Goal: Task Accomplishment & Management: Manage account settings

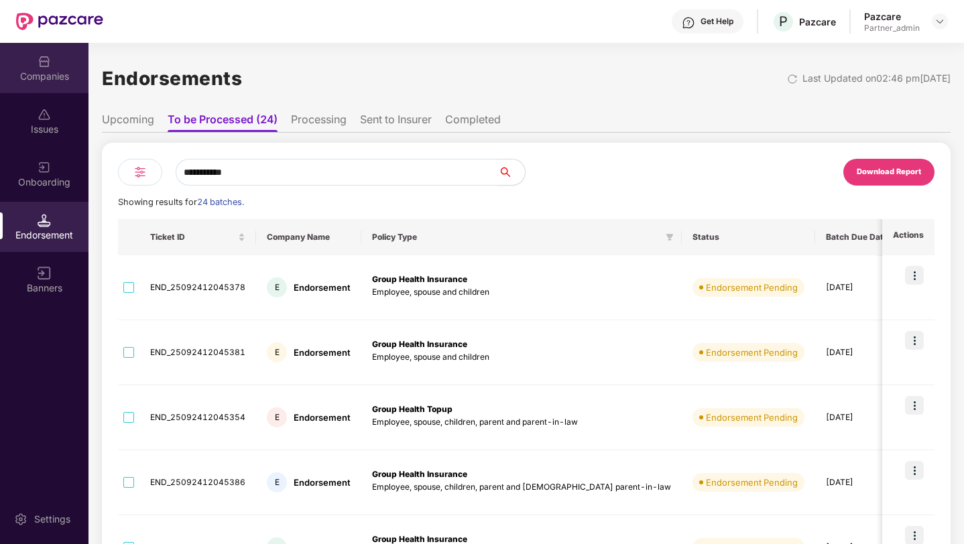
click at [65, 64] on div "Companies" at bounding box center [44, 68] width 88 height 50
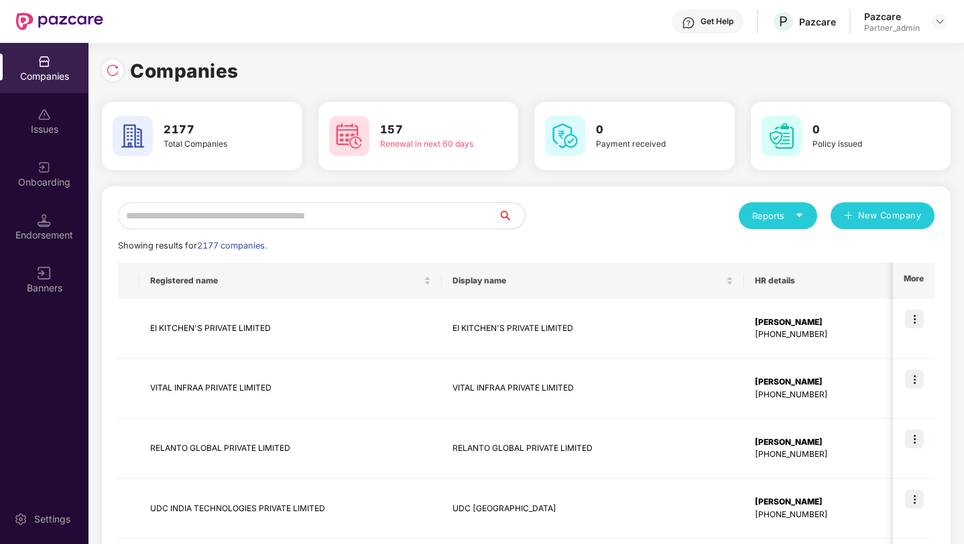
click at [214, 218] on input "text" at bounding box center [308, 215] width 380 height 27
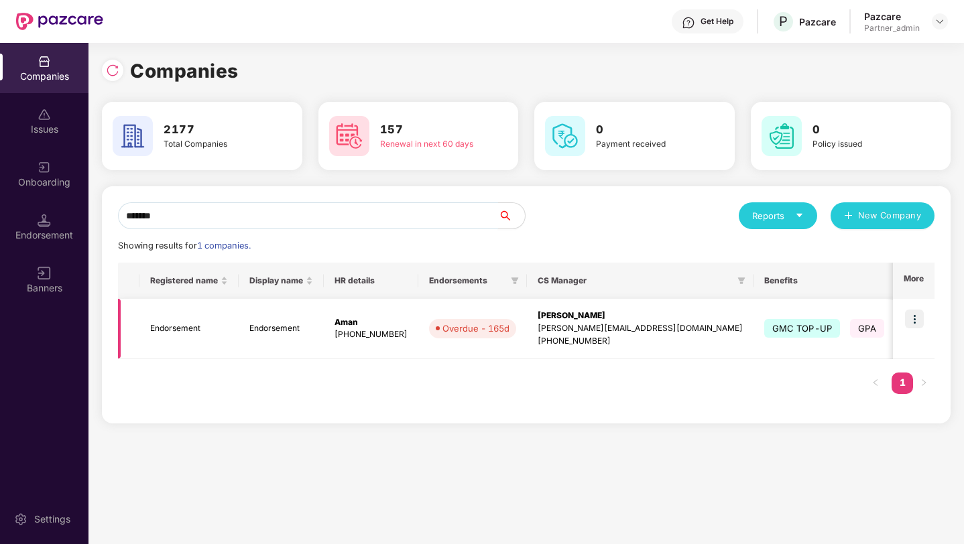
type input "*******"
click at [919, 321] on img at bounding box center [914, 319] width 19 height 19
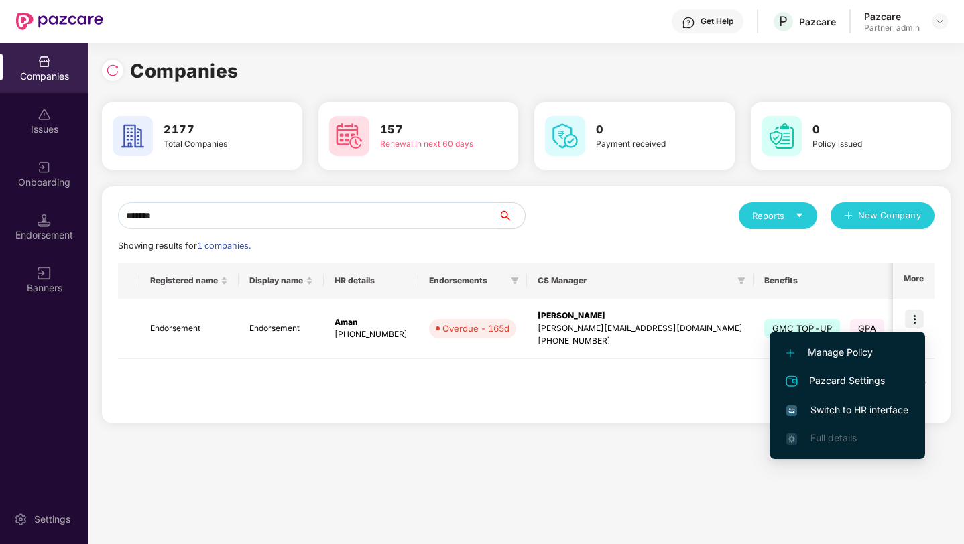
click at [834, 409] on span "Switch to HR interface" at bounding box center [847, 410] width 122 height 15
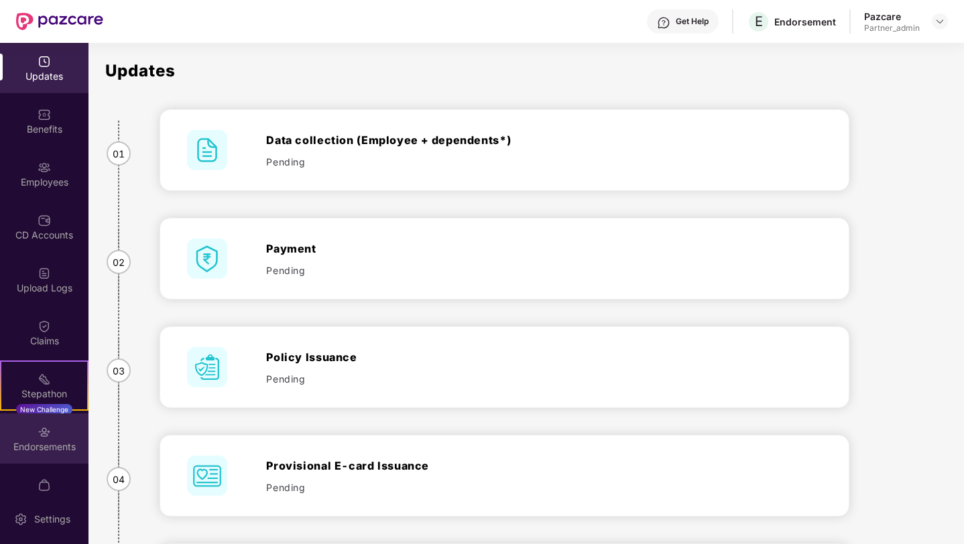
click at [42, 422] on div "Endorsements" at bounding box center [44, 438] width 88 height 50
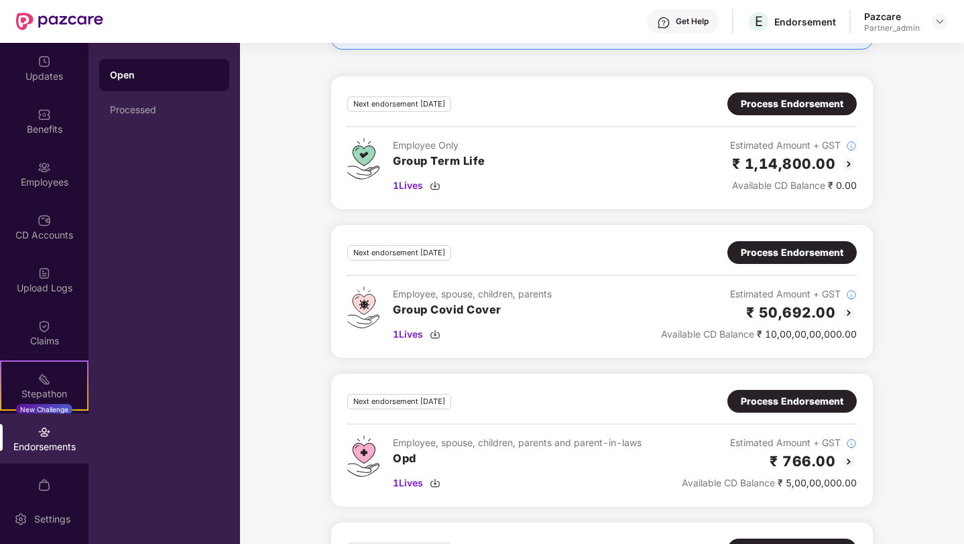
scroll to position [3392, 0]
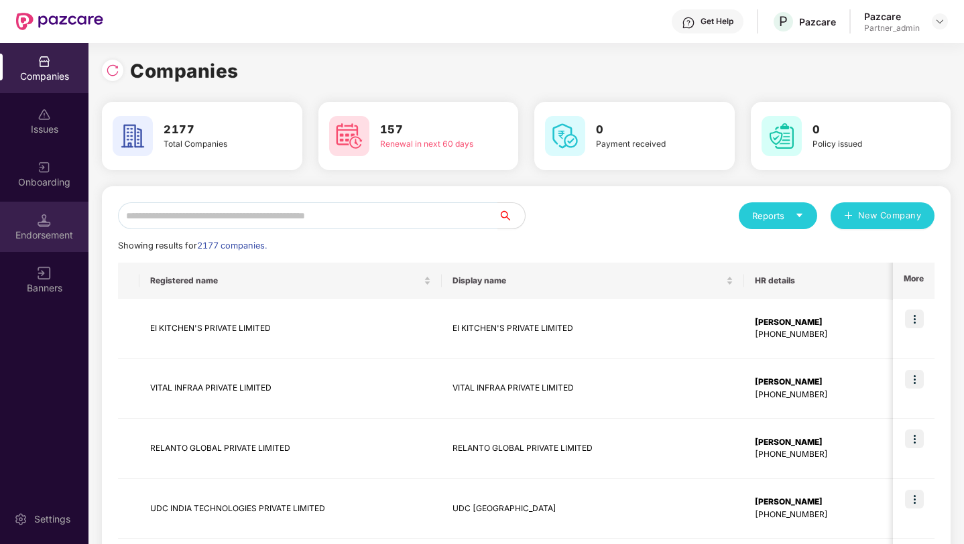
click at [26, 237] on div "Endorsement" at bounding box center [44, 235] width 88 height 13
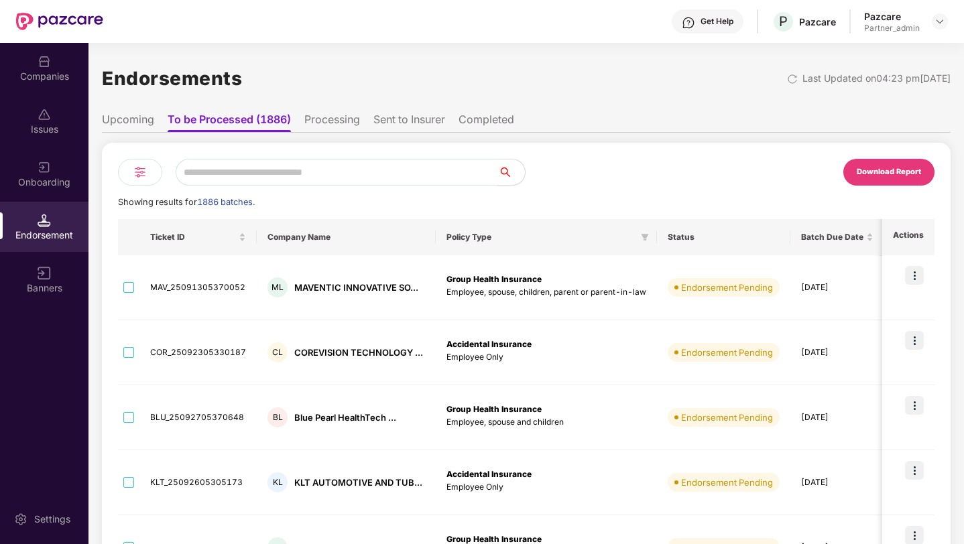
click at [141, 123] on li "Upcoming" at bounding box center [128, 122] width 52 height 19
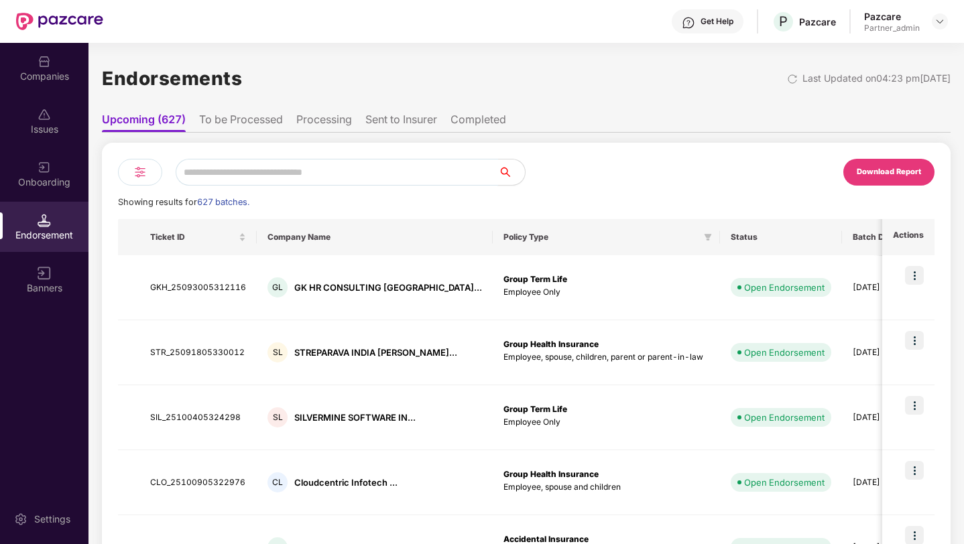
click at [213, 166] on input "text" at bounding box center [337, 172] width 322 height 27
type input "*******"
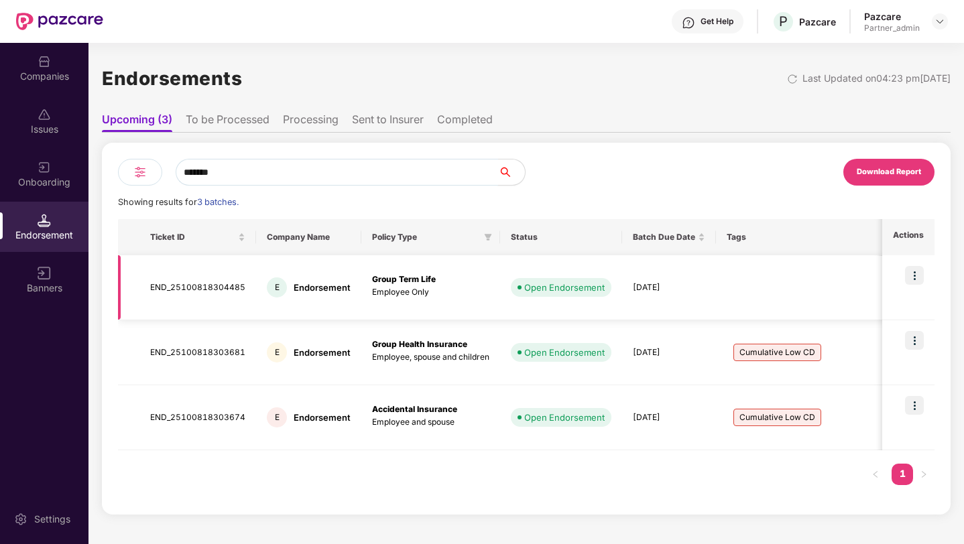
scroll to position [0, 1]
click at [204, 119] on li "To be Processed" at bounding box center [228, 122] width 84 height 19
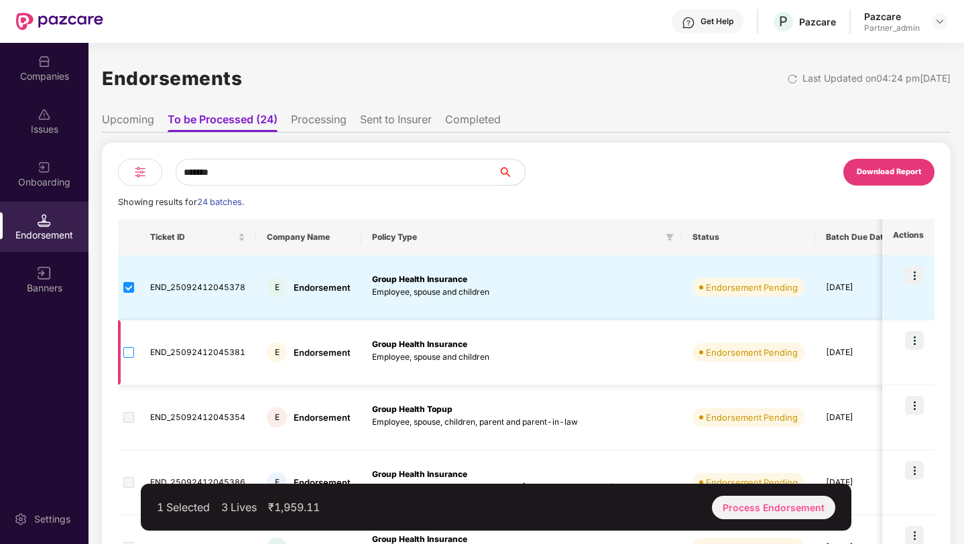
click at [125, 346] on label at bounding box center [128, 352] width 11 height 15
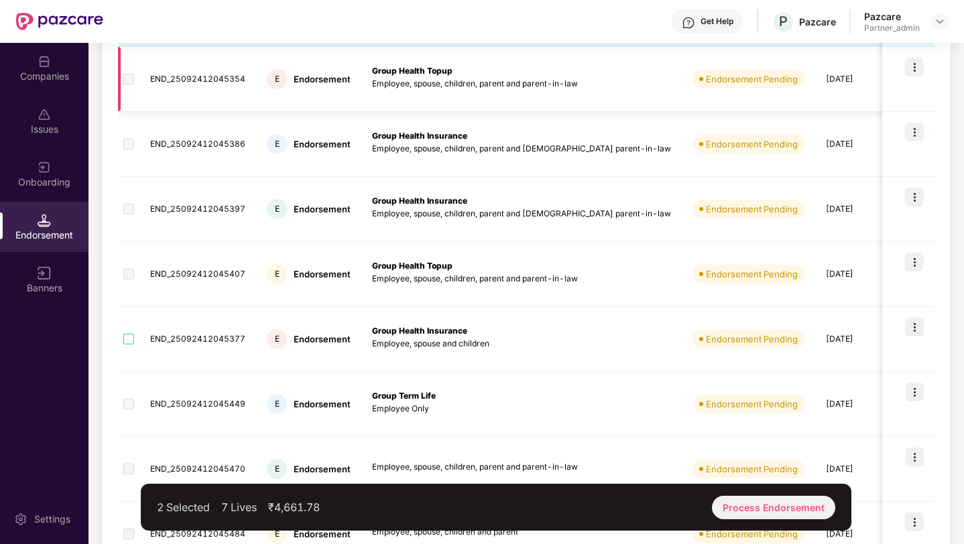
scroll to position [415, 0]
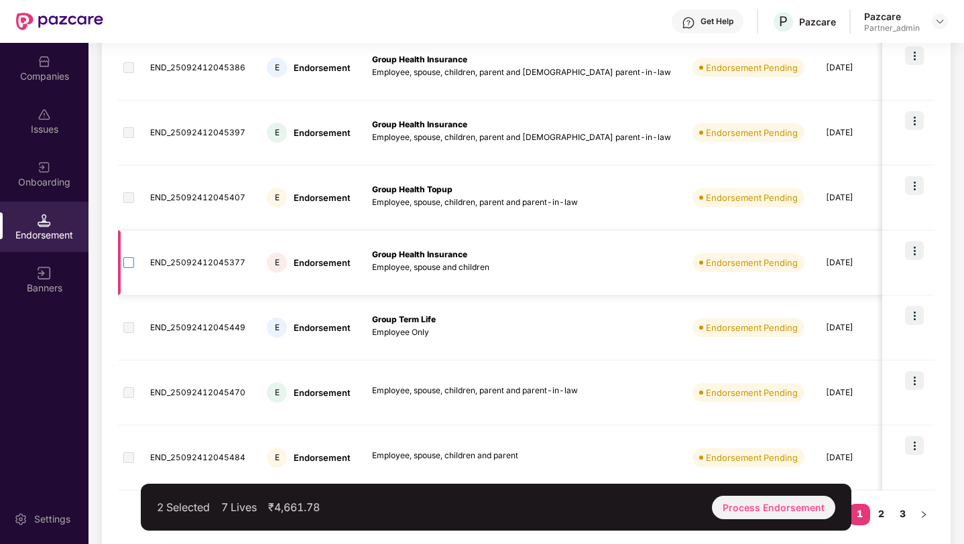
click at [130, 269] on label at bounding box center [128, 262] width 11 height 15
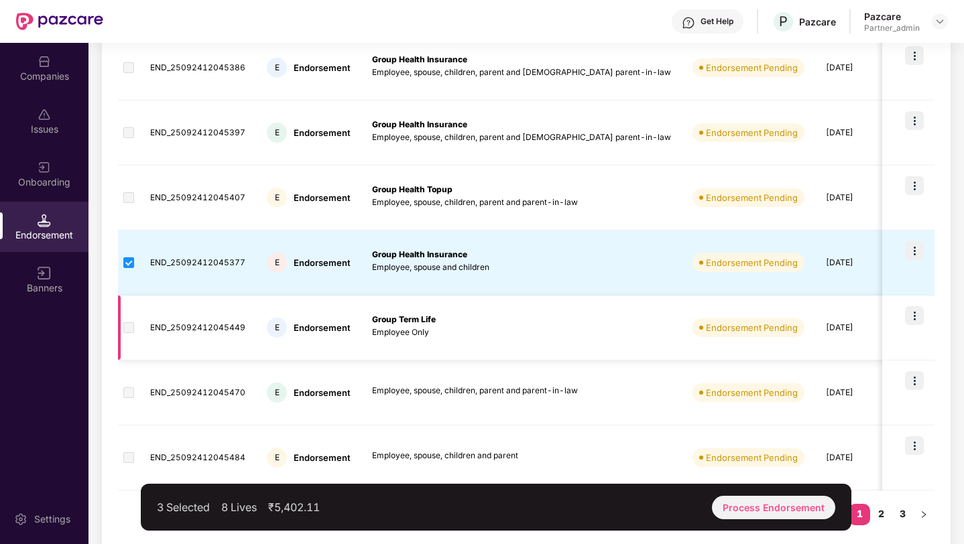
scroll to position [426, 0]
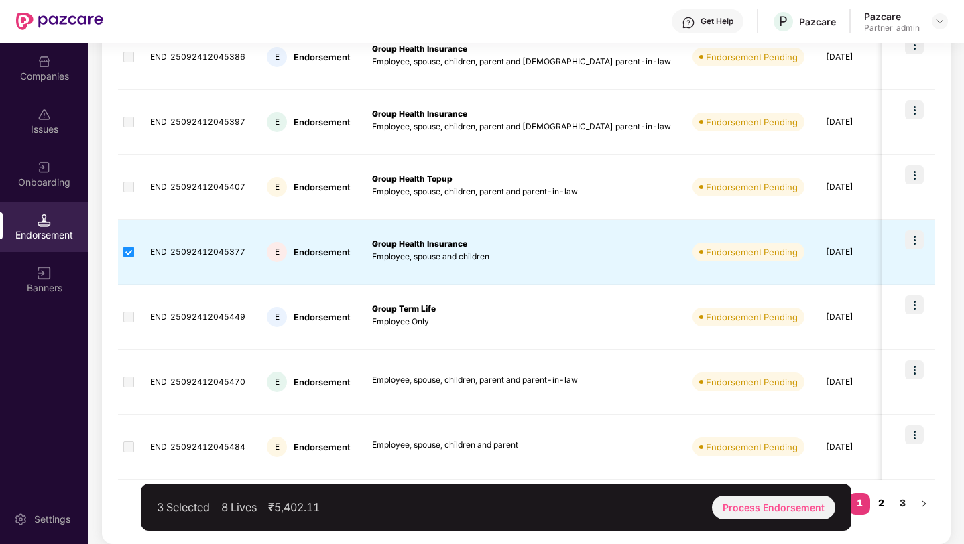
click at [879, 500] on link "2" at bounding box center [880, 503] width 21 height 20
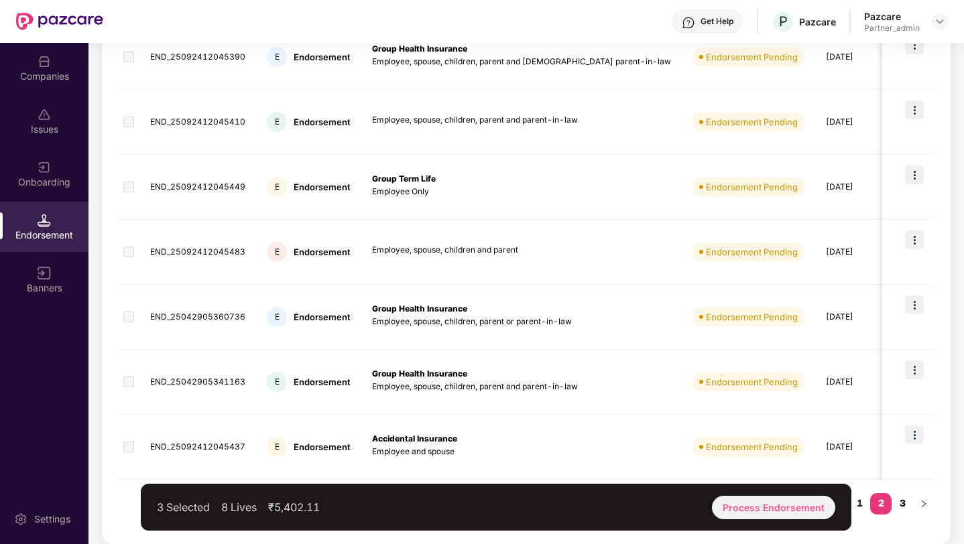
click at [897, 509] on link "3" at bounding box center [901, 503] width 21 height 20
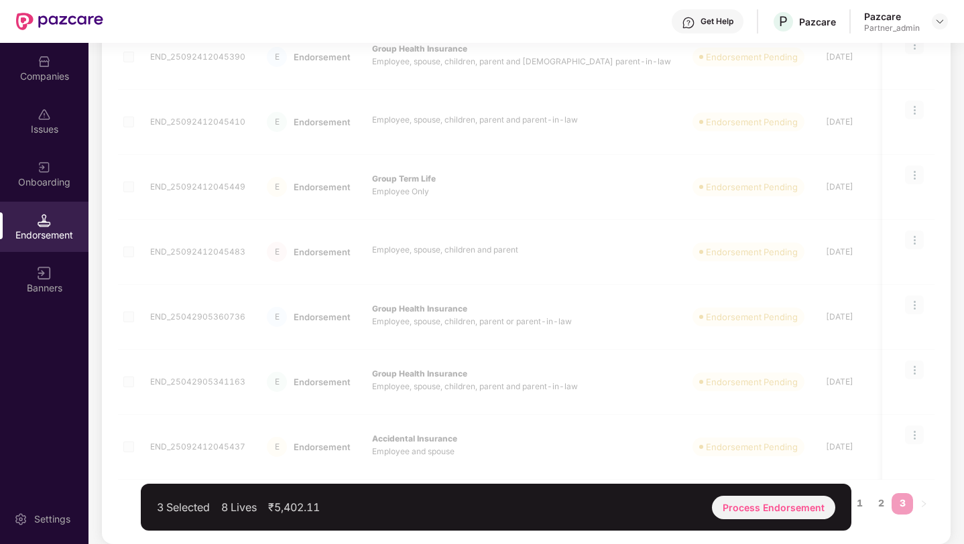
scroll to position [36, 0]
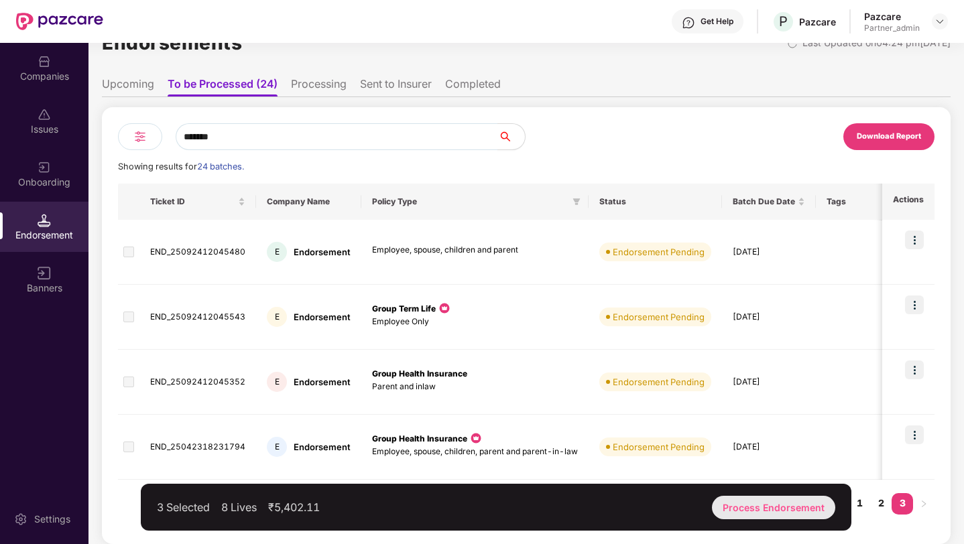
click at [742, 508] on div "Process Endorsement" at bounding box center [773, 507] width 123 height 23
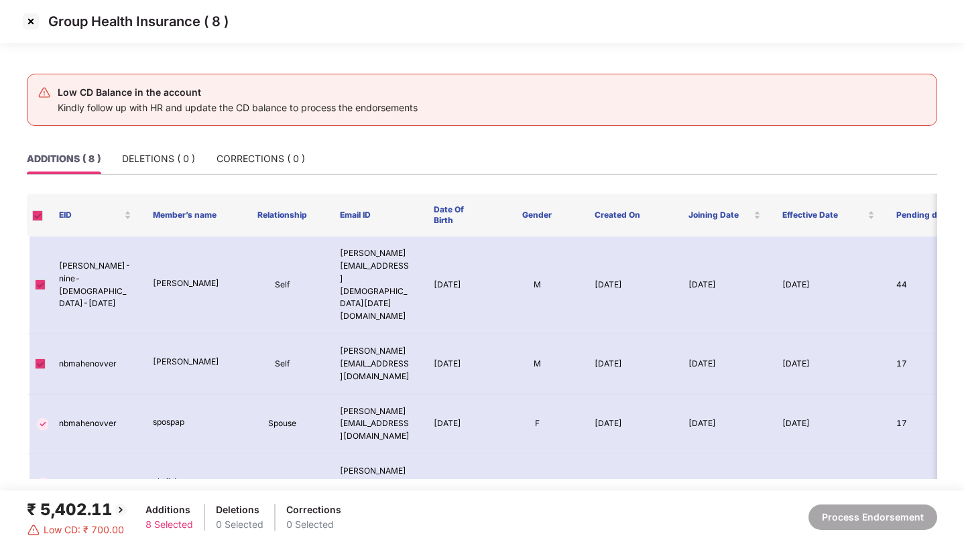
click at [30, 15] on img at bounding box center [30, 21] width 21 height 21
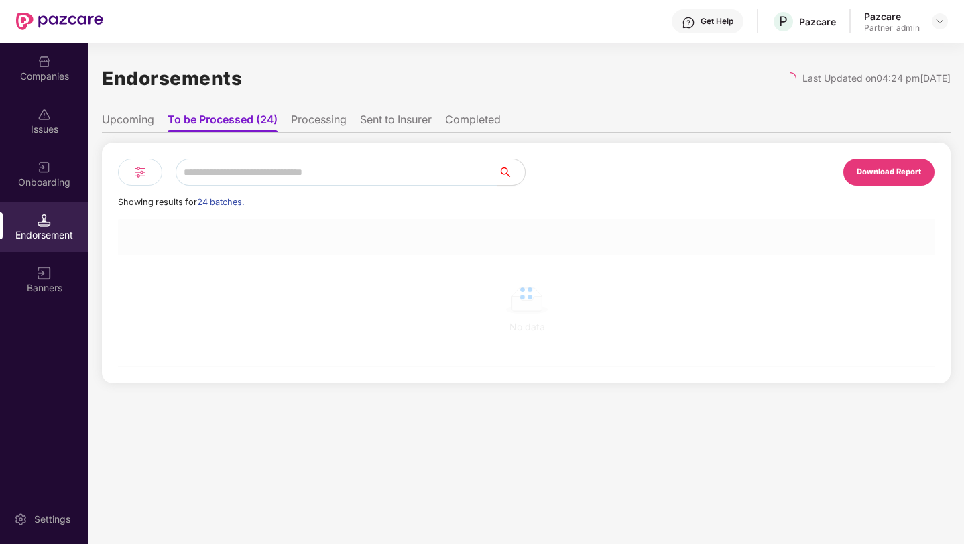
scroll to position [0, 1]
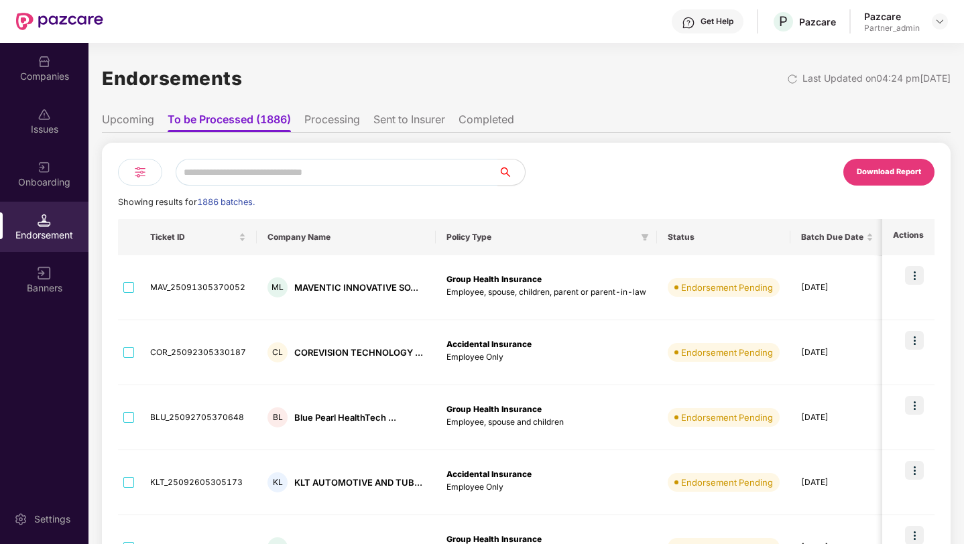
click at [40, 67] on img at bounding box center [44, 61] width 13 height 13
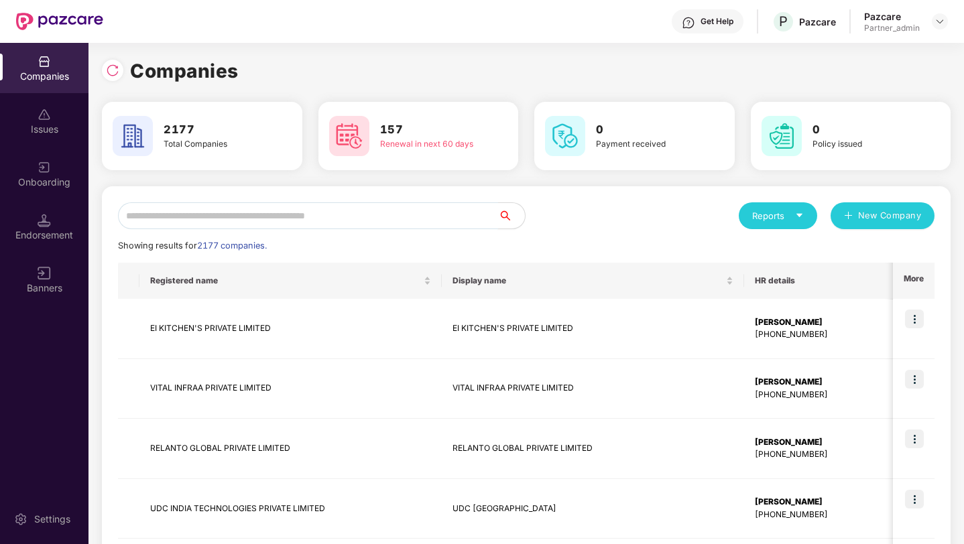
click at [174, 217] on input "text" at bounding box center [308, 215] width 380 height 27
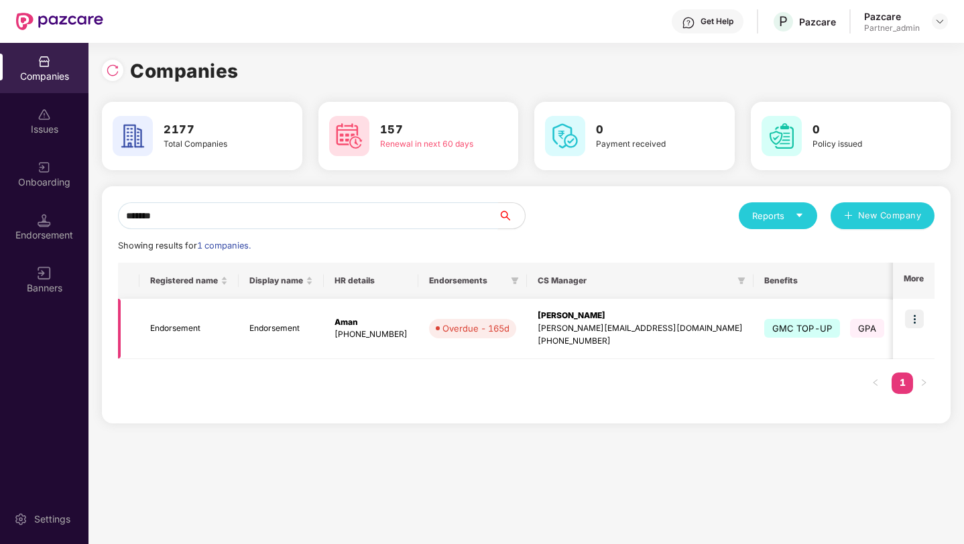
type input "*******"
click at [912, 322] on img at bounding box center [914, 319] width 19 height 19
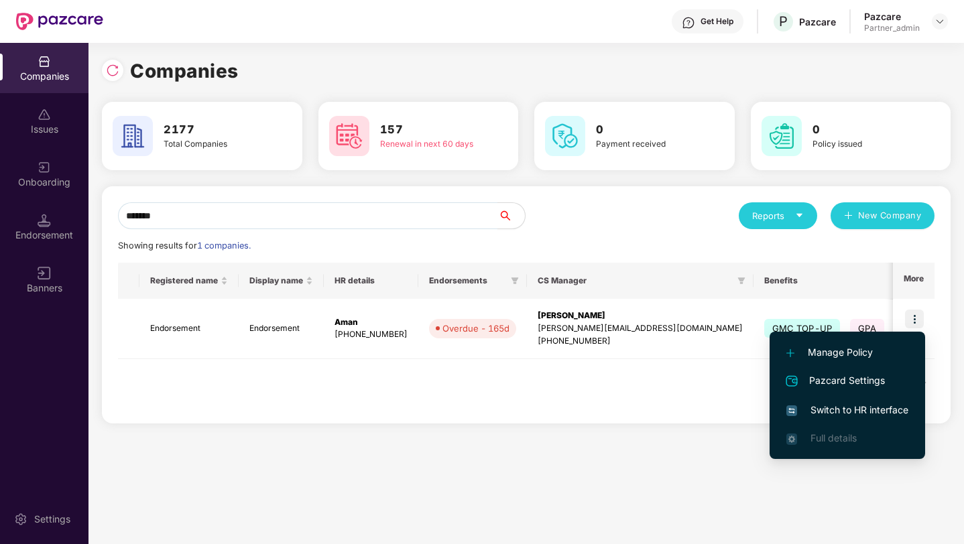
click at [839, 409] on span "Switch to HR interface" at bounding box center [847, 410] width 122 height 15
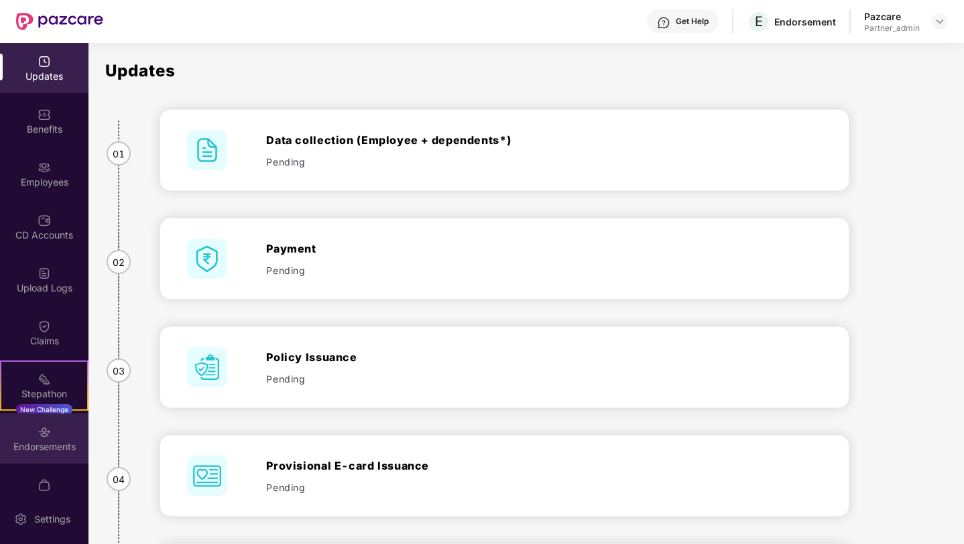
click at [44, 435] on img at bounding box center [44, 432] width 13 height 13
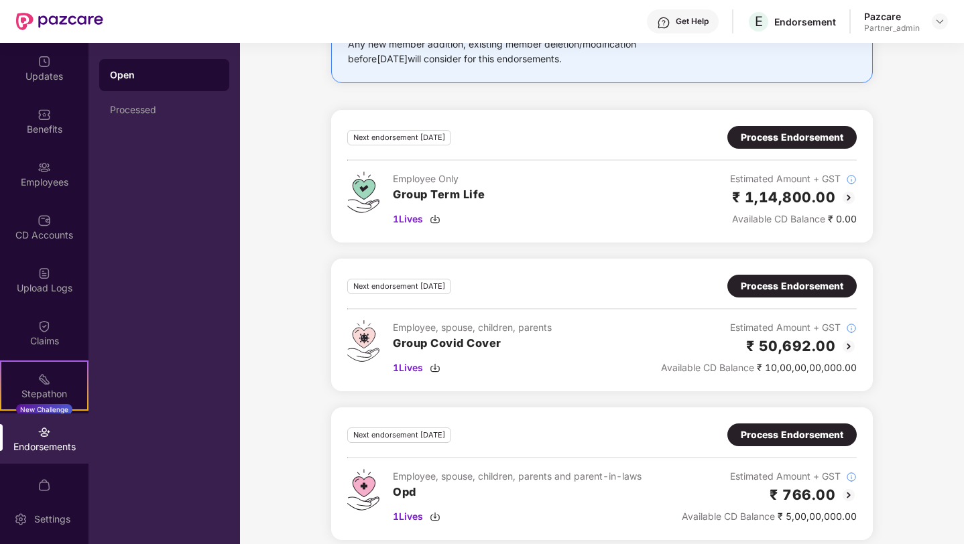
scroll to position [3363, 0]
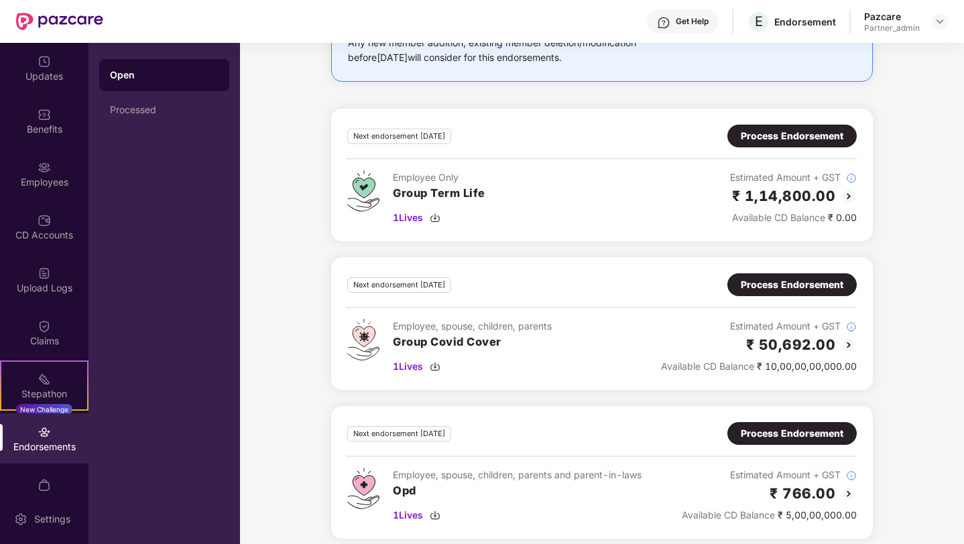
click at [763, 137] on div "Process Endorsement" at bounding box center [791, 136] width 103 height 15
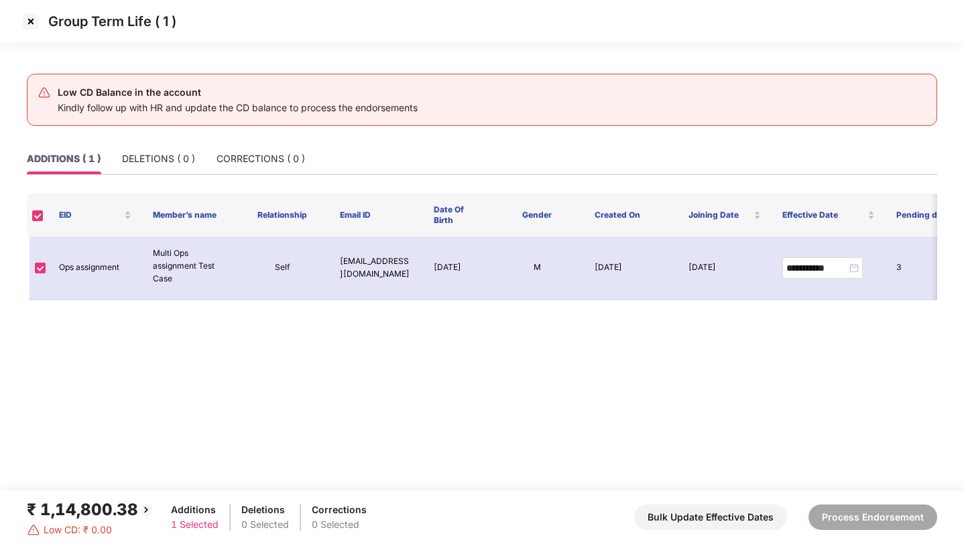
click at [28, 27] on img at bounding box center [30, 21] width 21 height 21
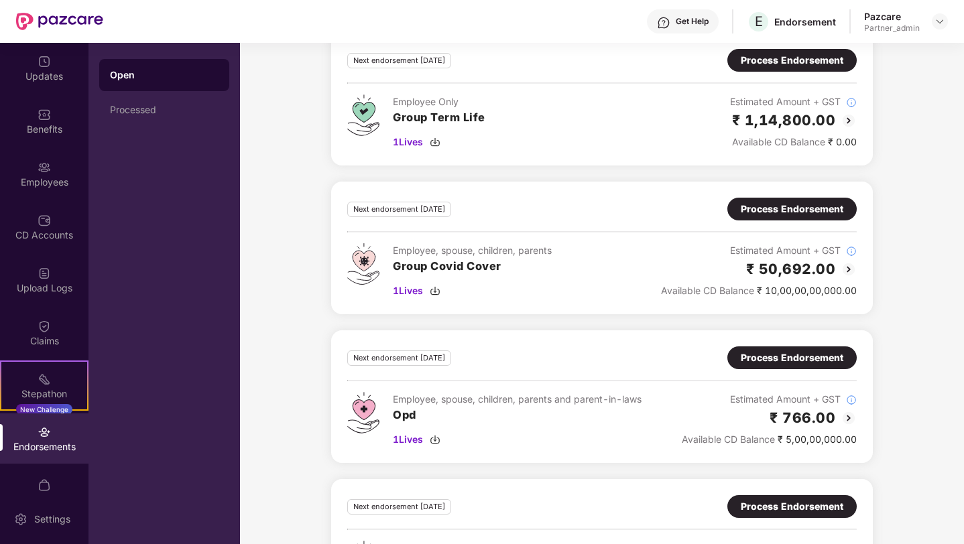
scroll to position [3443, 0]
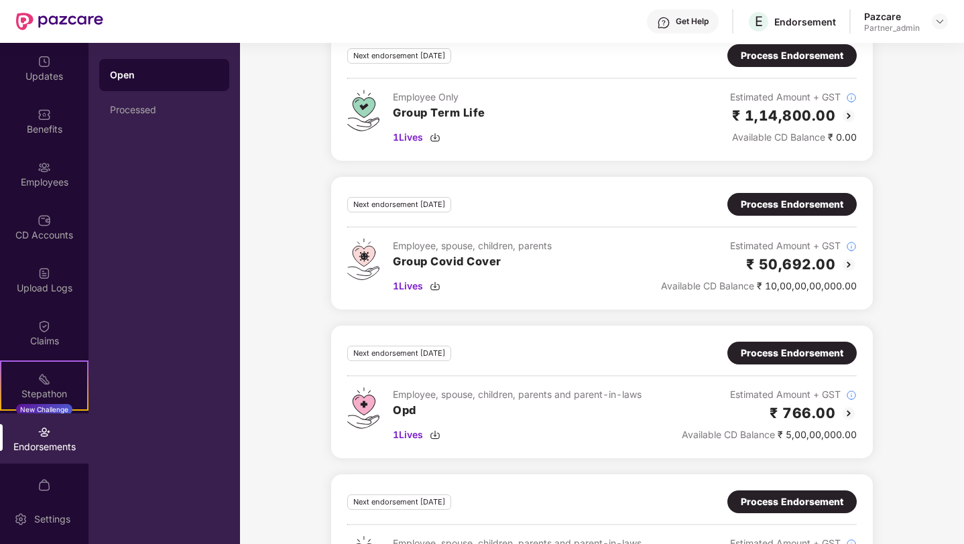
click at [775, 207] on div "Process Endorsement" at bounding box center [791, 204] width 103 height 15
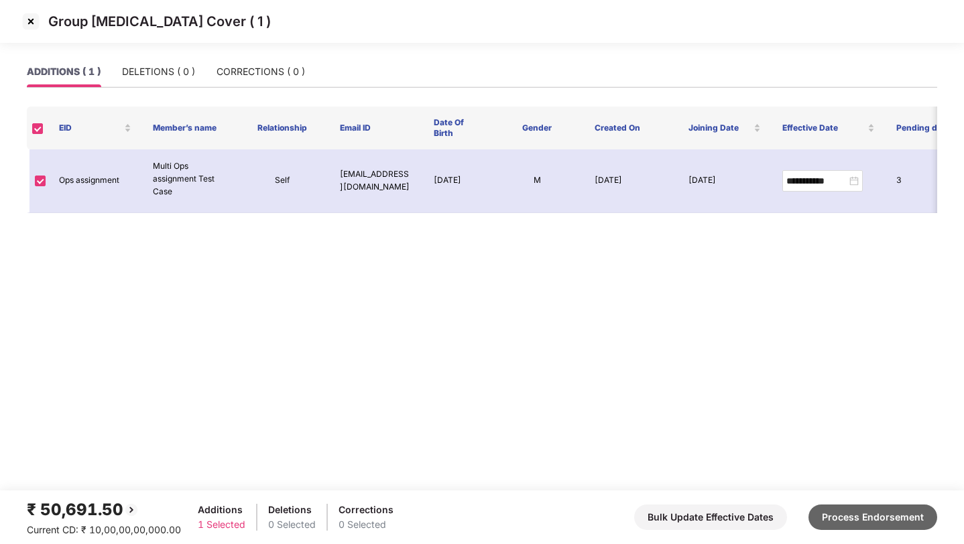
click at [832, 515] on button "Process Endorsement" at bounding box center [872, 517] width 129 height 25
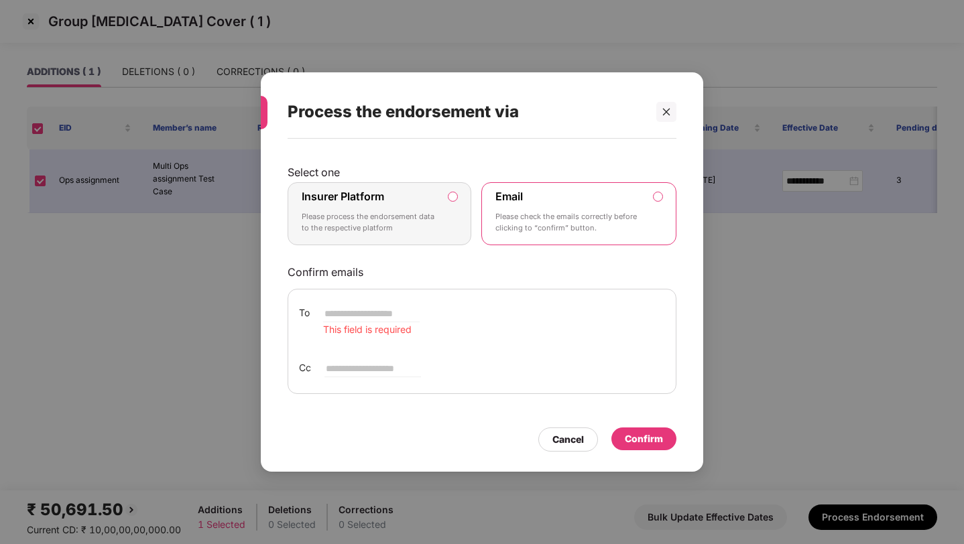
click at [444, 211] on label "Insurer Platform Please process the endorsement data to the respective platform" at bounding box center [379, 213] width 184 height 63
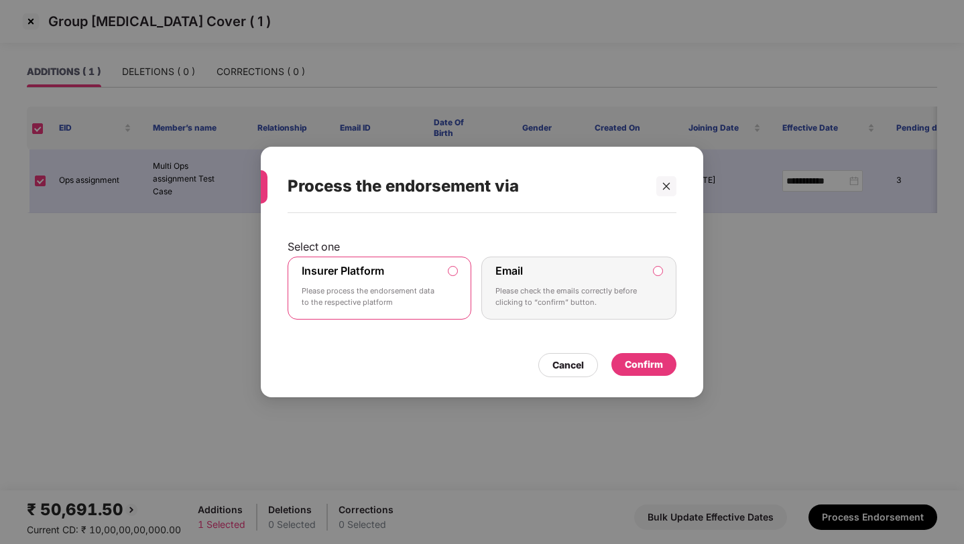
click at [631, 364] on div "Confirm" at bounding box center [644, 364] width 38 height 15
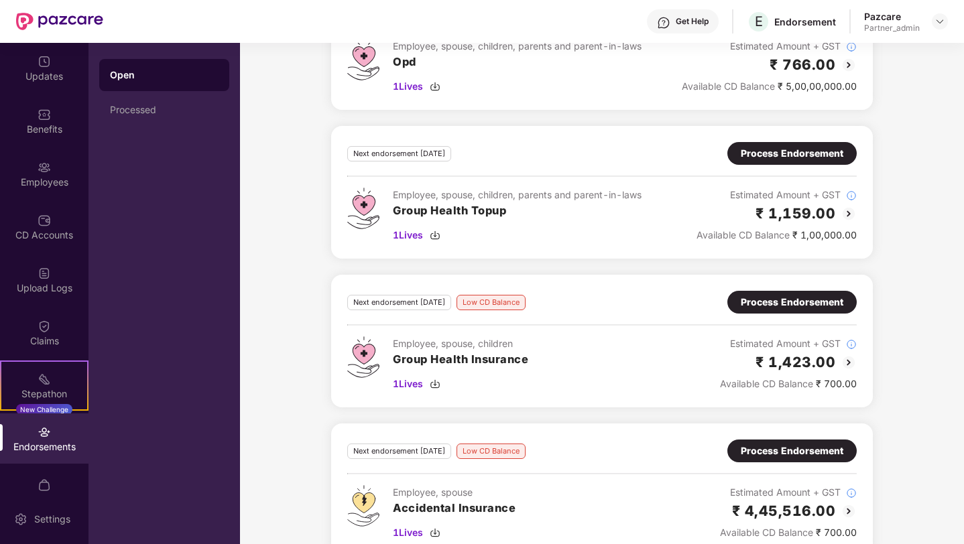
scroll to position [3671, 0]
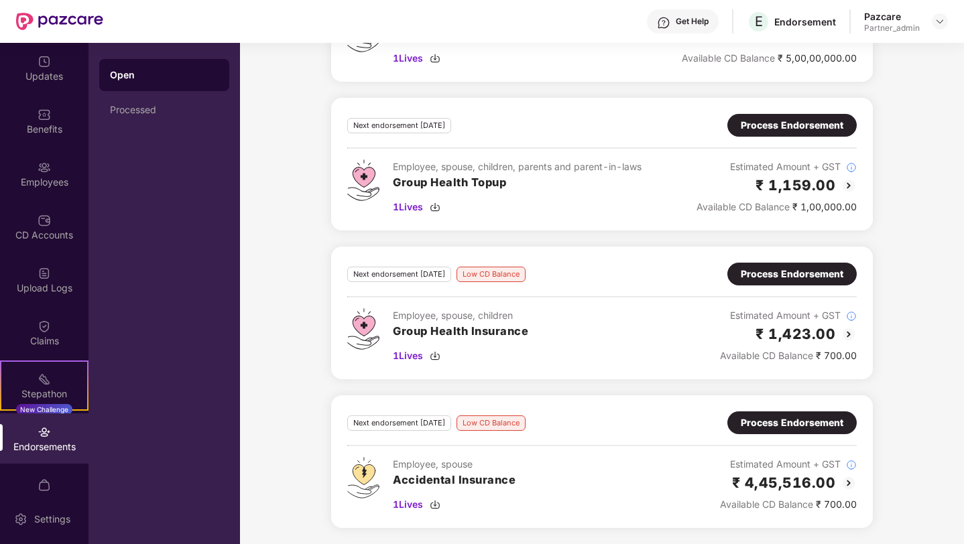
click at [773, 129] on div "Process Endorsement" at bounding box center [791, 125] width 103 height 15
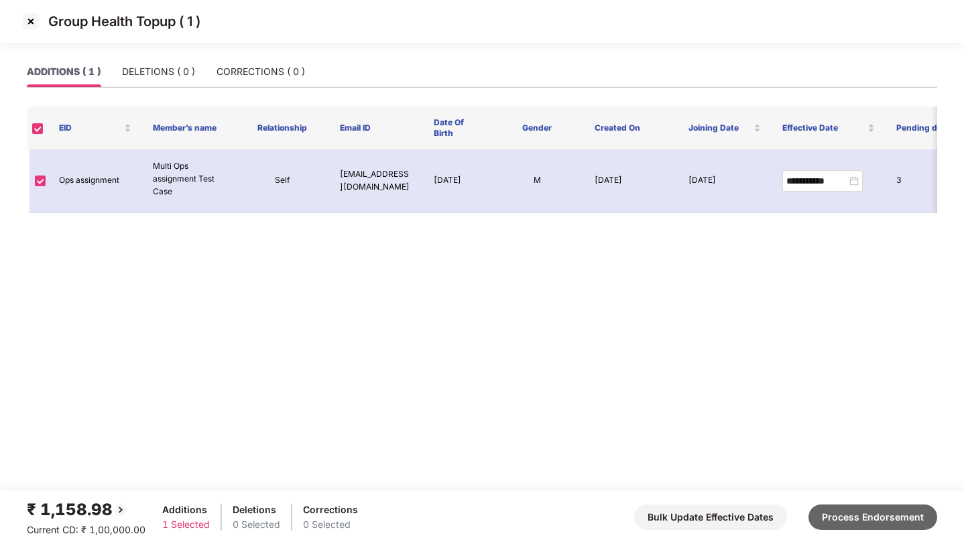
click at [844, 521] on button "Process Endorsement" at bounding box center [872, 517] width 129 height 25
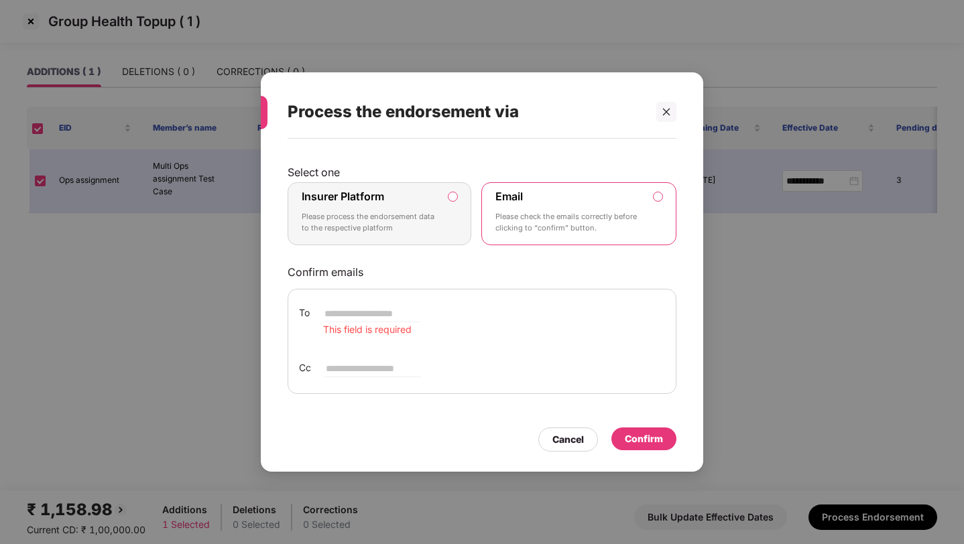
click at [381, 208] on div "Insurer Platform Please process the endorsement data to the respective platform" at bounding box center [370, 214] width 137 height 48
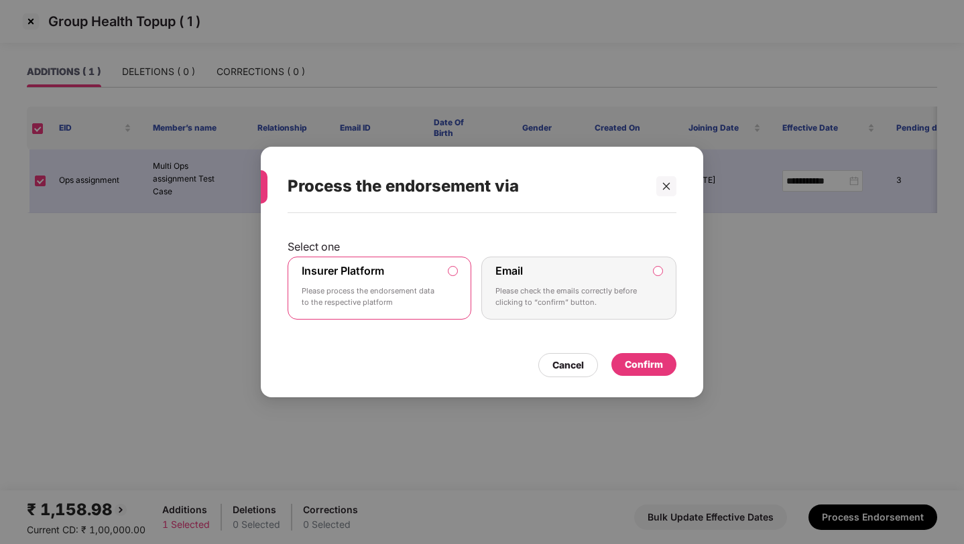
click at [633, 367] on div "Confirm" at bounding box center [644, 364] width 38 height 15
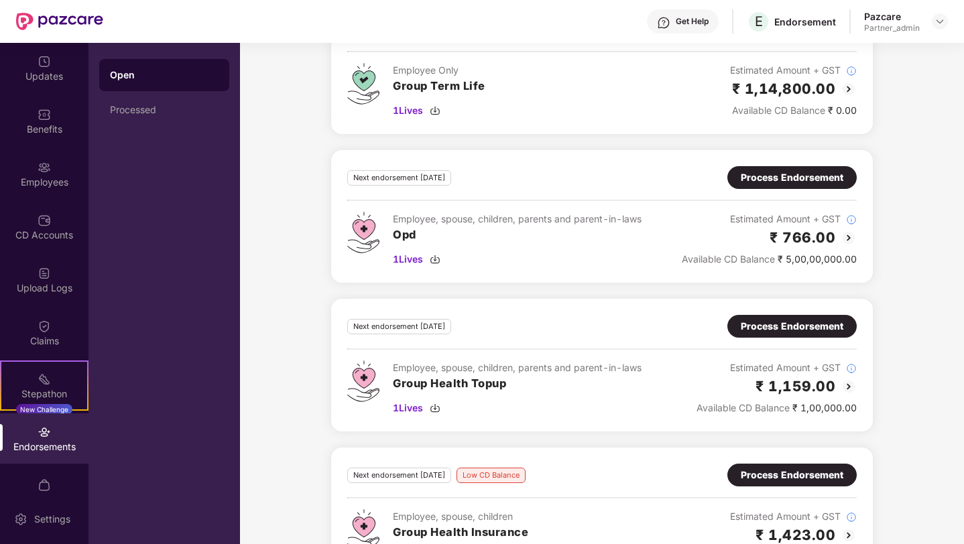
scroll to position [3474, 0]
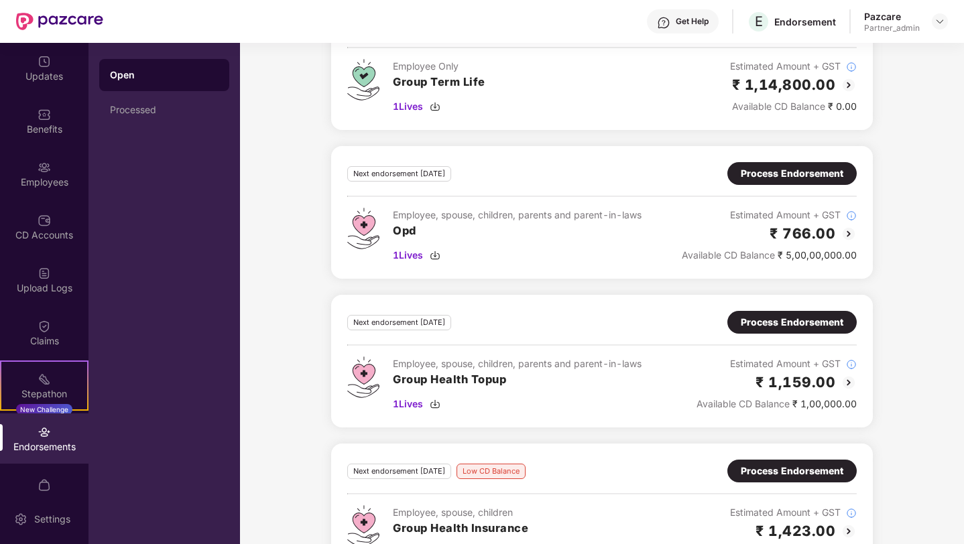
click at [765, 172] on div "Process Endorsement" at bounding box center [791, 173] width 103 height 15
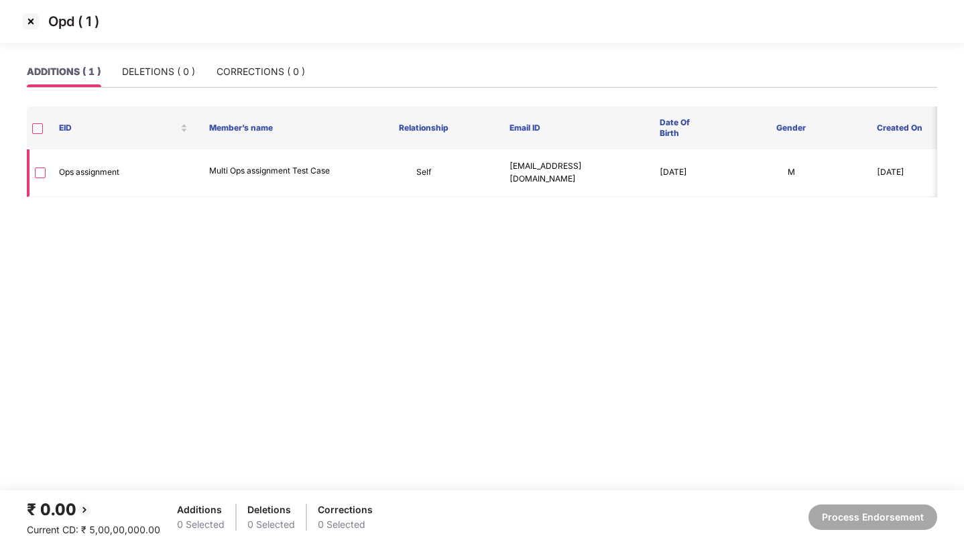
click at [34, 174] on td at bounding box center [37, 173] width 21 height 48
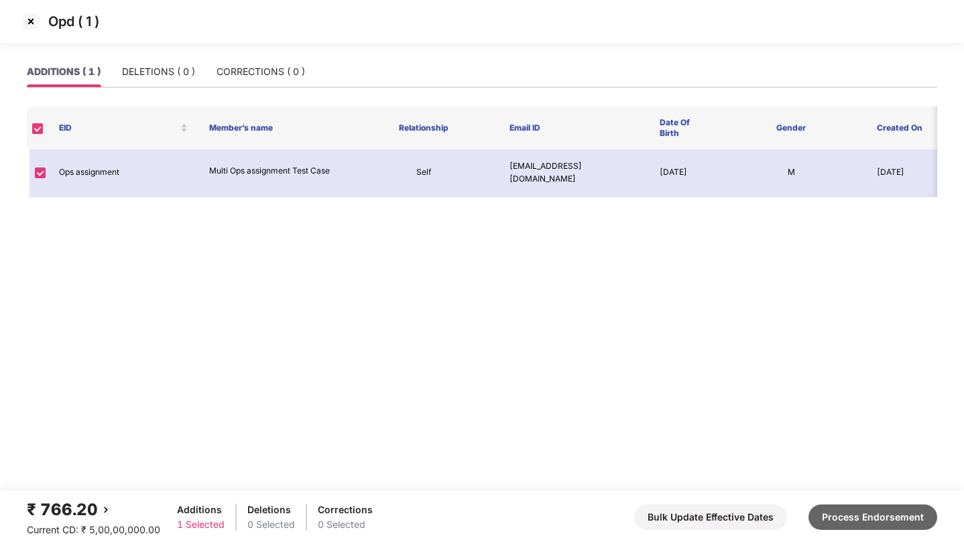
click at [839, 515] on button "Process Endorsement" at bounding box center [872, 517] width 129 height 25
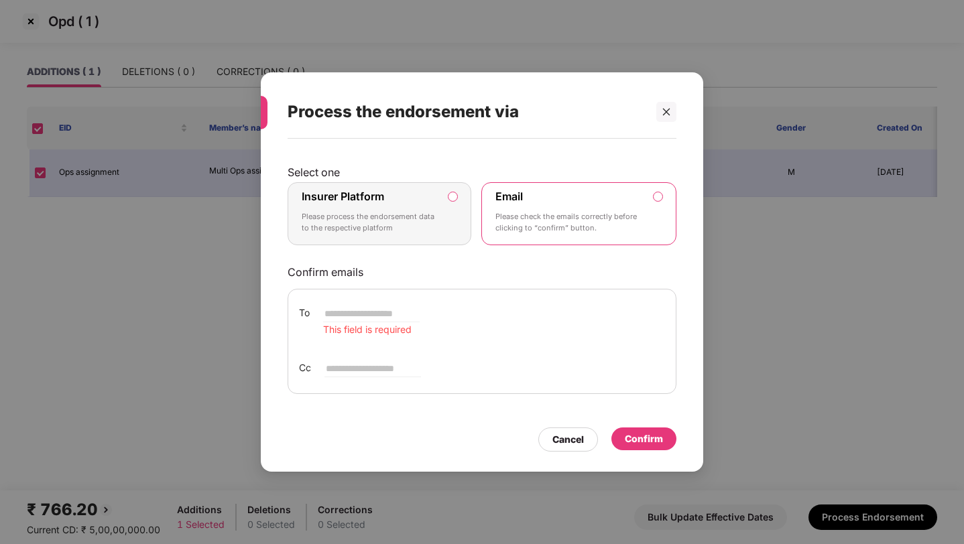
click at [430, 239] on label "Insurer Platform Please process the endorsement data to the respective platform" at bounding box center [379, 213] width 184 height 63
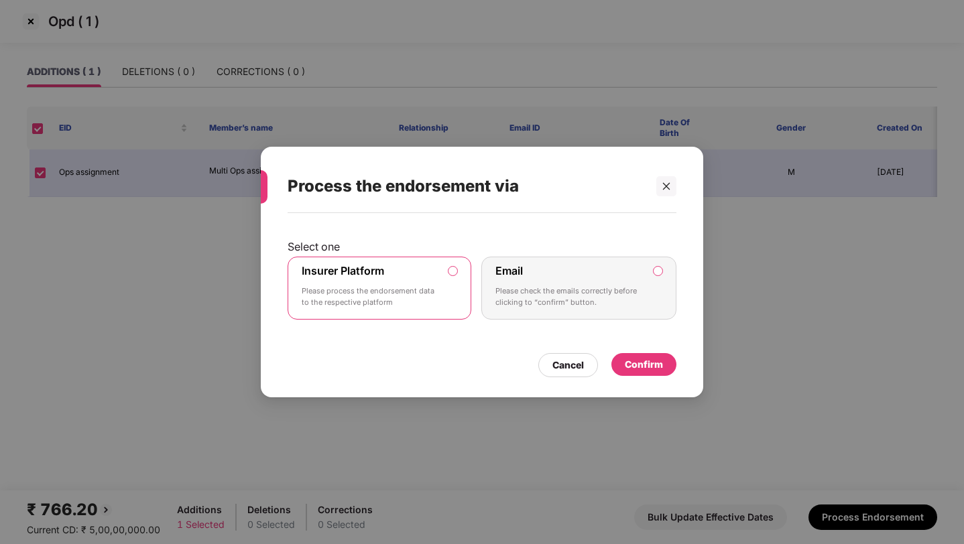
click at [635, 372] on div "Confirm" at bounding box center [643, 364] width 65 height 23
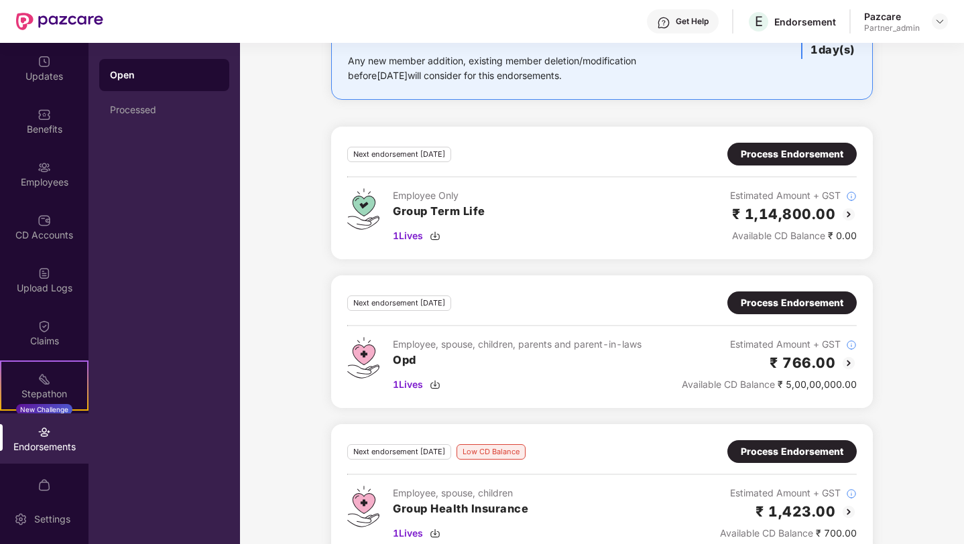
scroll to position [3340, 0]
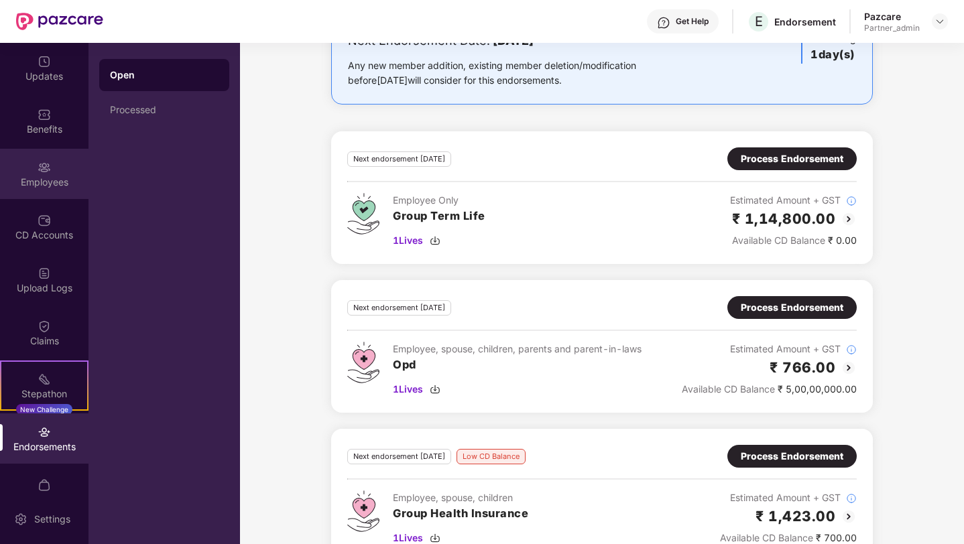
click at [59, 165] on div "Employees" at bounding box center [44, 174] width 88 height 50
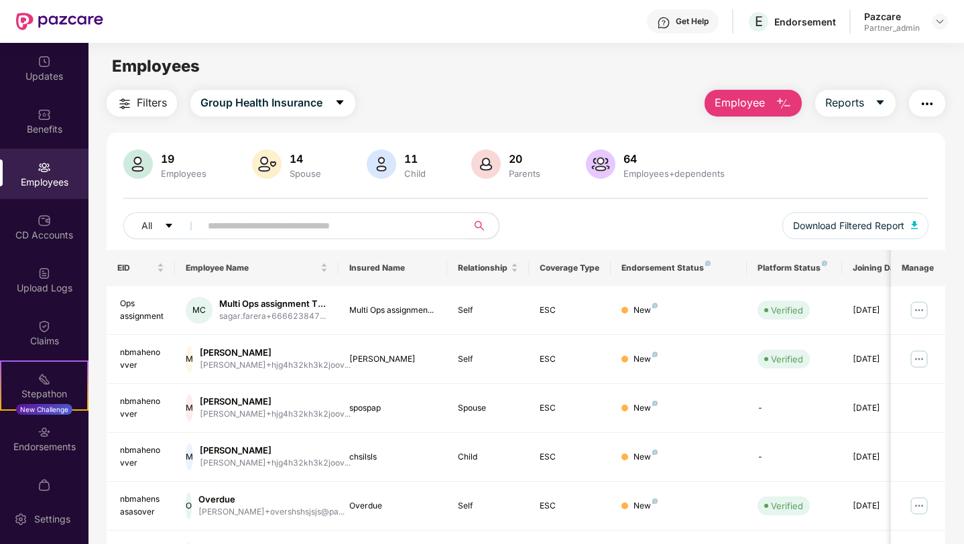
click at [754, 110] on span "Employee" at bounding box center [739, 102] width 50 height 17
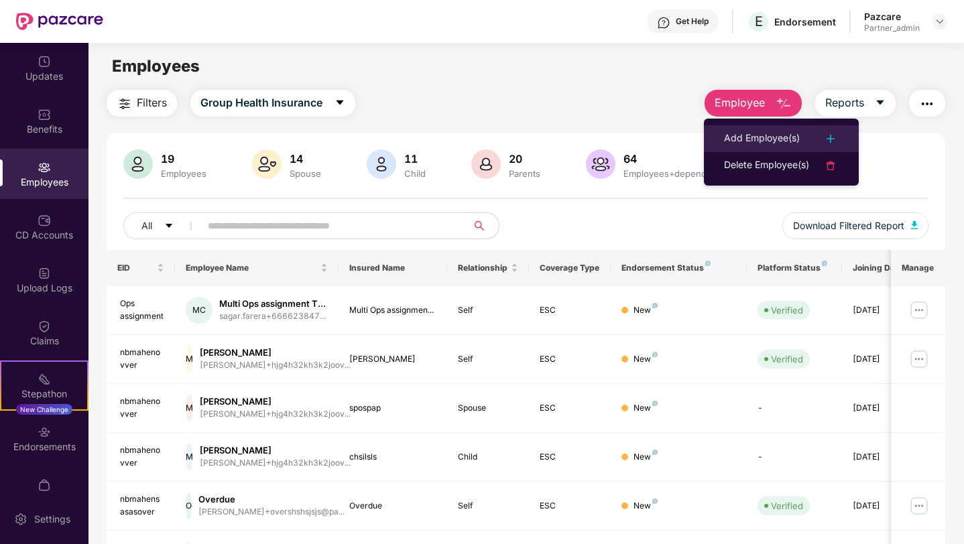
click at [753, 136] on div "Add Employee(s)" at bounding box center [762, 139] width 76 height 16
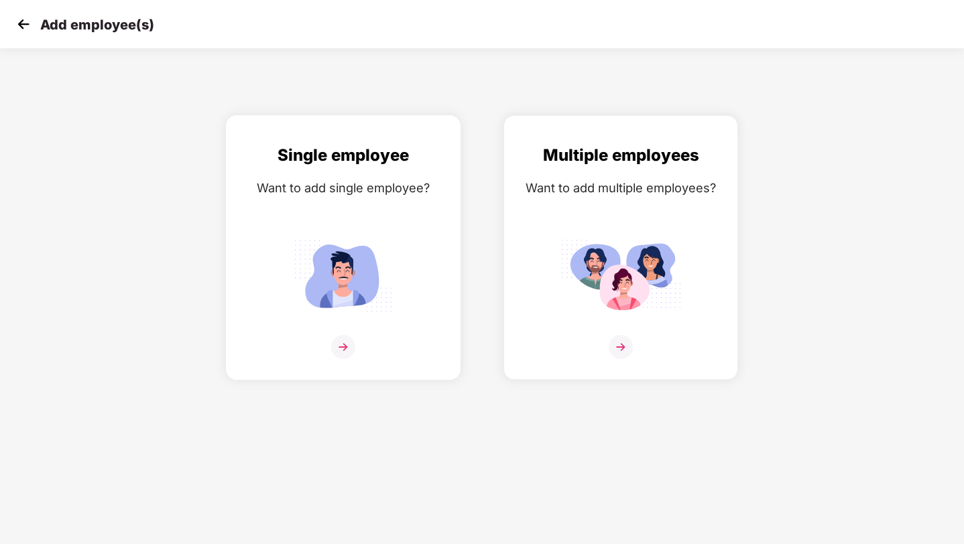
click at [340, 215] on div "Single employee Want to add single employee?" at bounding box center [343, 259] width 206 height 233
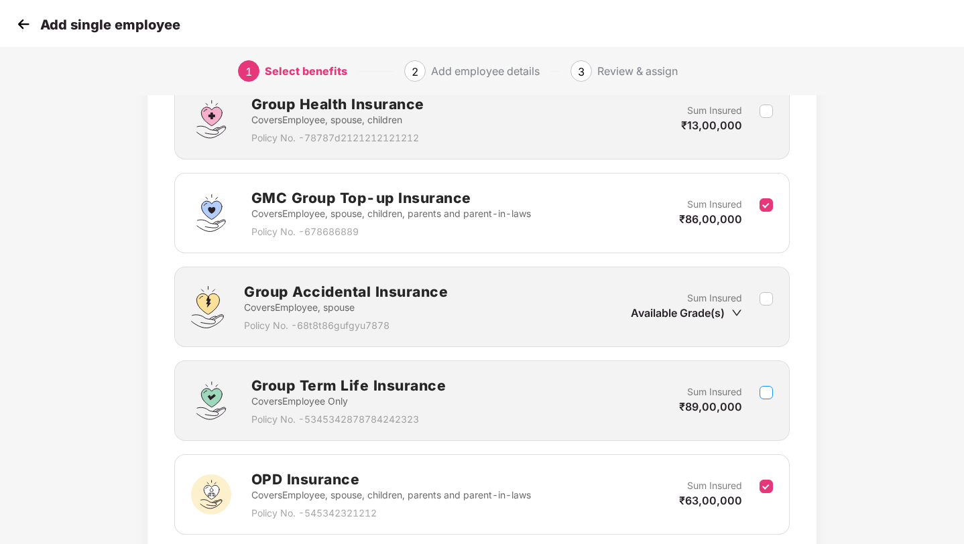
scroll to position [701, 0]
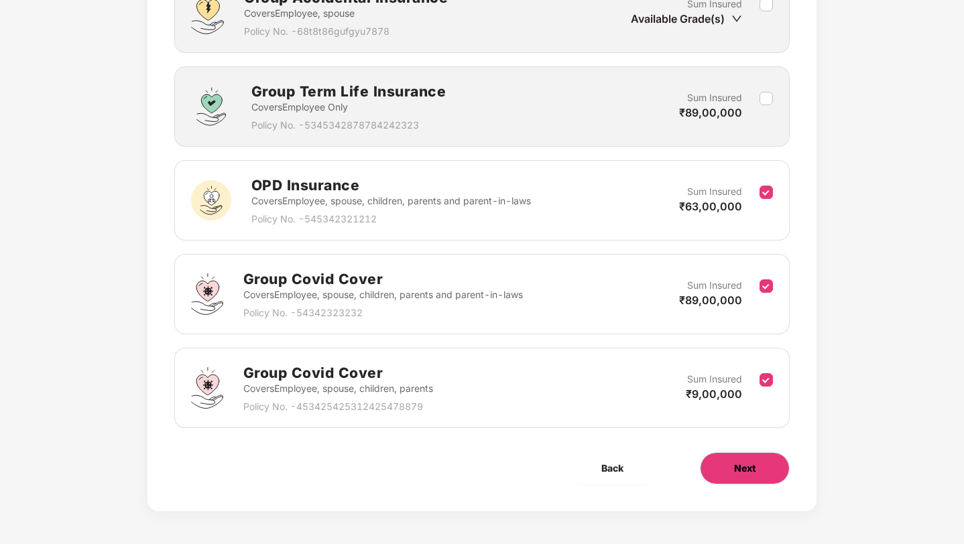
click at [730, 457] on button "Next" at bounding box center [745, 468] width 90 height 32
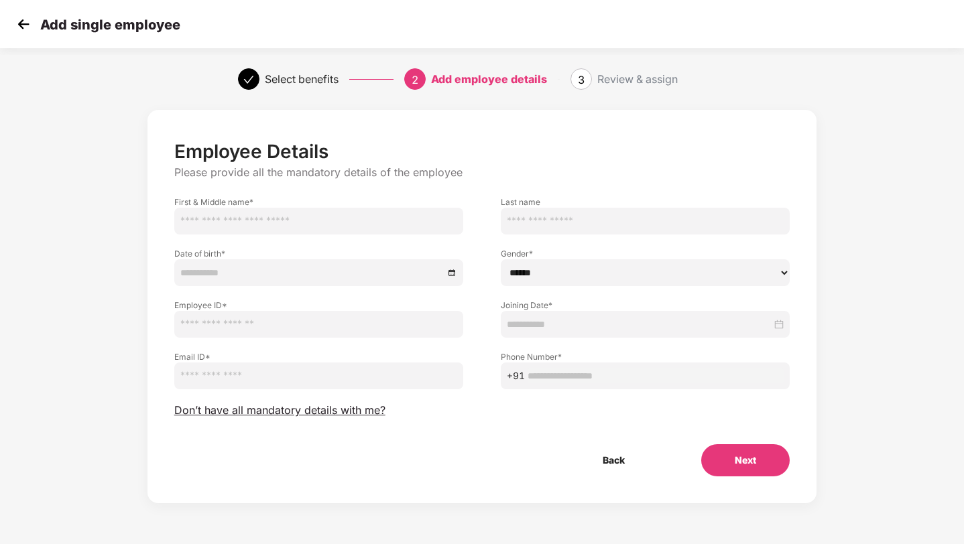
scroll to position [0, 0]
click at [308, 222] on input "text" at bounding box center [318, 221] width 289 height 27
type input "********"
click at [536, 277] on select "****** **** ******" at bounding box center [645, 272] width 289 height 27
select select "****"
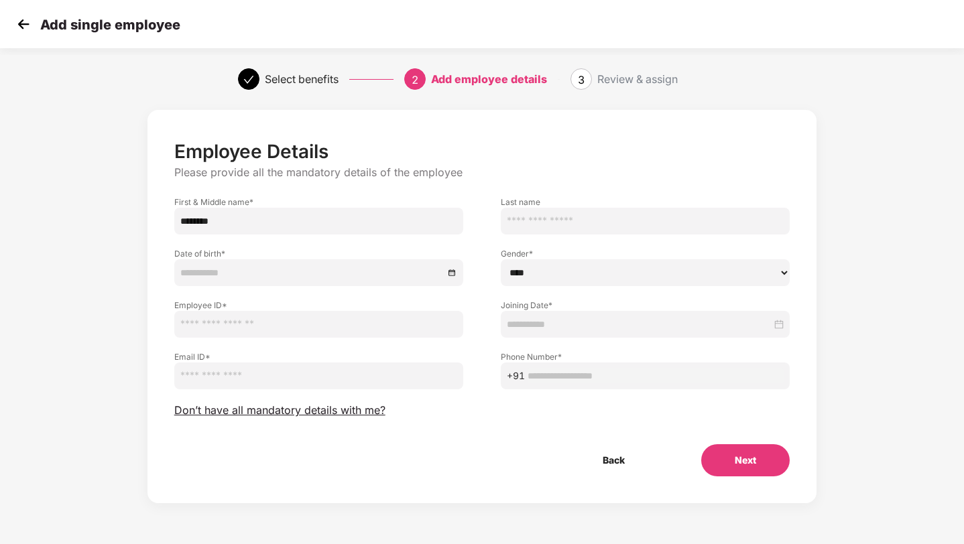
click at [501, 259] on select "****** **** ******" at bounding box center [645, 272] width 289 height 27
click at [348, 265] on div at bounding box center [318, 272] width 289 height 27
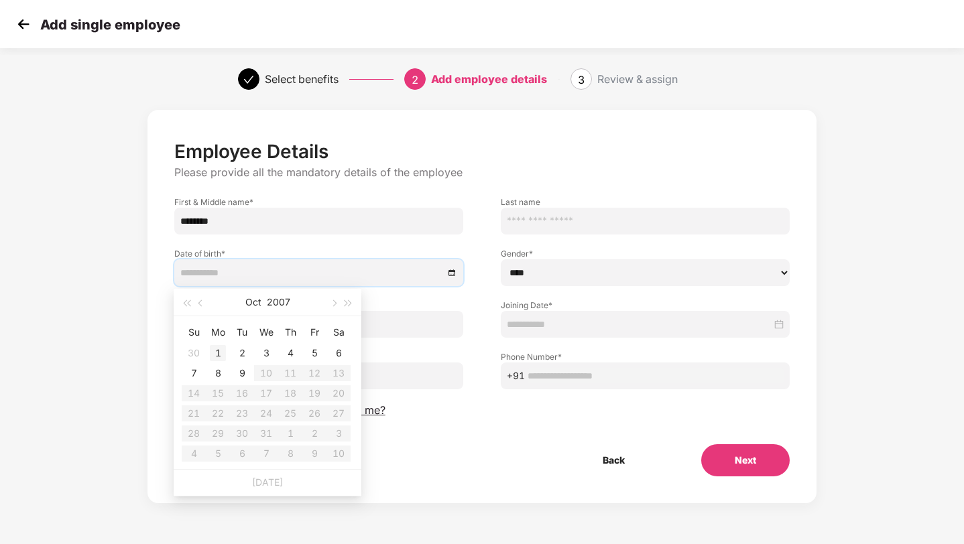
type input "**********"
click at [219, 347] on div "1" at bounding box center [218, 353] width 16 height 16
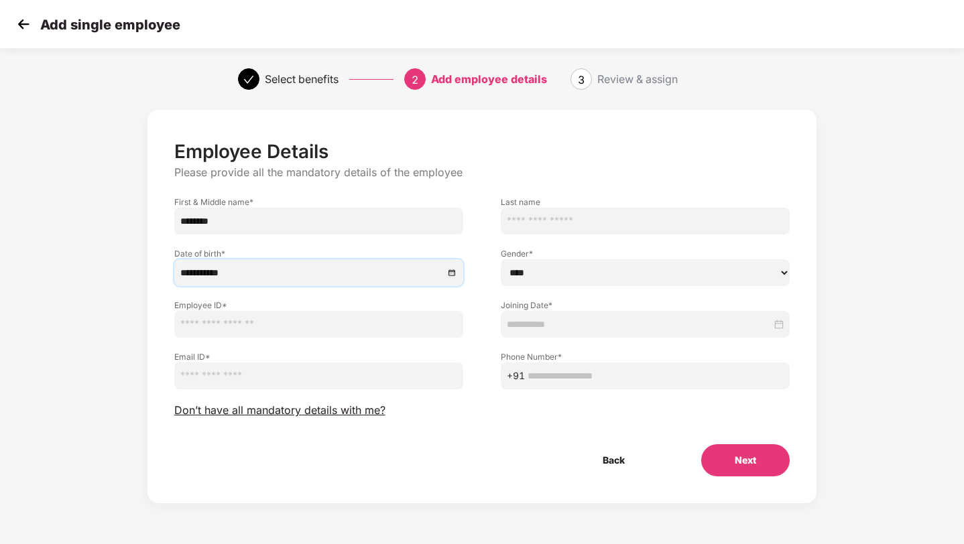
click at [537, 327] on input at bounding box center [639, 324] width 265 height 15
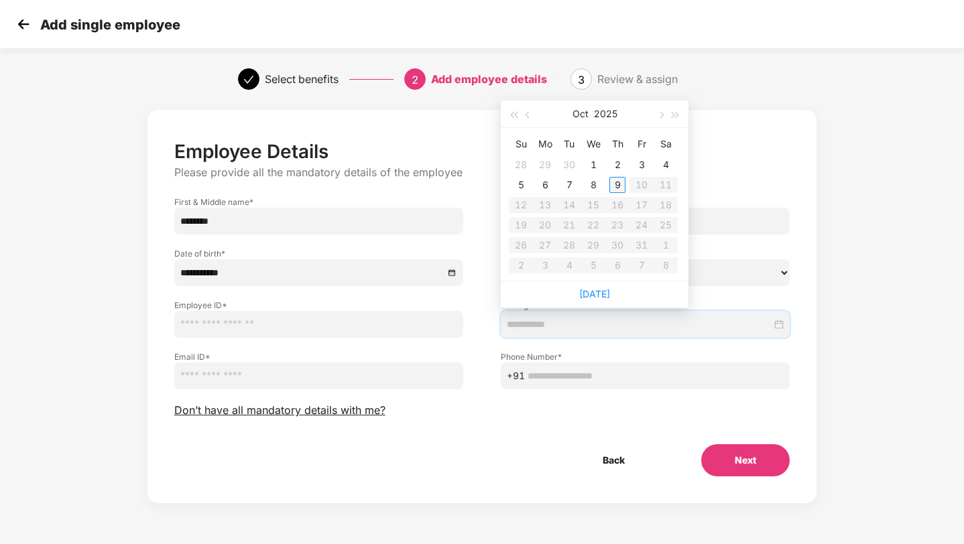
type input "**********"
click at [619, 188] on div "9" at bounding box center [617, 185] width 16 height 16
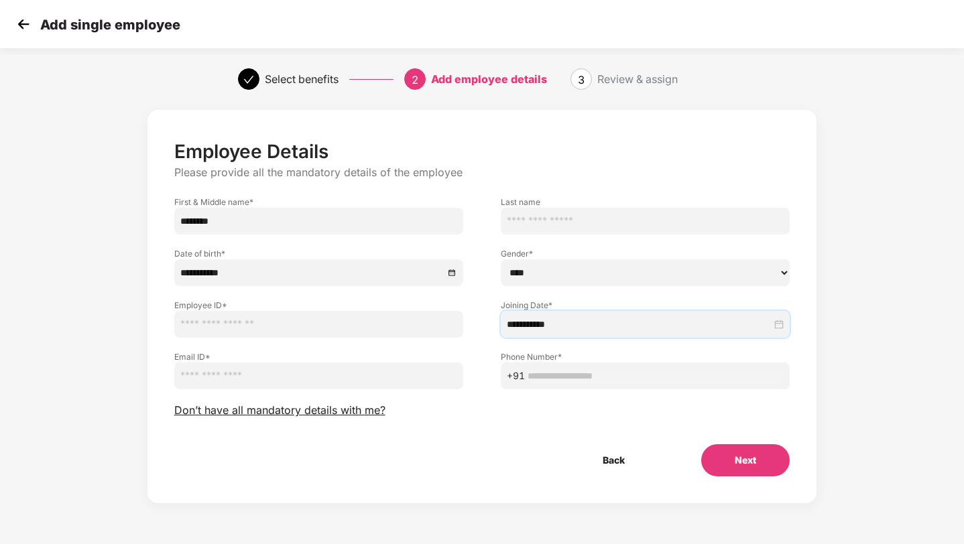
click at [322, 319] on input "text" at bounding box center [318, 324] width 289 height 27
type input "*******"
click at [263, 369] on input "email" at bounding box center [318, 376] width 289 height 27
click at [275, 376] on input "**********" at bounding box center [318, 376] width 289 height 27
type input "**********"
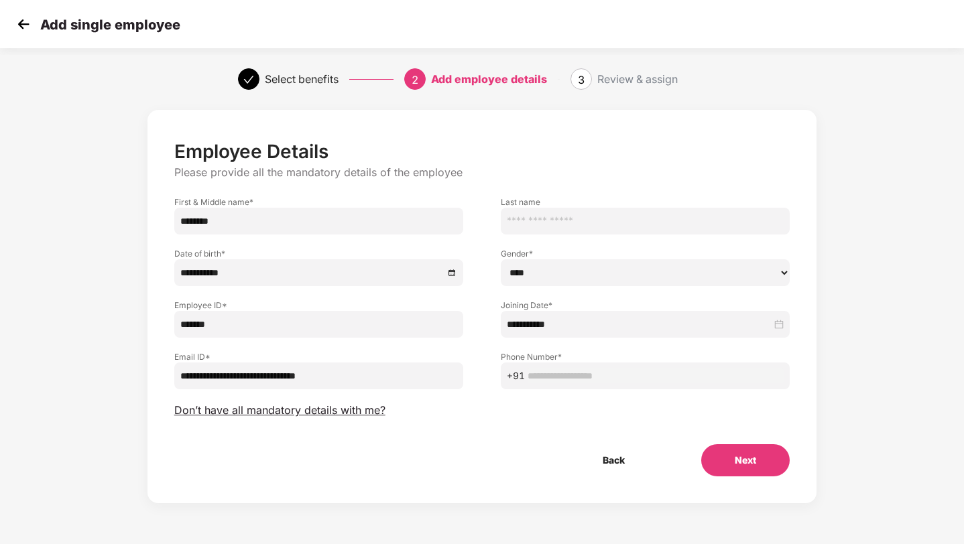
click at [556, 372] on input "text" at bounding box center [655, 376] width 256 height 15
type input "**********"
click at [751, 465] on button "Next" at bounding box center [745, 460] width 88 height 32
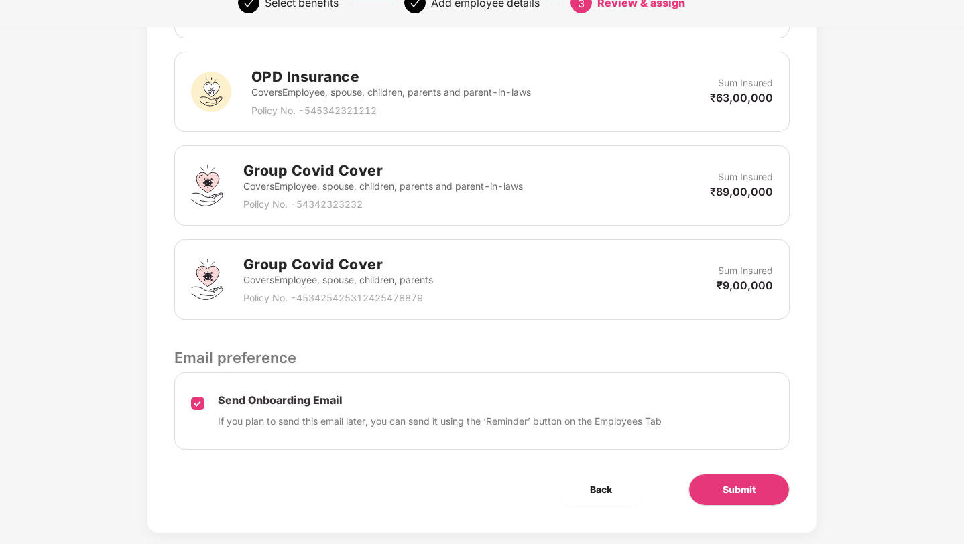
scroll to position [524, 0]
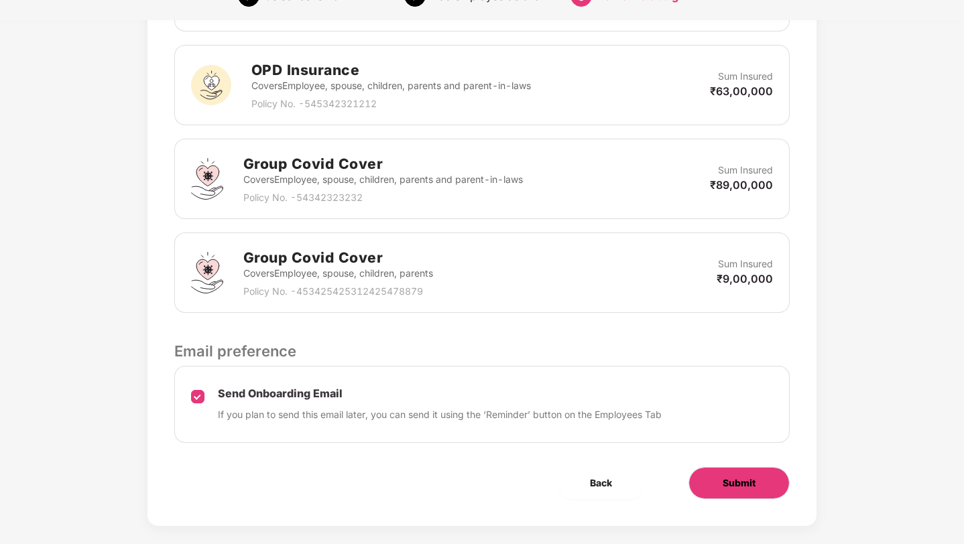
click at [713, 476] on button "Submit" at bounding box center [738, 483] width 101 height 32
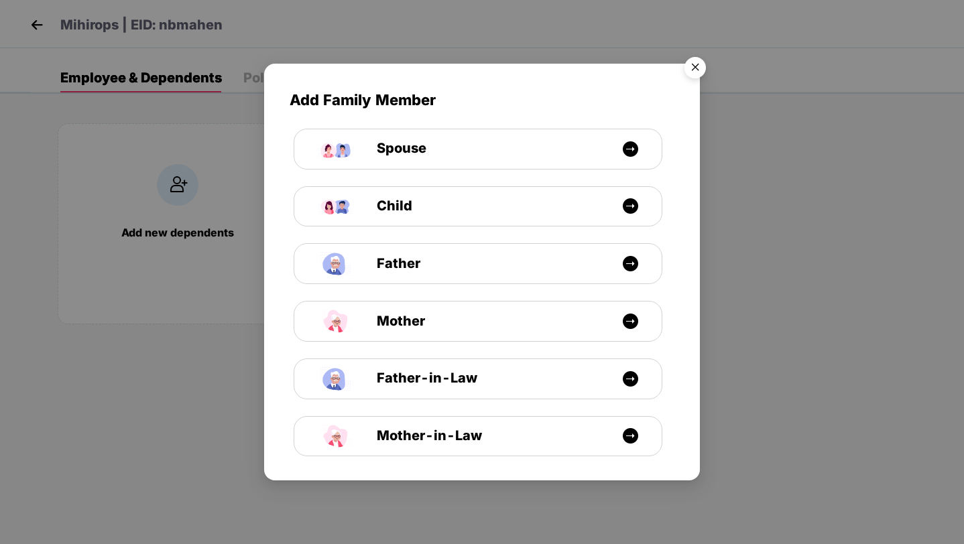
click at [692, 61] on img "Close" at bounding box center [695, 70] width 38 height 38
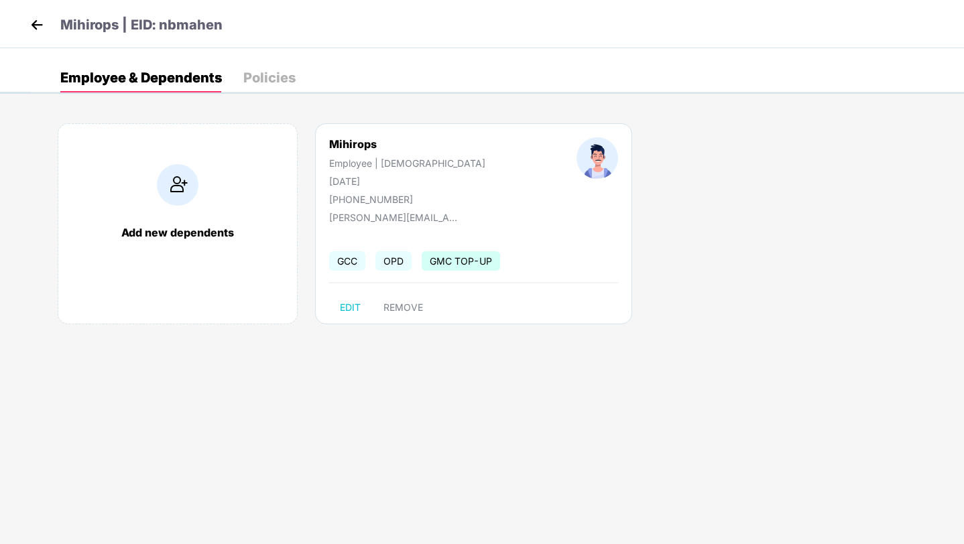
click at [34, 25] on img at bounding box center [37, 25] width 20 height 20
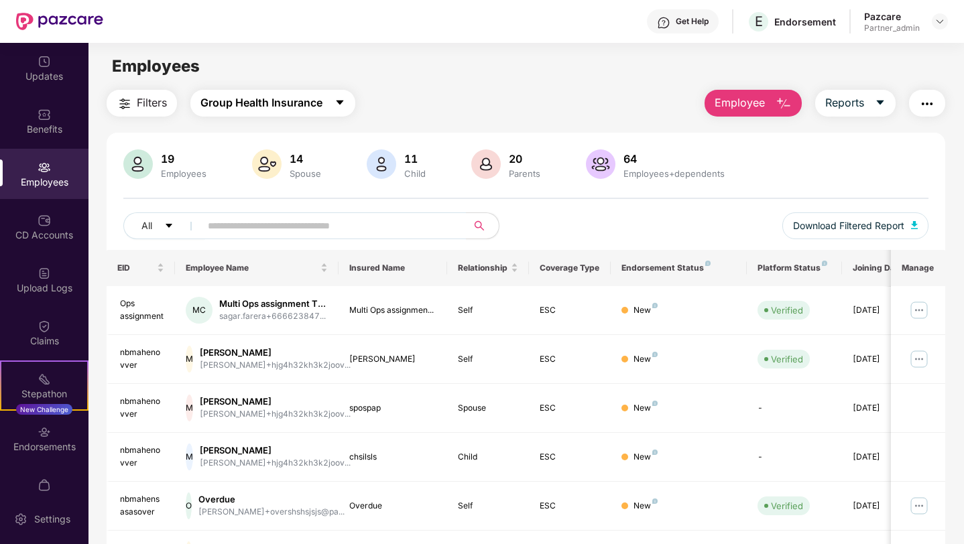
click at [230, 98] on span "Group Health Insurance" at bounding box center [261, 102] width 122 height 17
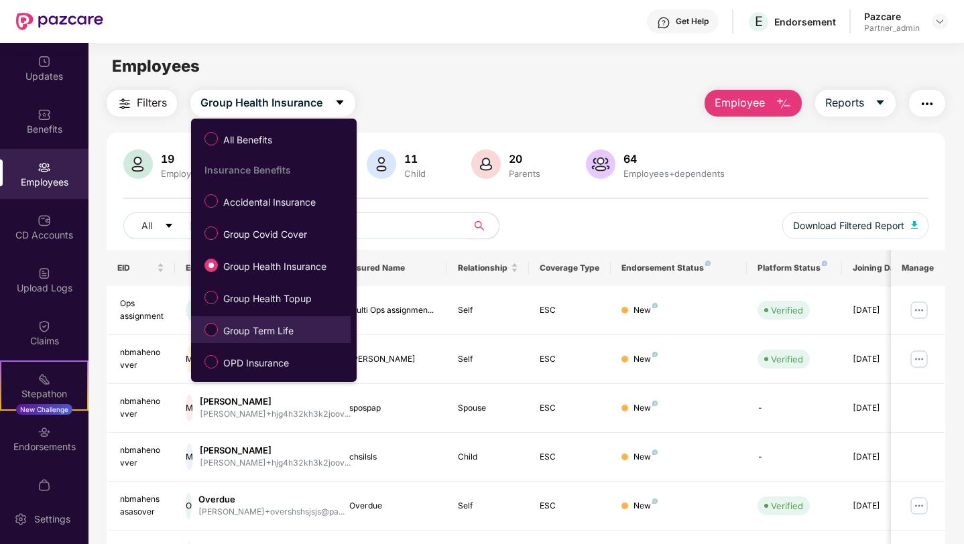
click at [246, 324] on span "Group Term Life" at bounding box center [258, 331] width 81 height 15
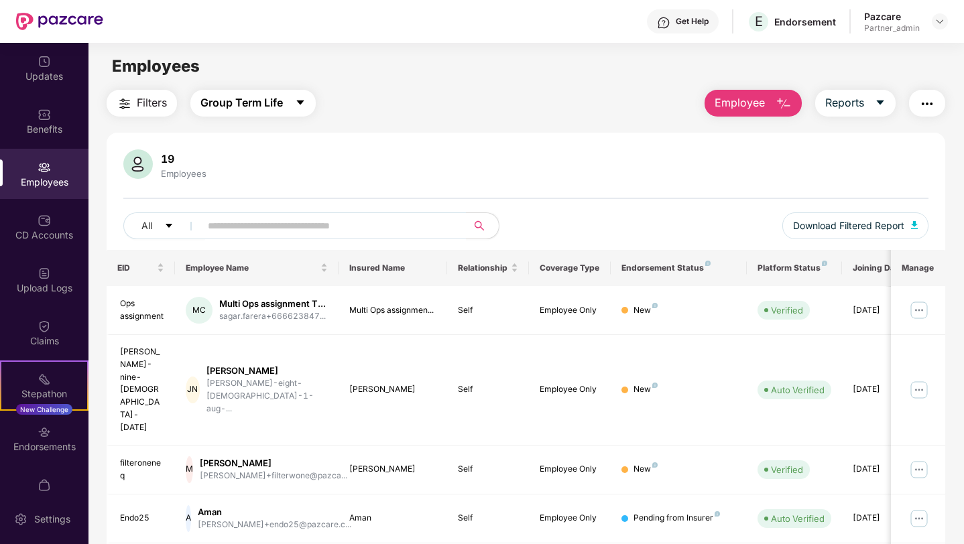
click at [262, 106] on span "Group Term Life" at bounding box center [241, 102] width 82 height 17
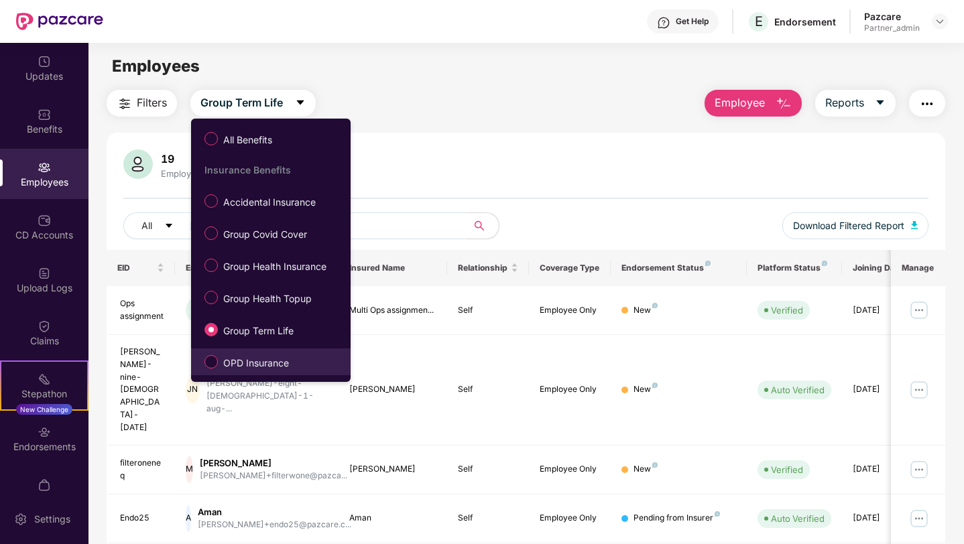
click at [263, 369] on span "OPD Insurance" at bounding box center [256, 363] width 76 height 15
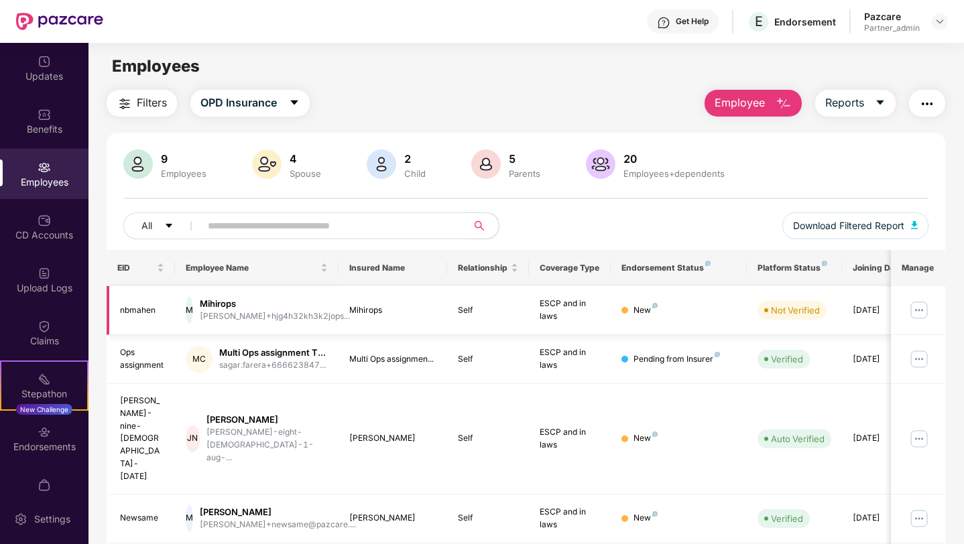
click at [921, 314] on img at bounding box center [918, 310] width 21 height 21
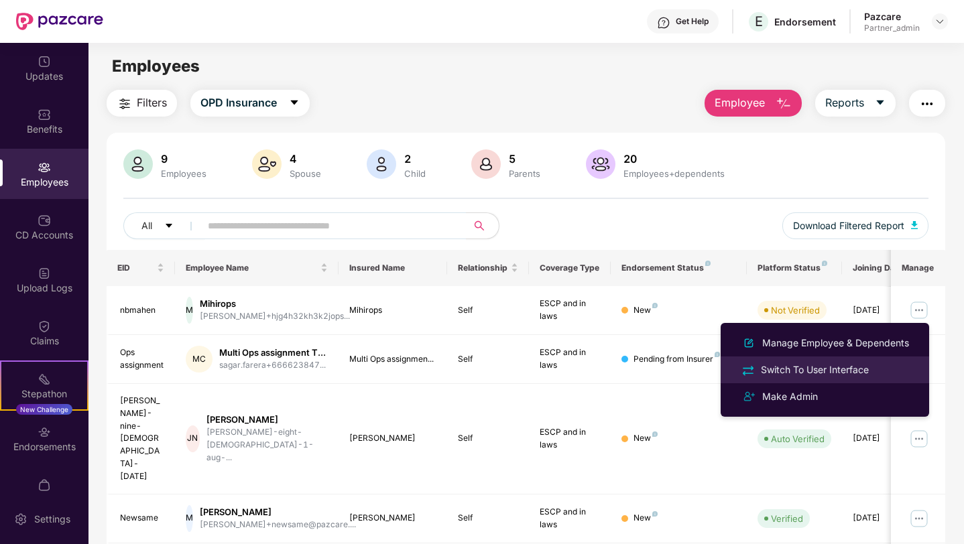
click at [823, 367] on div "Switch To User Interface" at bounding box center [814, 370] width 113 height 15
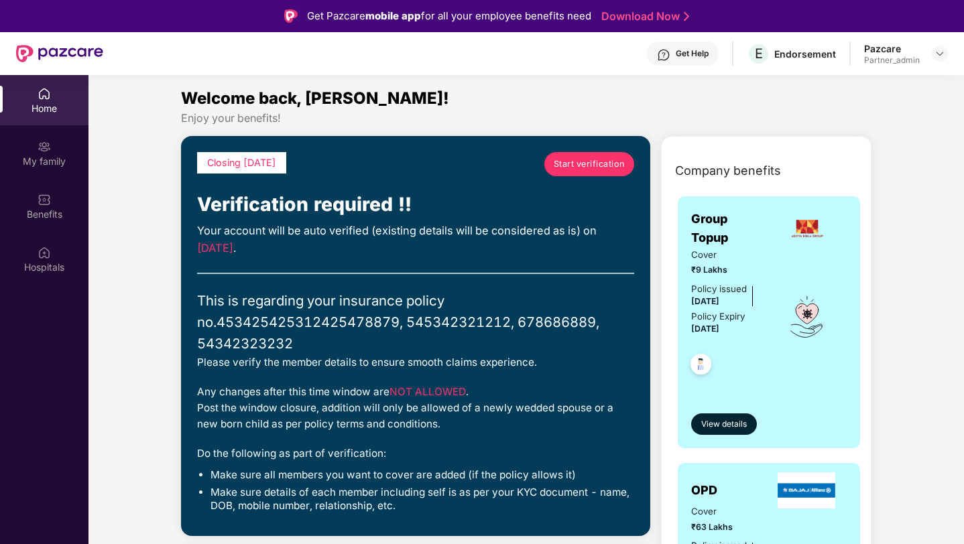
click at [602, 170] on span "Start verification" at bounding box center [589, 163] width 71 height 13
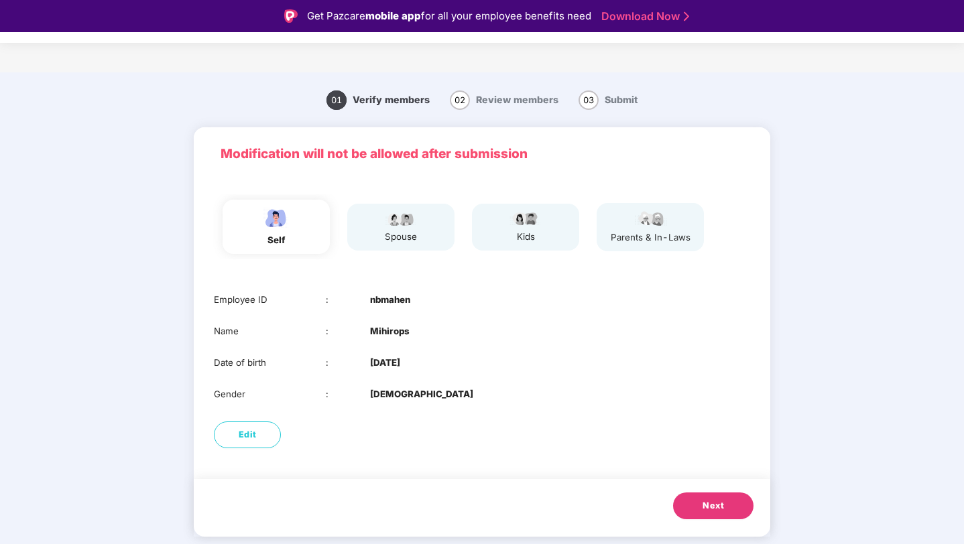
click at [704, 501] on span "Next" at bounding box center [712, 505] width 21 height 13
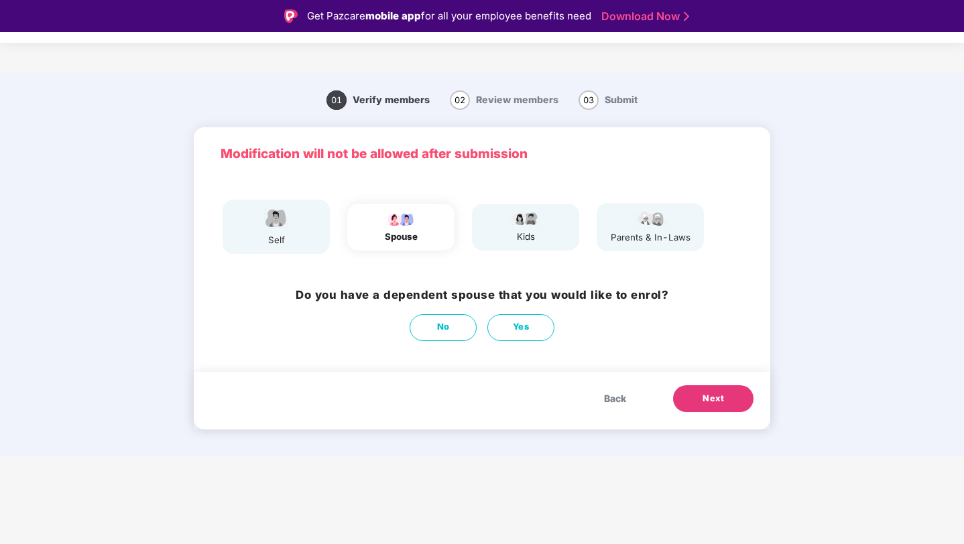
scroll to position [32, 0]
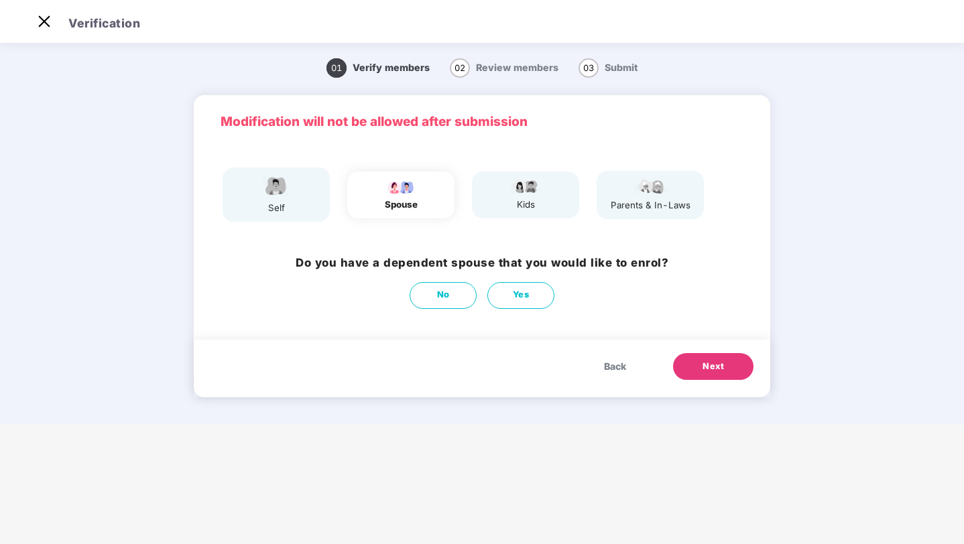
click at [713, 371] on span "Next" at bounding box center [712, 366] width 21 height 13
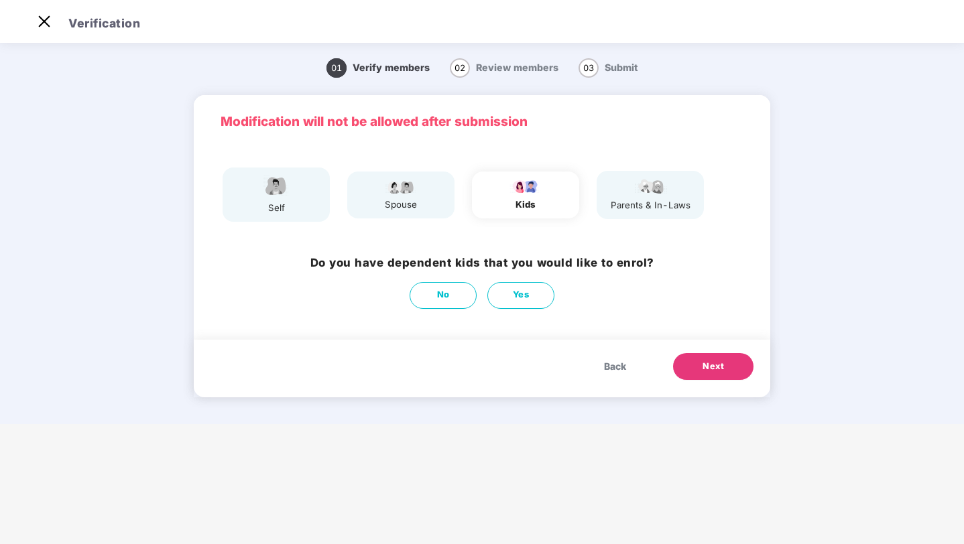
click at [713, 371] on span "Next" at bounding box center [712, 366] width 21 height 13
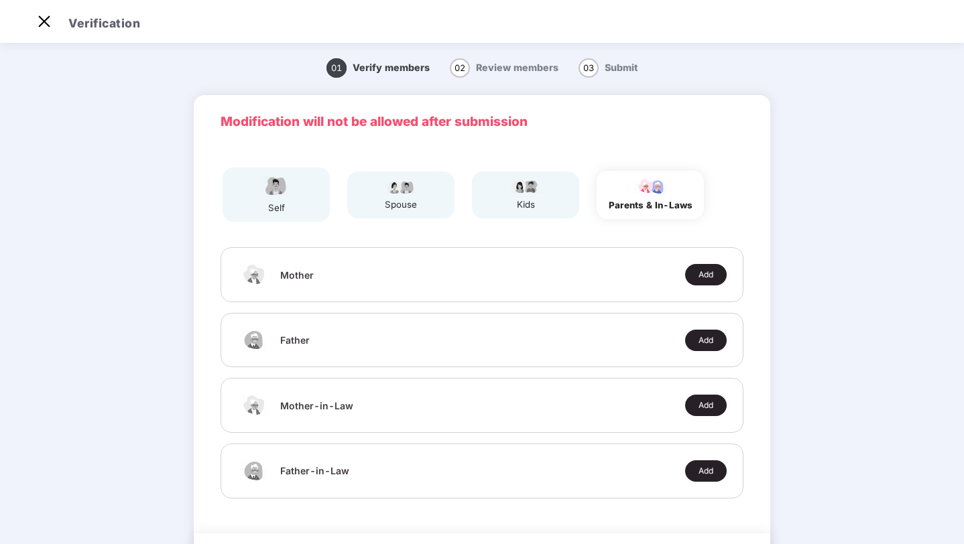
click at [713, 371] on div "Mother Add Father Add Mother-in-Law Add Father-in-Law Add" at bounding box center [482, 372] width 576 height 251
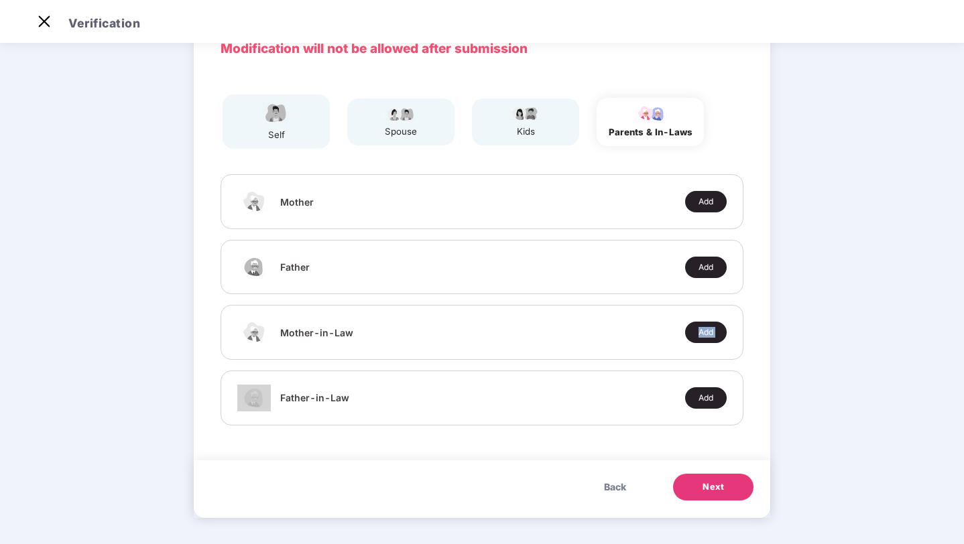
click at [704, 482] on span "Next" at bounding box center [712, 486] width 21 height 13
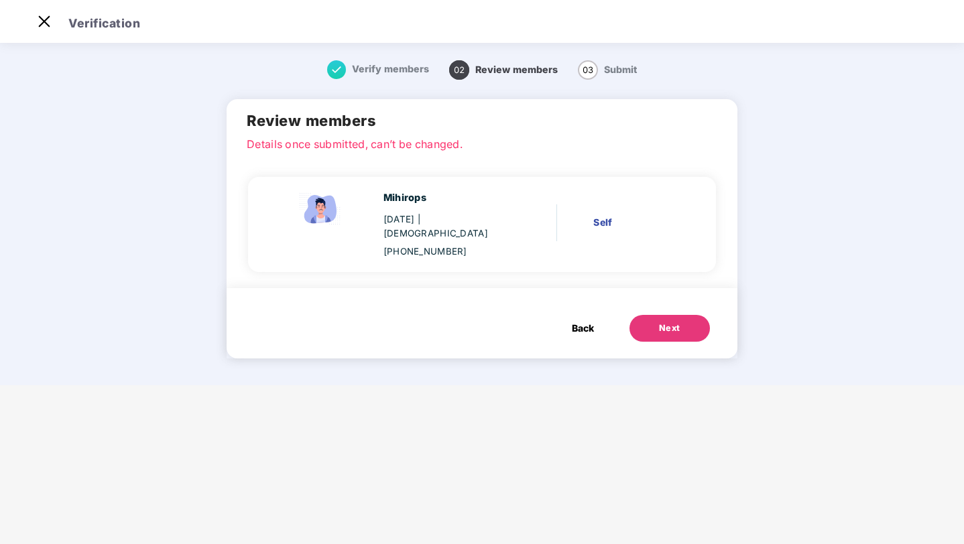
click at [679, 315] on button "Next" at bounding box center [669, 328] width 80 height 27
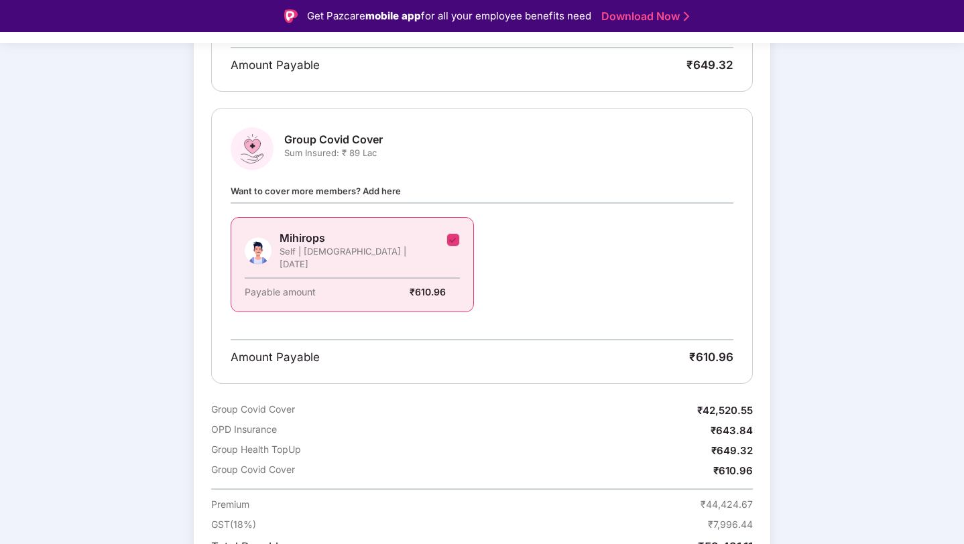
scroll to position [1063, 0]
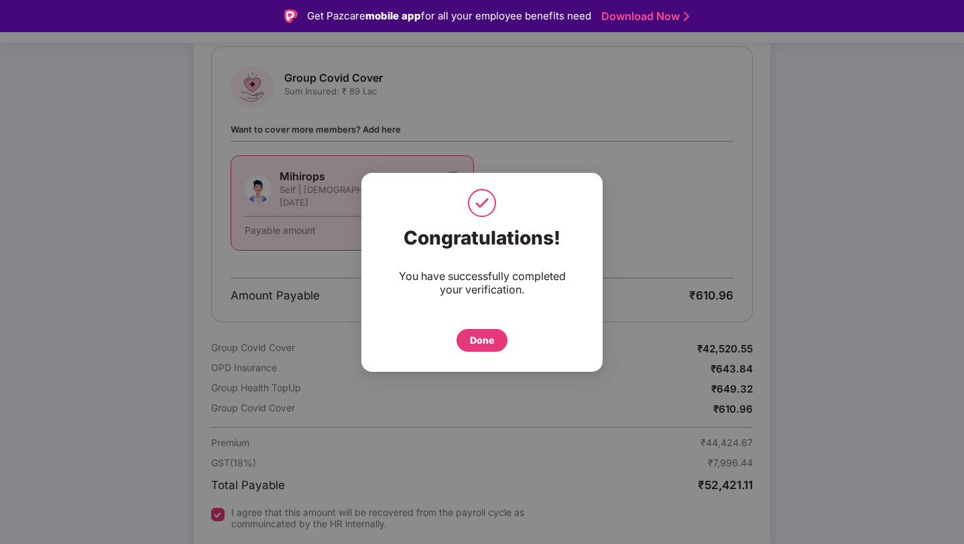
click at [480, 337] on div "Done" at bounding box center [482, 340] width 24 height 15
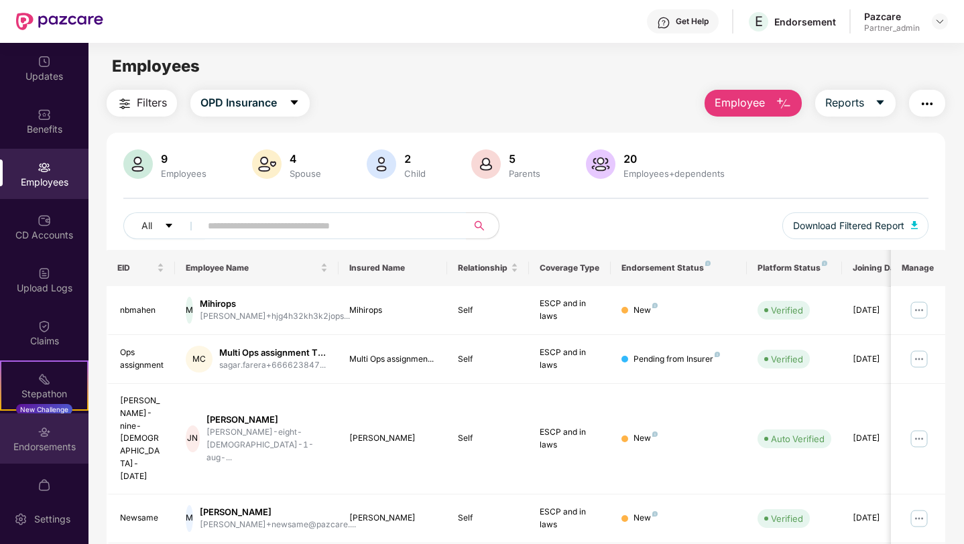
click at [33, 428] on div "Endorsements" at bounding box center [44, 438] width 88 height 50
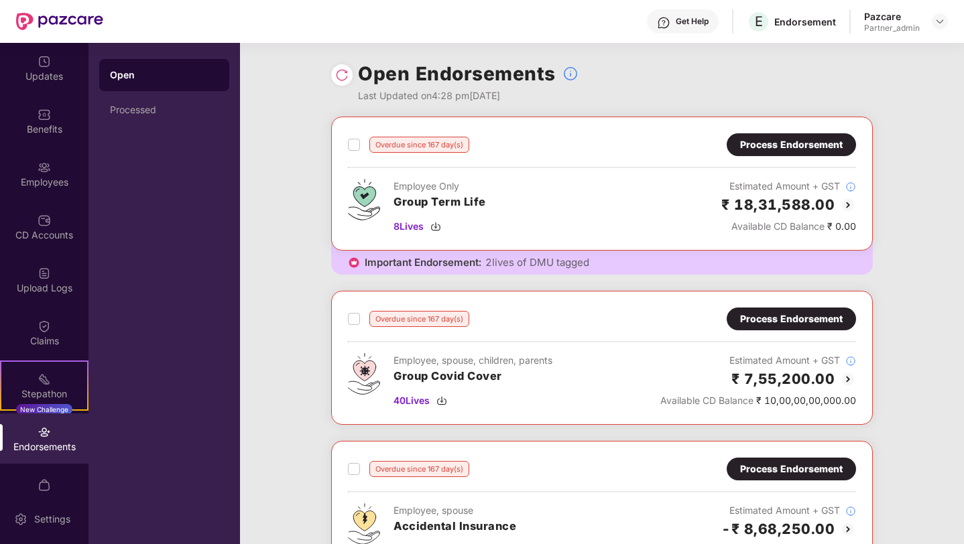
click at [338, 77] on img at bounding box center [341, 74] width 13 height 13
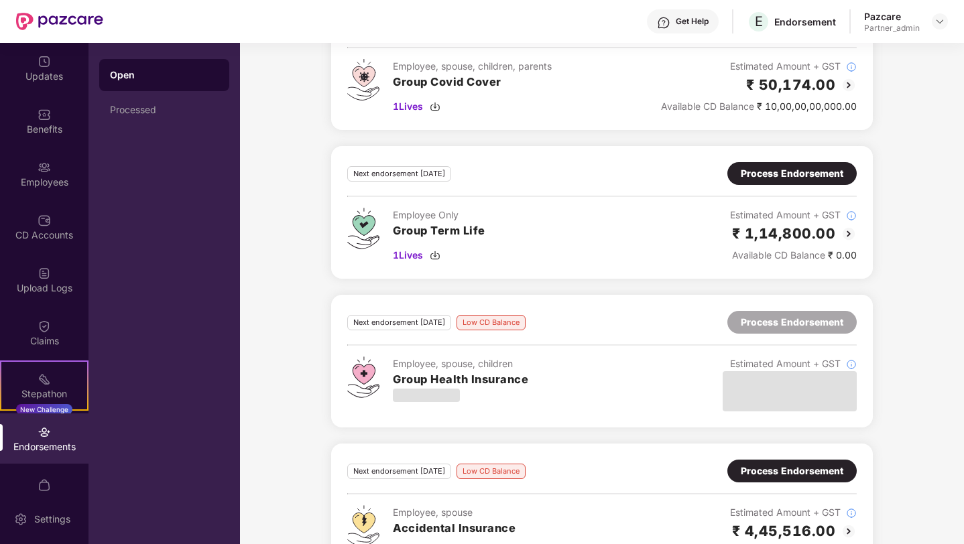
scroll to position [3968, 0]
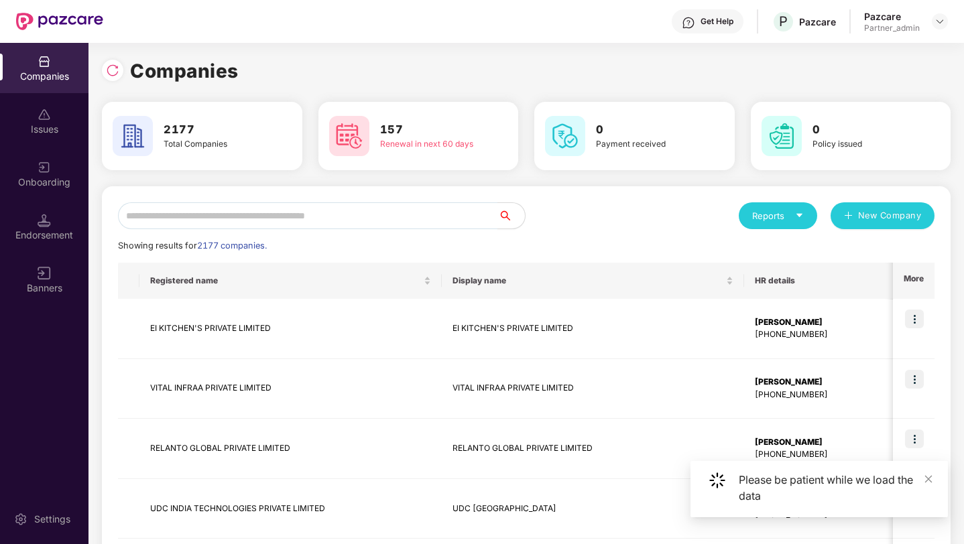
scroll to position [0, 1]
click at [32, 224] on div "Endorsement" at bounding box center [44, 227] width 88 height 50
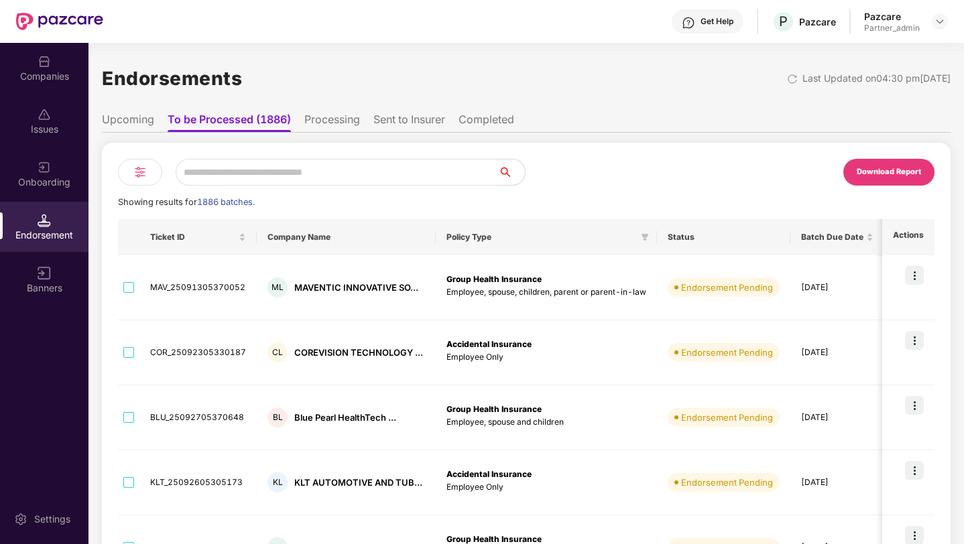
click at [129, 129] on li "Upcoming" at bounding box center [128, 122] width 52 height 19
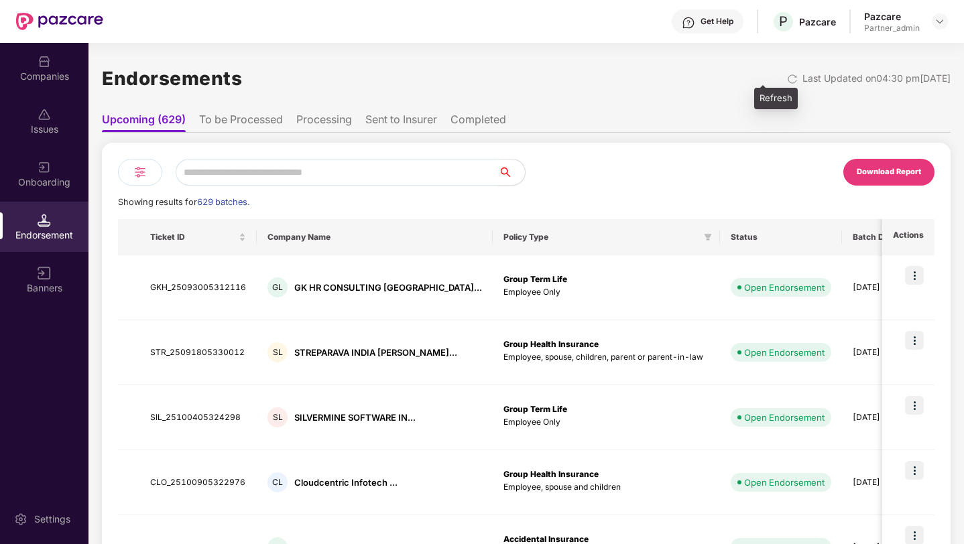
click at [787, 80] on img at bounding box center [792, 79] width 11 height 11
click at [787, 78] on img at bounding box center [792, 79] width 11 height 11
click at [255, 170] on input "text" at bounding box center [337, 172] width 322 height 27
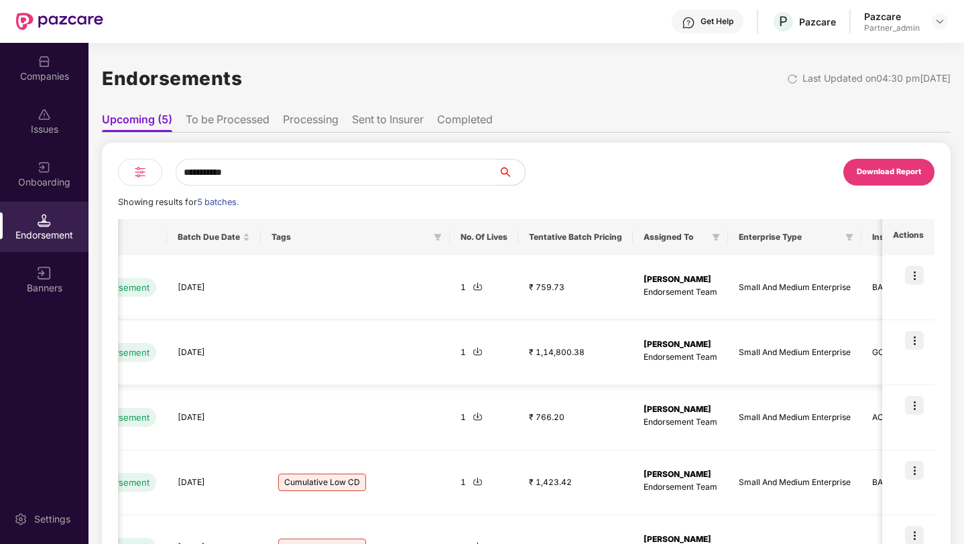
scroll to position [0, 549]
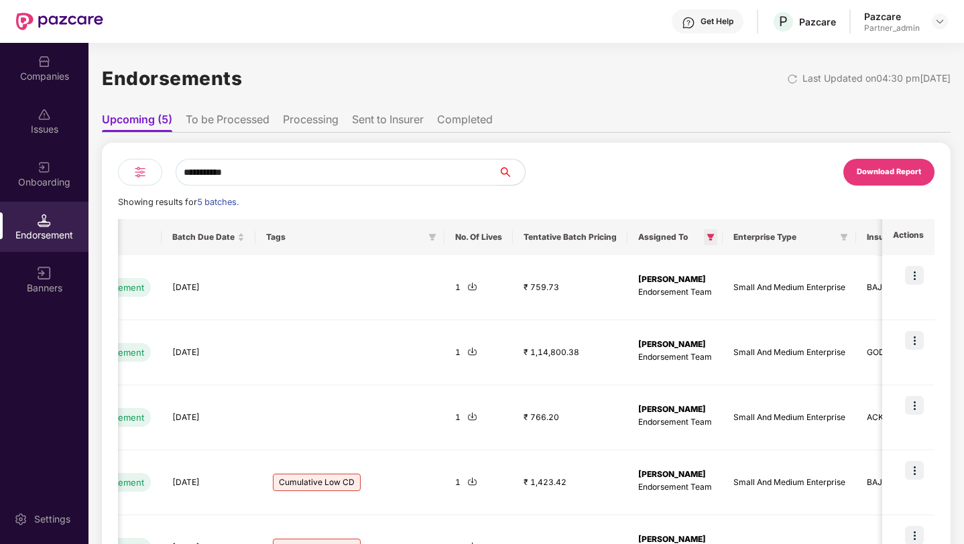
click at [707, 239] on icon "filter" at bounding box center [710, 237] width 7 height 7
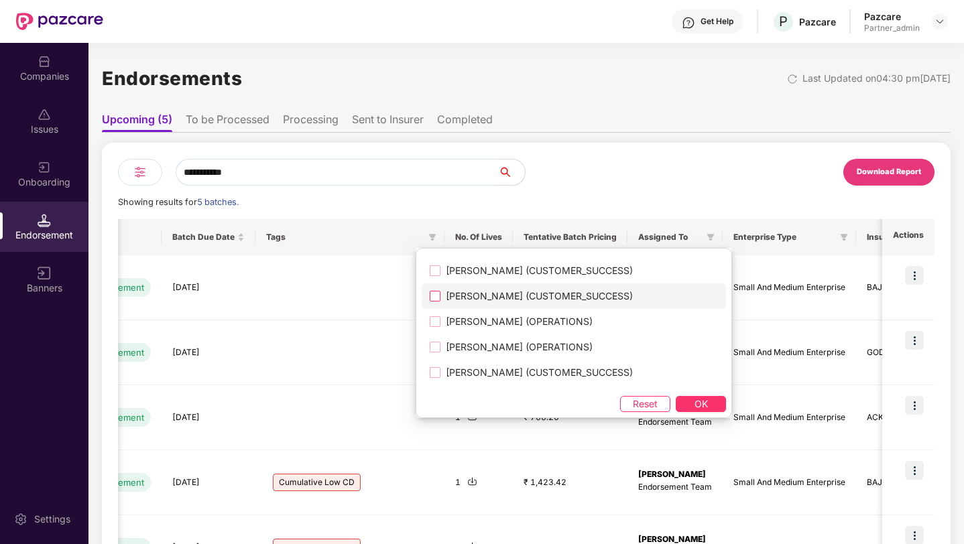
scroll to position [720, 0]
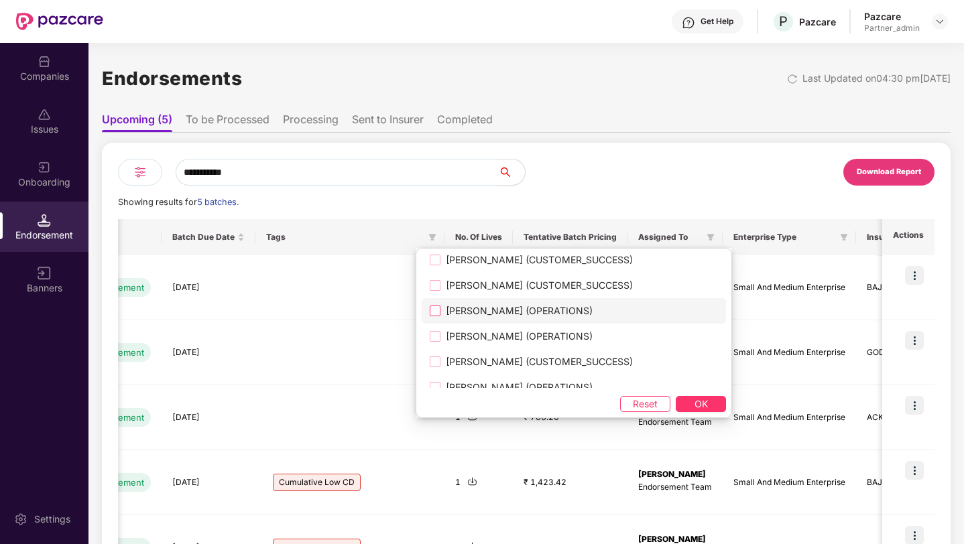
click at [517, 317] on span "Mihir Singh (OPERATIONS)" at bounding box center [518, 311] width 157 height 15
click at [675, 403] on button "OK" at bounding box center [700, 404] width 50 height 16
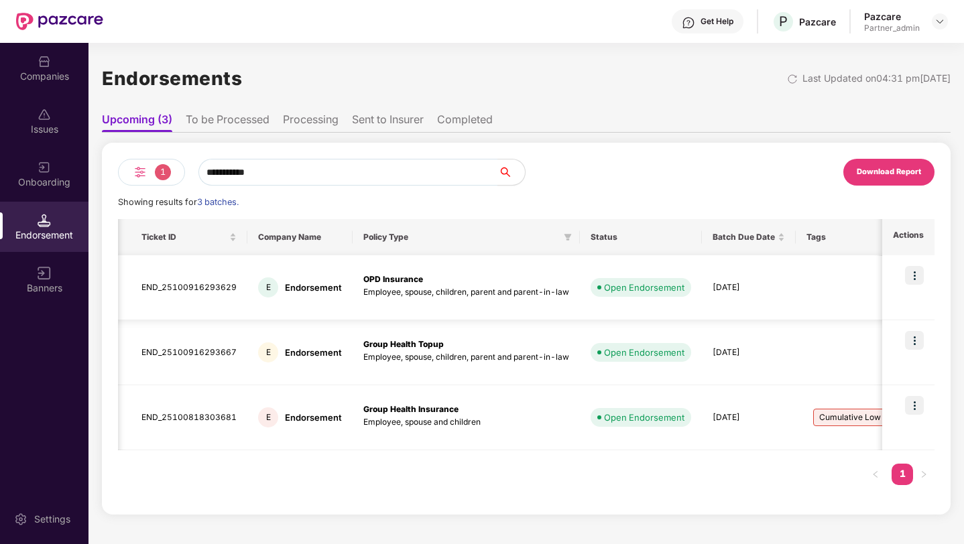
scroll to position [0, 0]
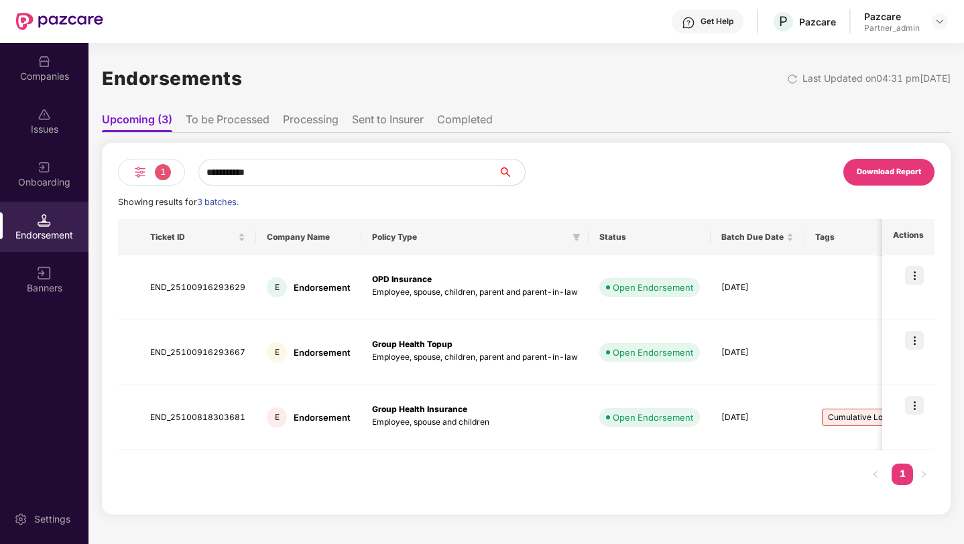
click at [138, 183] on div "1" at bounding box center [151, 172] width 67 height 27
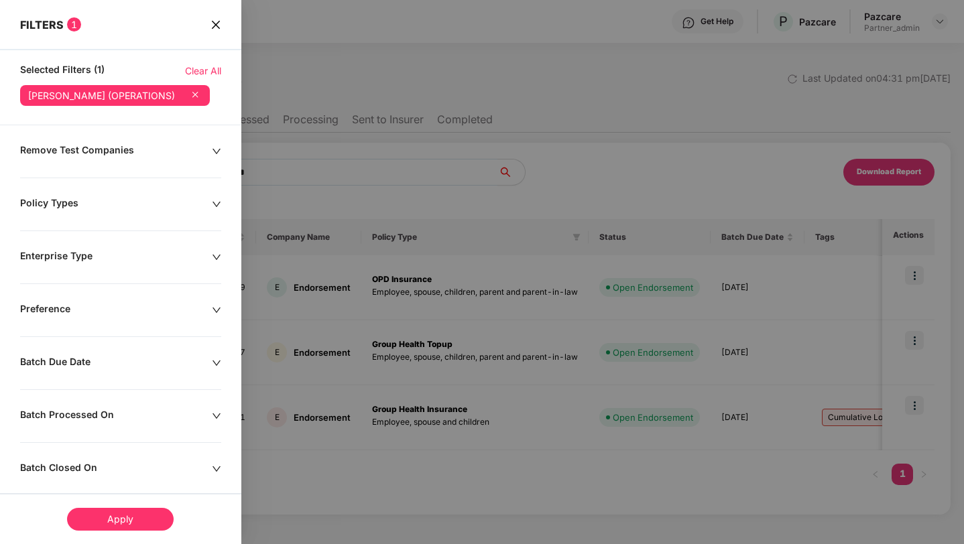
click at [188, 97] on icon at bounding box center [194, 94] width 13 height 13
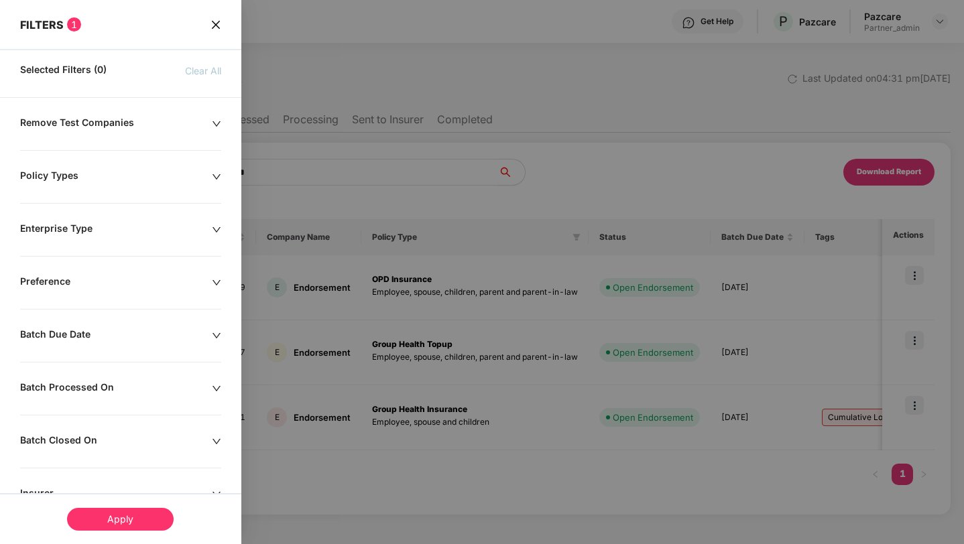
click at [134, 519] on div "Apply" at bounding box center [120, 519] width 107 height 23
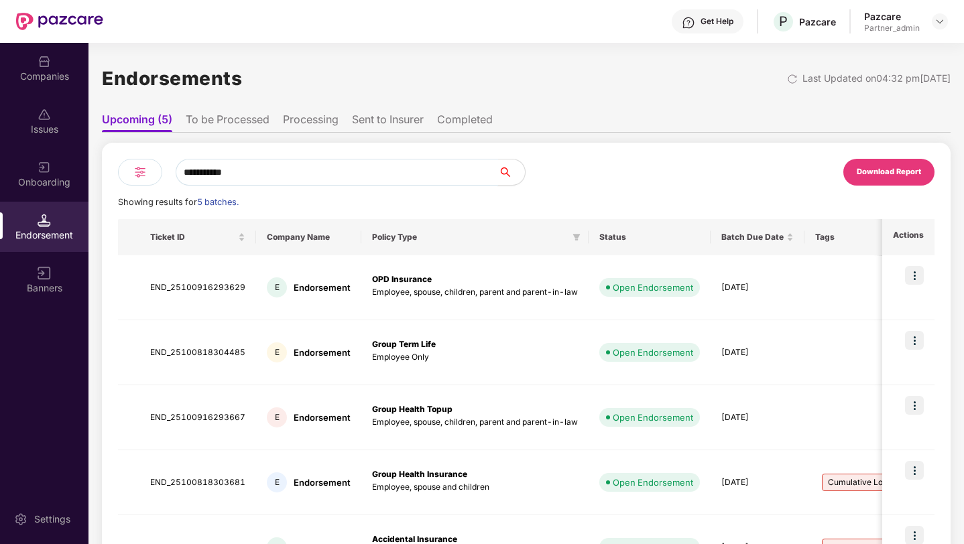
click at [247, 173] on input "**********" at bounding box center [337, 172] width 322 height 27
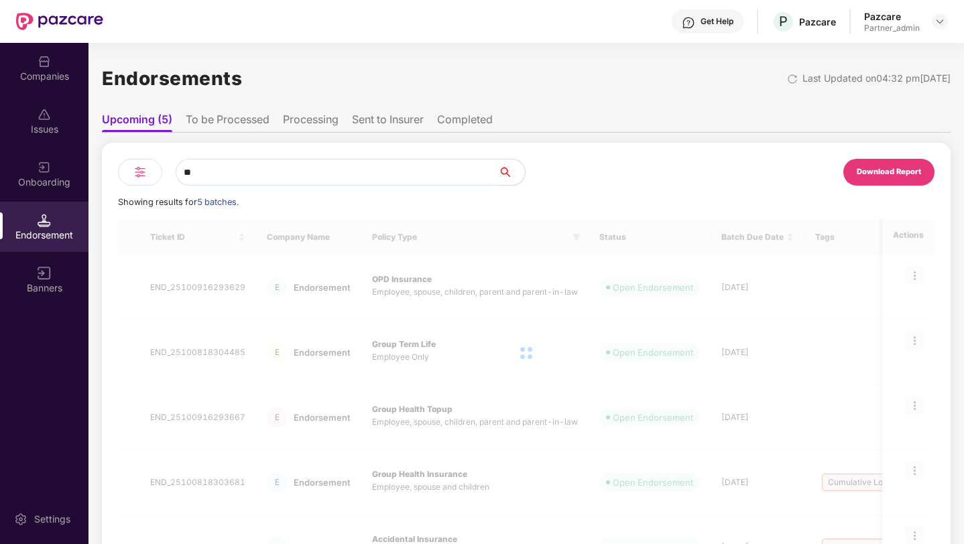
type input "***"
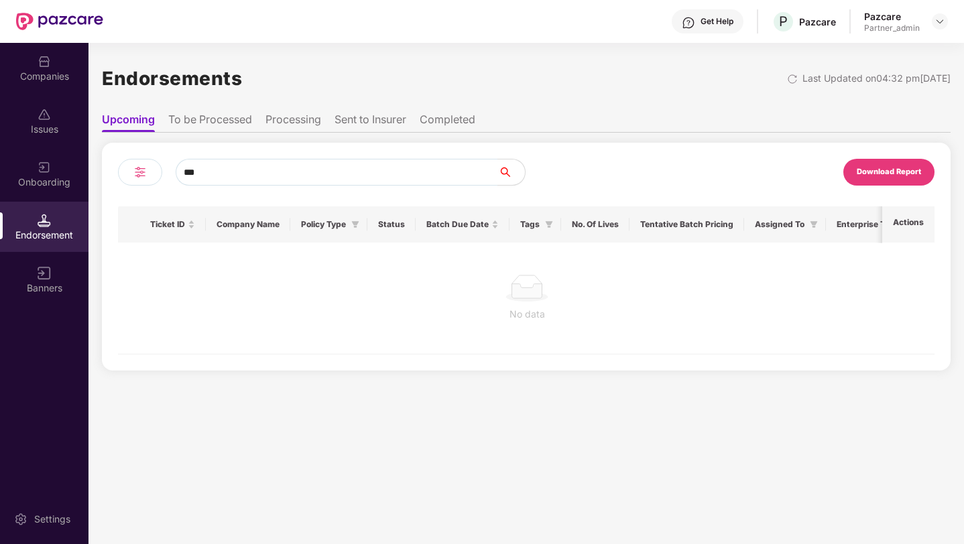
click at [234, 113] on li "To be Processed" at bounding box center [210, 122] width 84 height 19
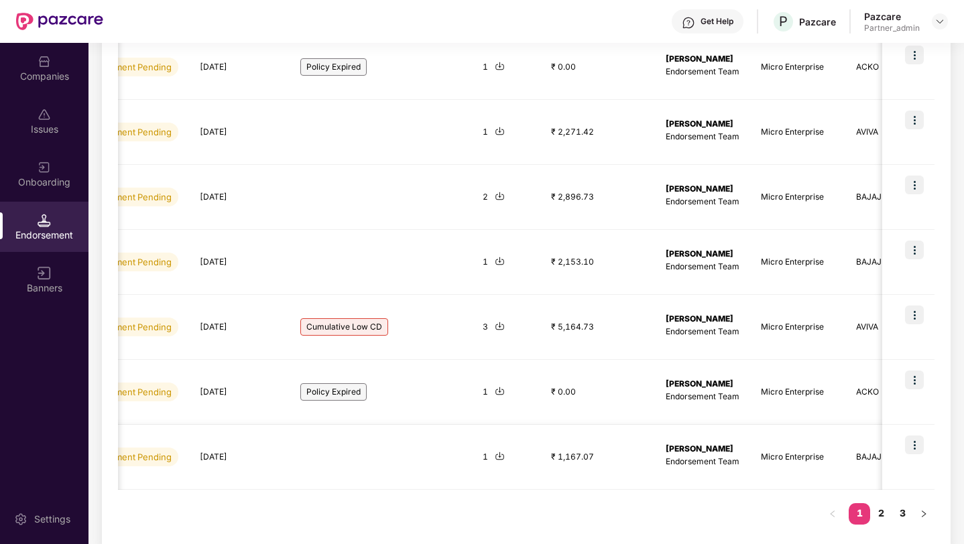
scroll to position [426, 0]
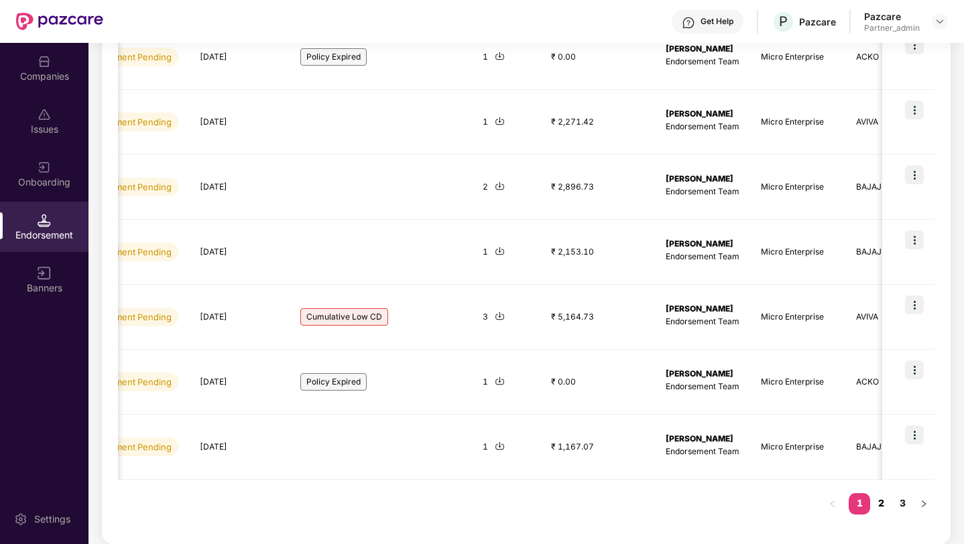
click at [879, 500] on link "2" at bounding box center [880, 503] width 21 height 20
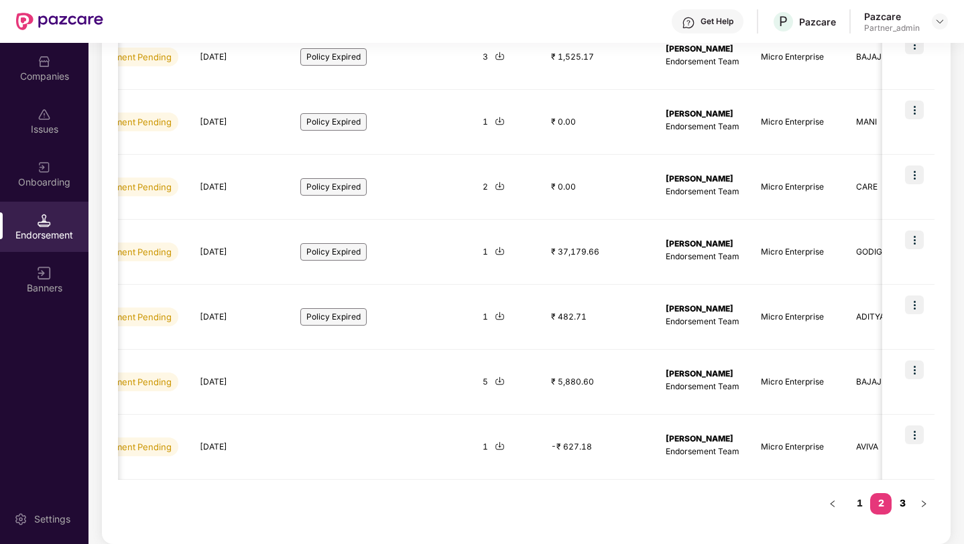
click at [899, 501] on link "3" at bounding box center [901, 503] width 21 height 20
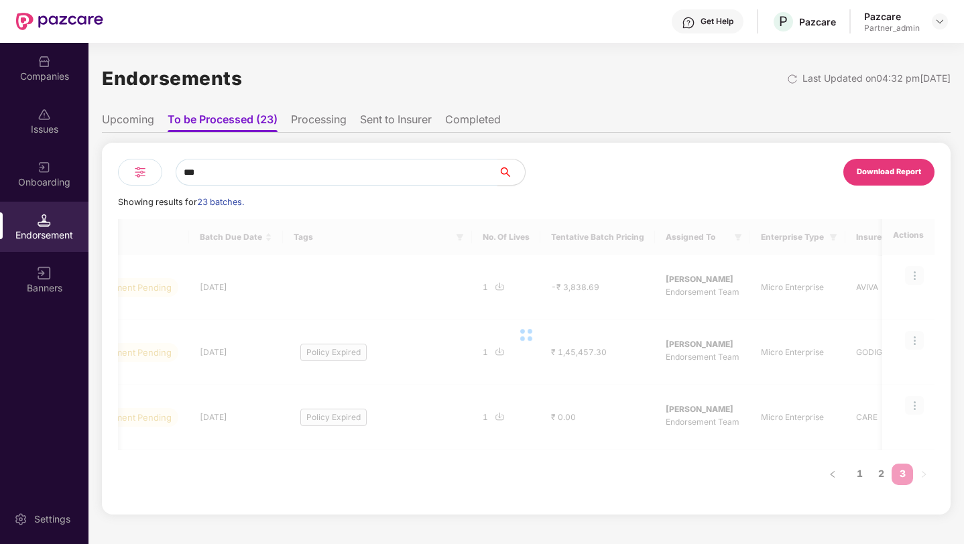
scroll to position [0, 0]
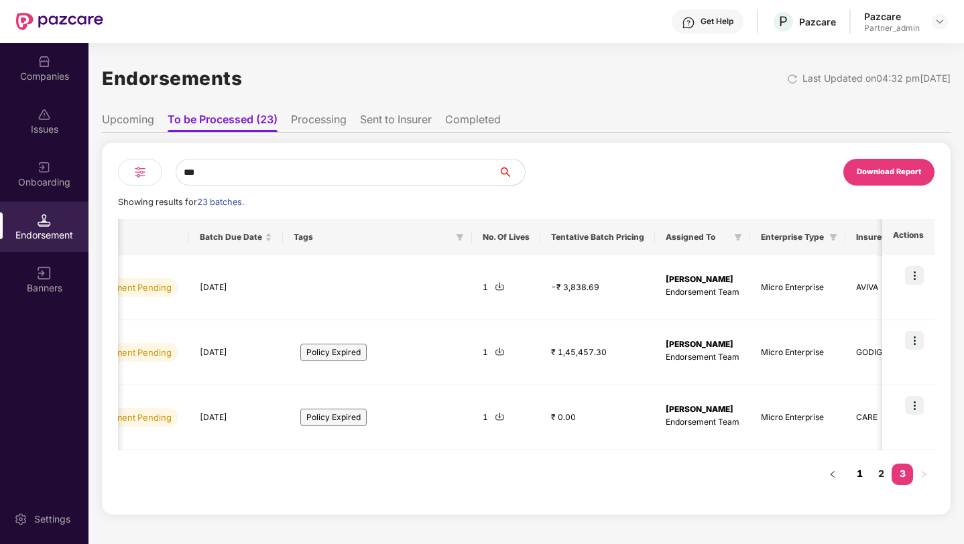
click at [857, 477] on link "1" at bounding box center [858, 474] width 21 height 20
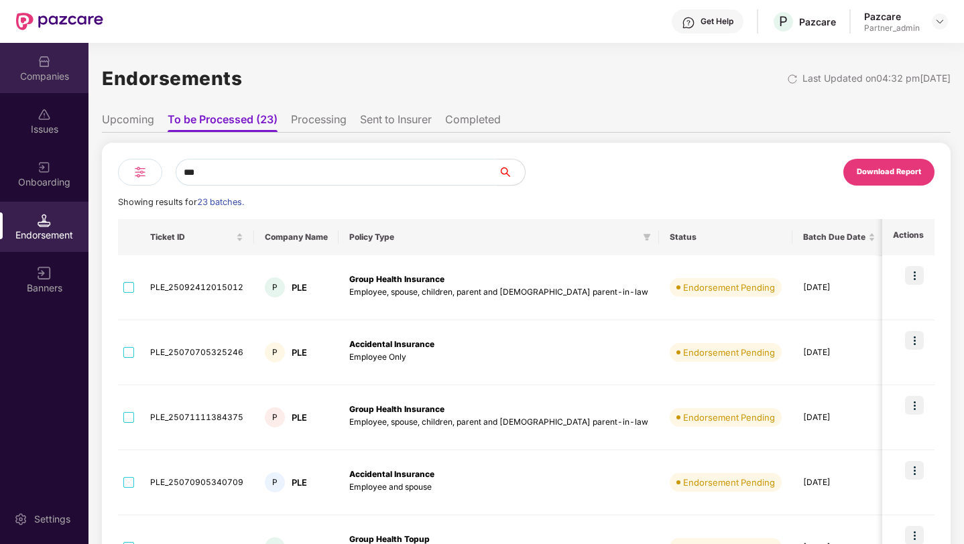
click at [39, 84] on div "Companies" at bounding box center [44, 68] width 88 height 50
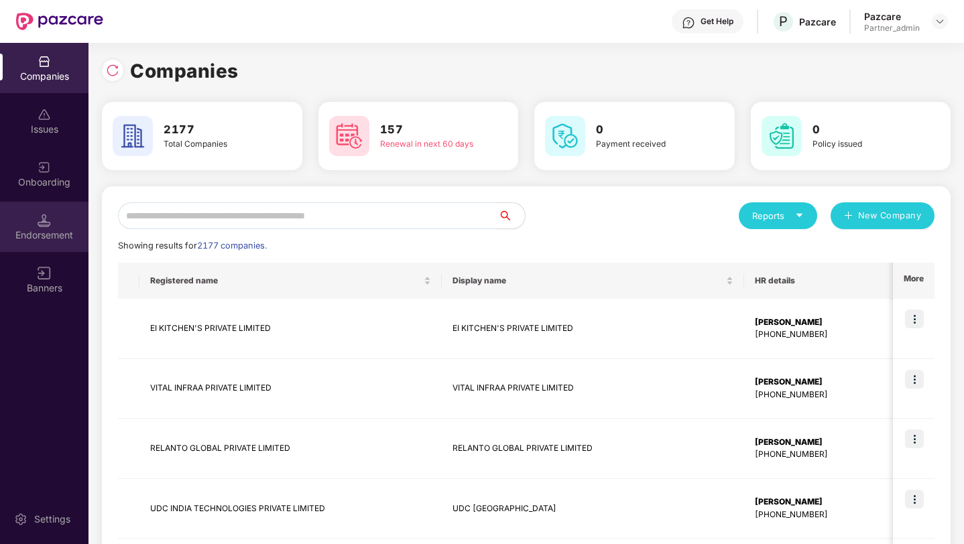
click at [44, 233] on div "Endorsement" at bounding box center [44, 235] width 88 height 13
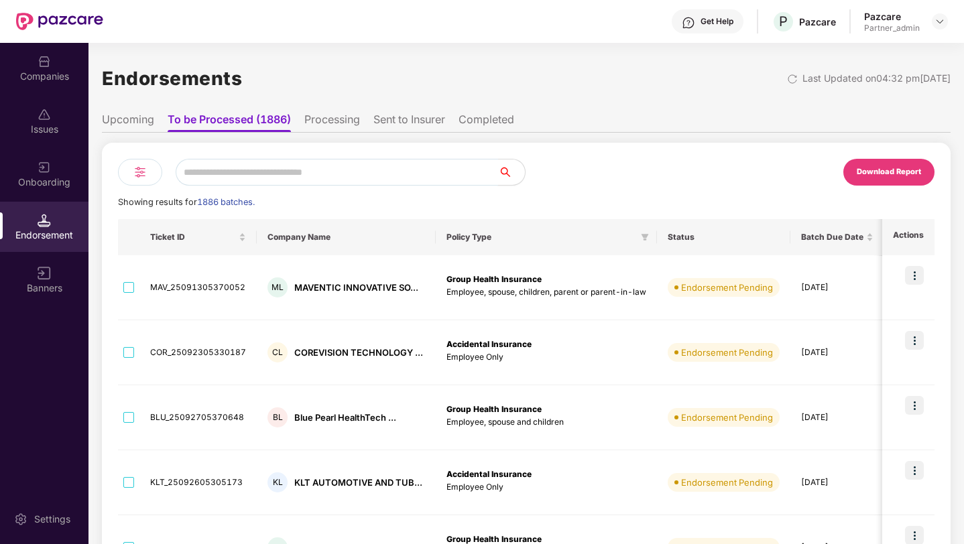
click at [263, 174] on input "text" at bounding box center [337, 172] width 322 height 27
click at [144, 125] on li "Upcoming" at bounding box center [128, 122] width 52 height 19
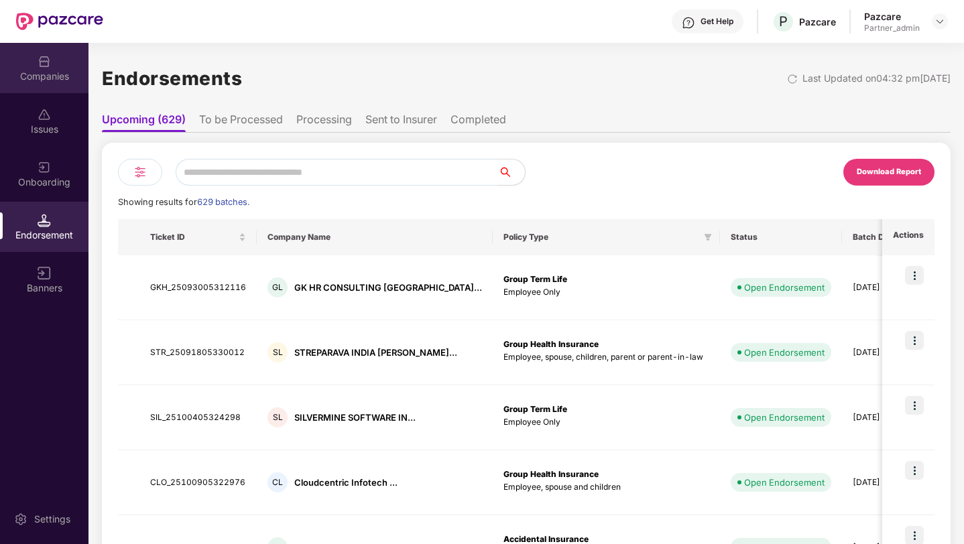
click at [52, 78] on div "Companies" at bounding box center [44, 76] width 88 height 13
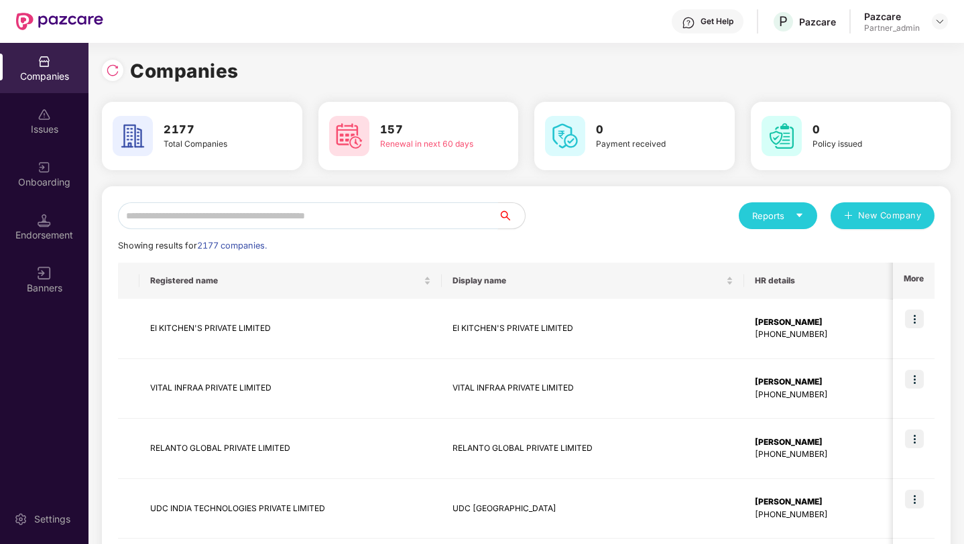
click at [144, 210] on input "text" at bounding box center [308, 215] width 380 height 27
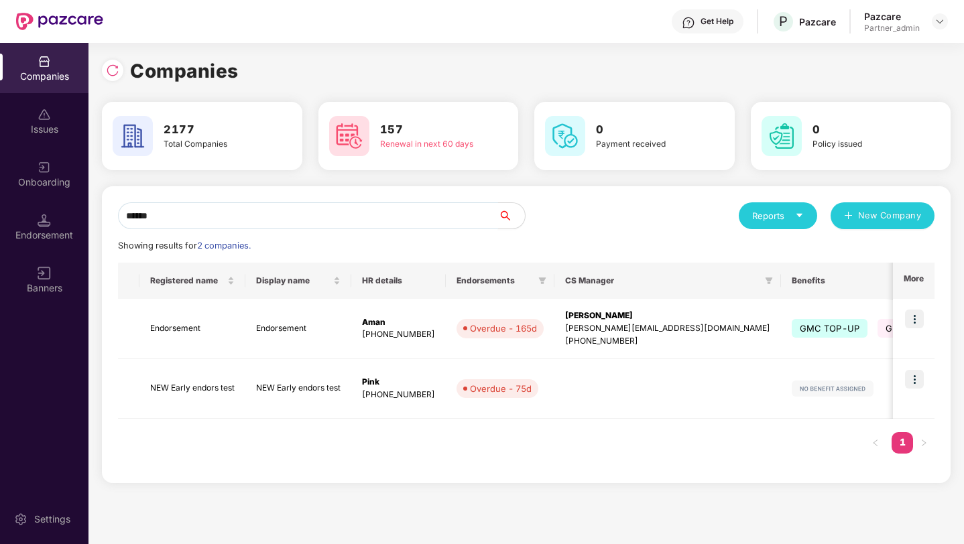
type input "*******"
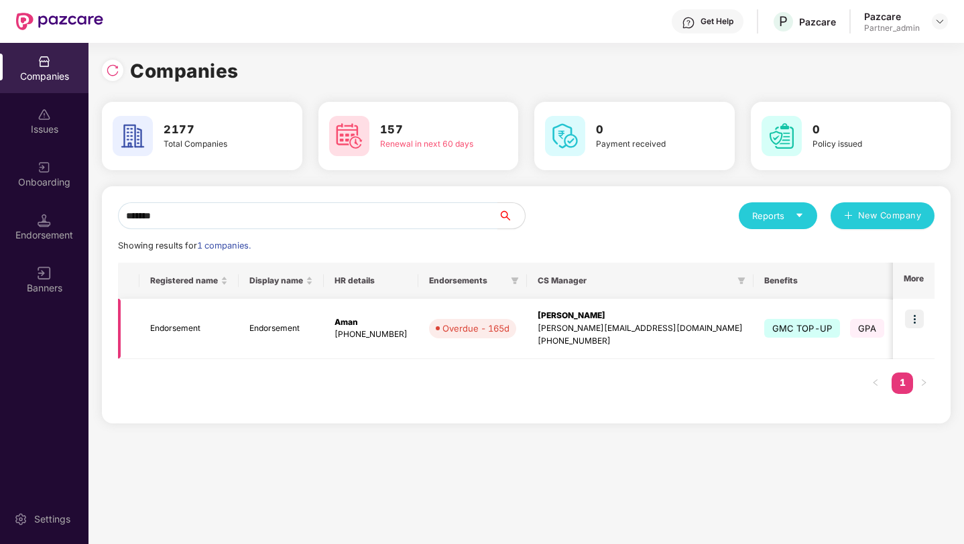
click at [186, 319] on td "Endorsement" at bounding box center [188, 329] width 99 height 60
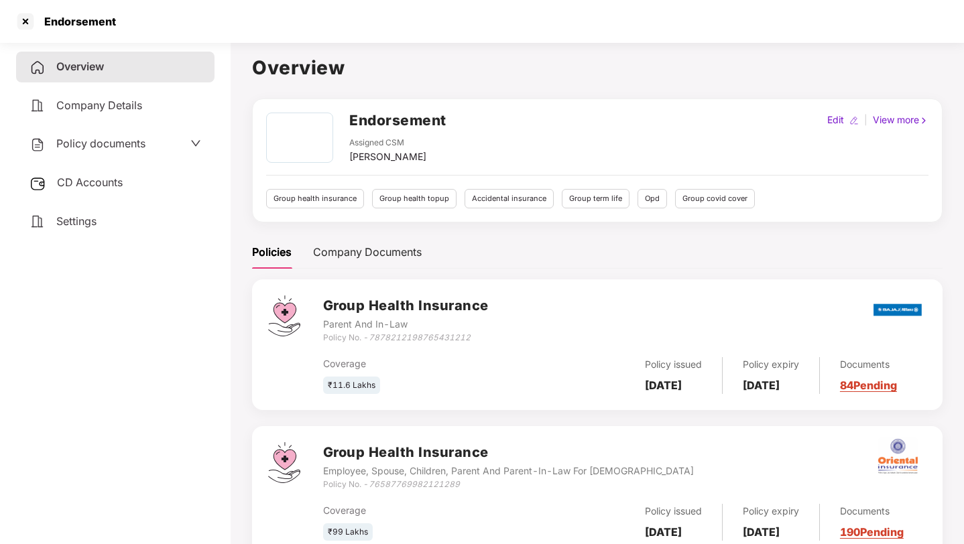
click at [107, 177] on span "CD Accounts" at bounding box center [90, 182] width 66 height 13
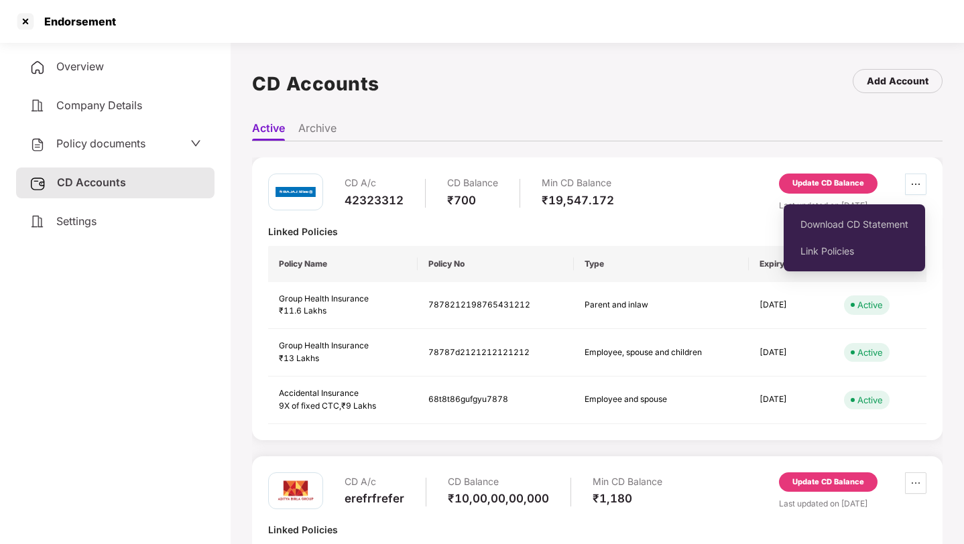
click at [915, 184] on icon "ellipsis" at bounding box center [915, 184] width 11 height 11
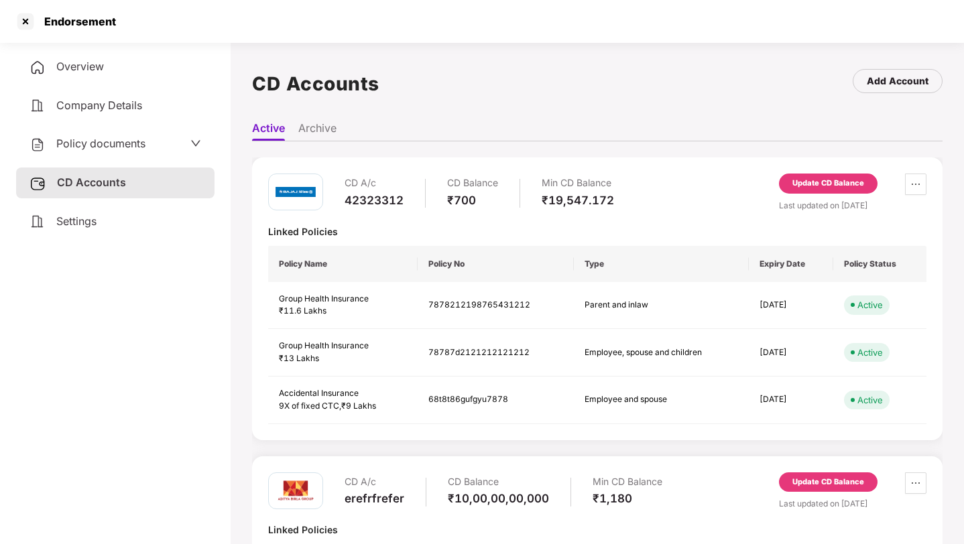
click at [854, 184] on div "Update CD Balance" at bounding box center [828, 184] width 72 height 12
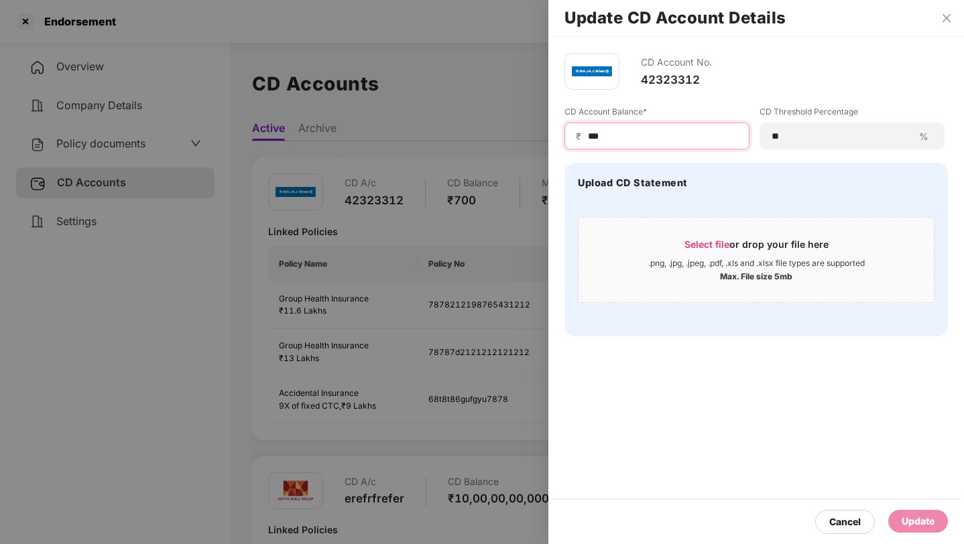
click at [641, 139] on input "***" at bounding box center [661, 136] width 151 height 14
type input "********"
click at [927, 516] on div "Update" at bounding box center [917, 521] width 33 height 15
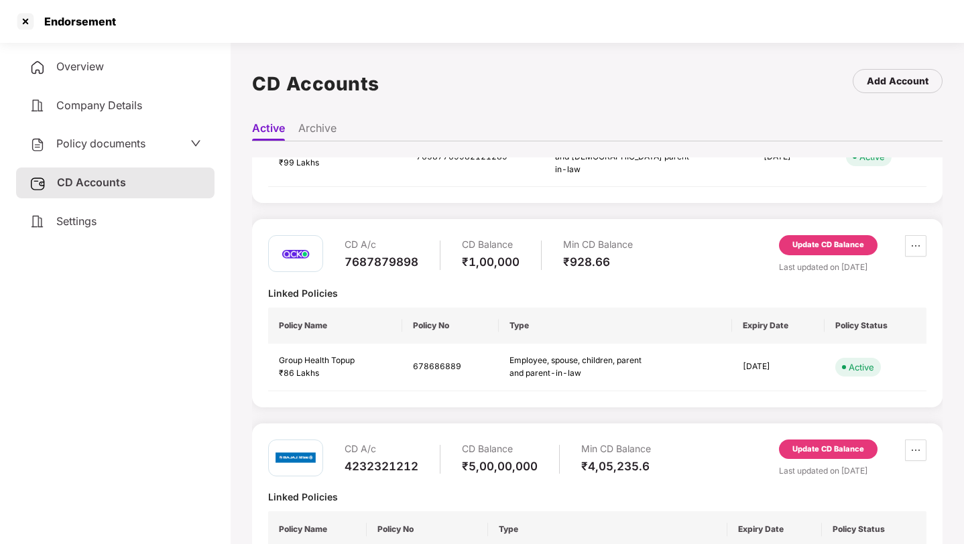
scroll to position [773, 0]
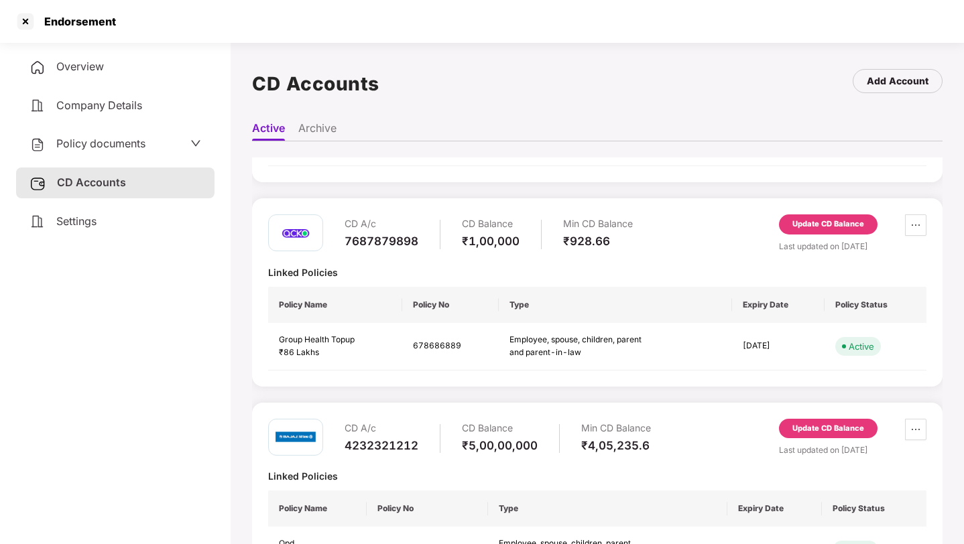
click at [822, 218] on div "Update CD Balance" at bounding box center [828, 224] width 72 height 12
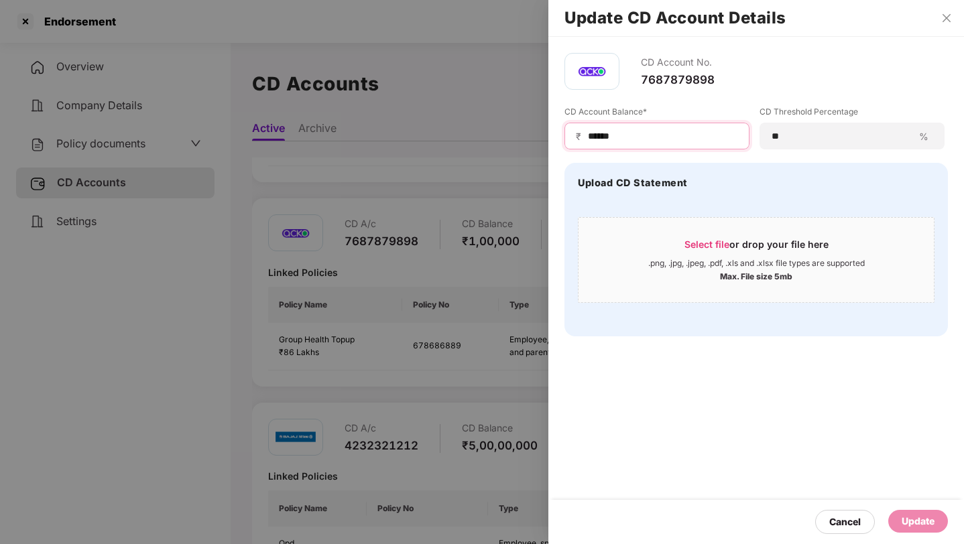
click at [672, 139] on input "******" at bounding box center [661, 136] width 151 height 14
type input "********"
click at [923, 517] on div "Update" at bounding box center [917, 521] width 33 height 15
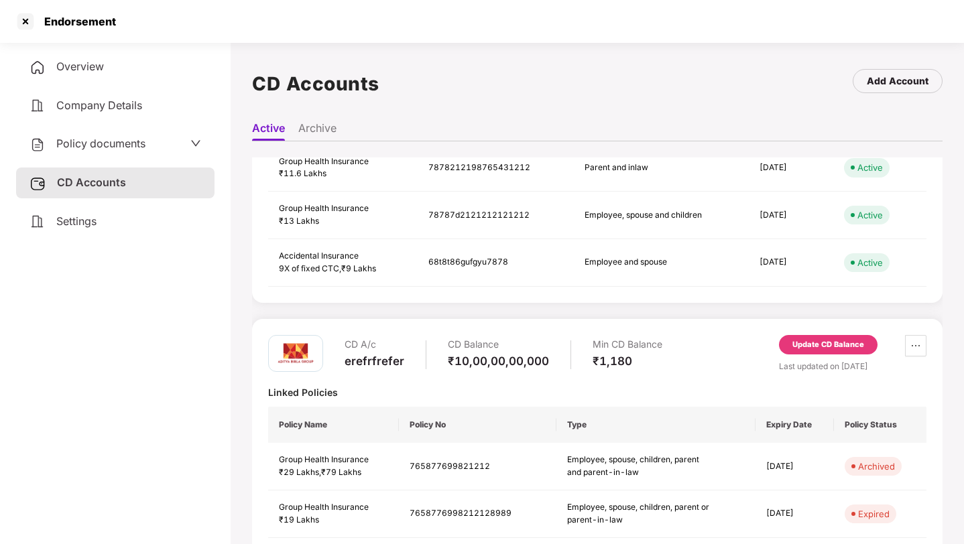
scroll to position [0, 0]
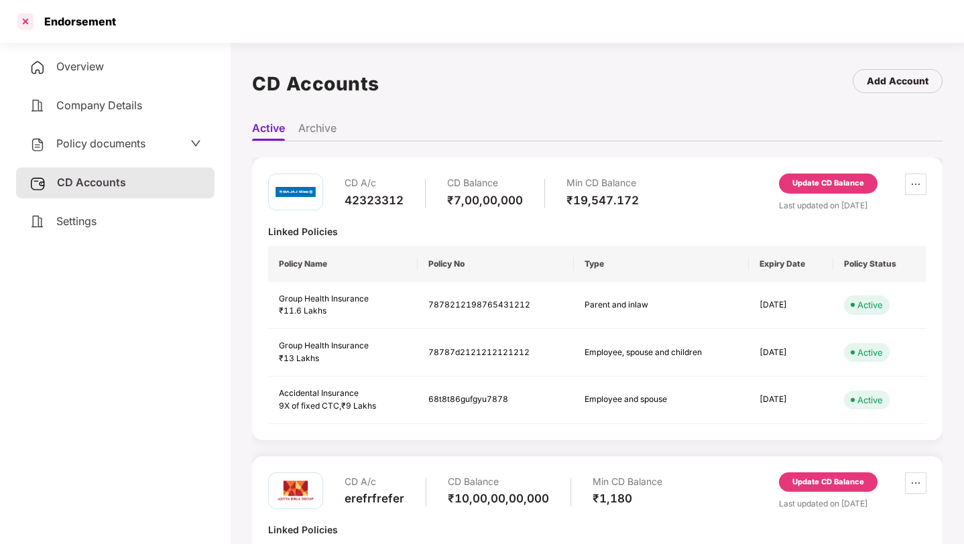
click at [23, 19] on div at bounding box center [25, 21] width 21 height 21
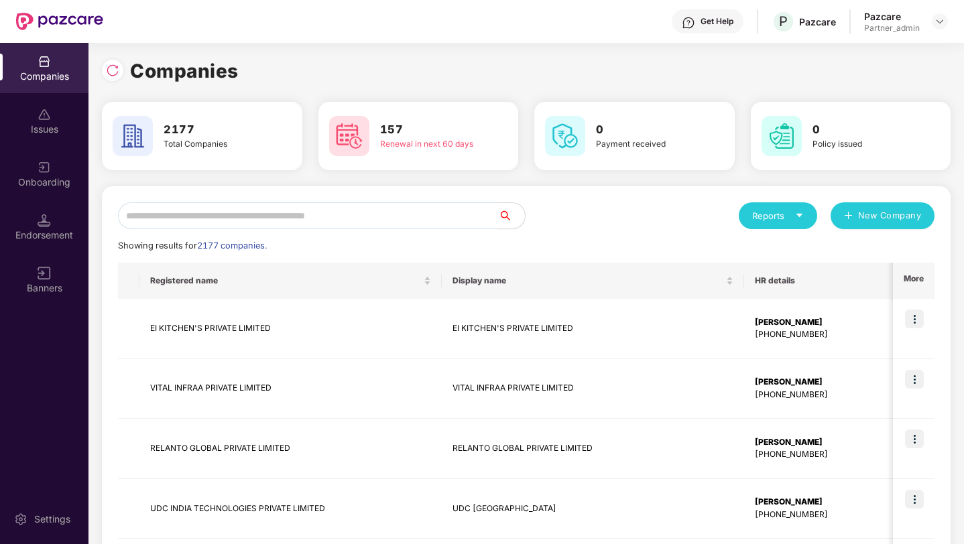
click at [168, 209] on input "text" at bounding box center [308, 215] width 380 height 27
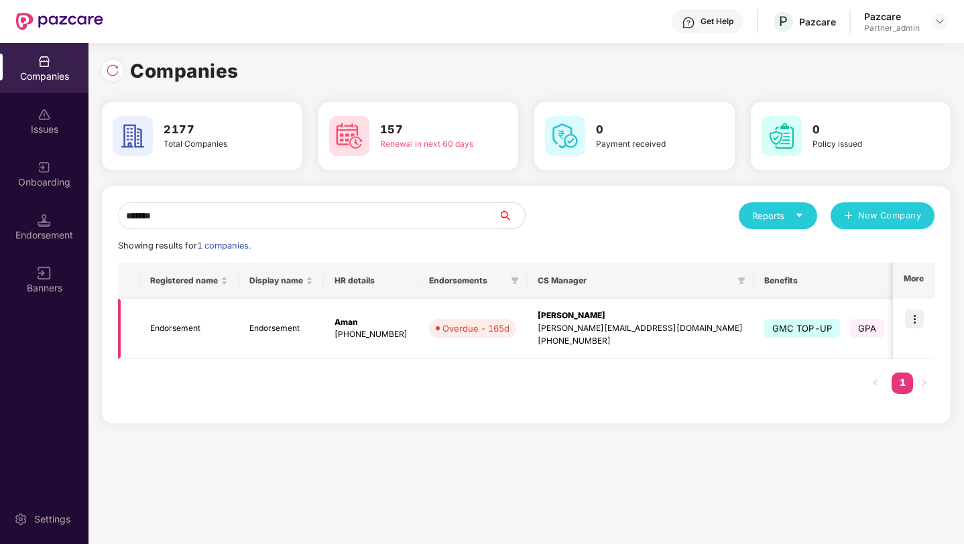
type input "*******"
click at [915, 318] on img at bounding box center [914, 319] width 19 height 19
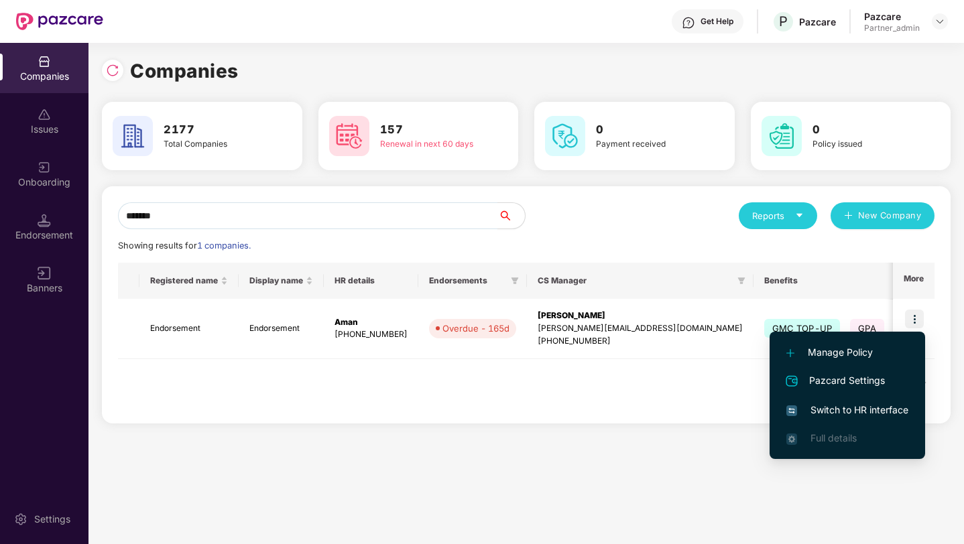
click at [832, 409] on span "Switch to HR interface" at bounding box center [847, 410] width 122 height 15
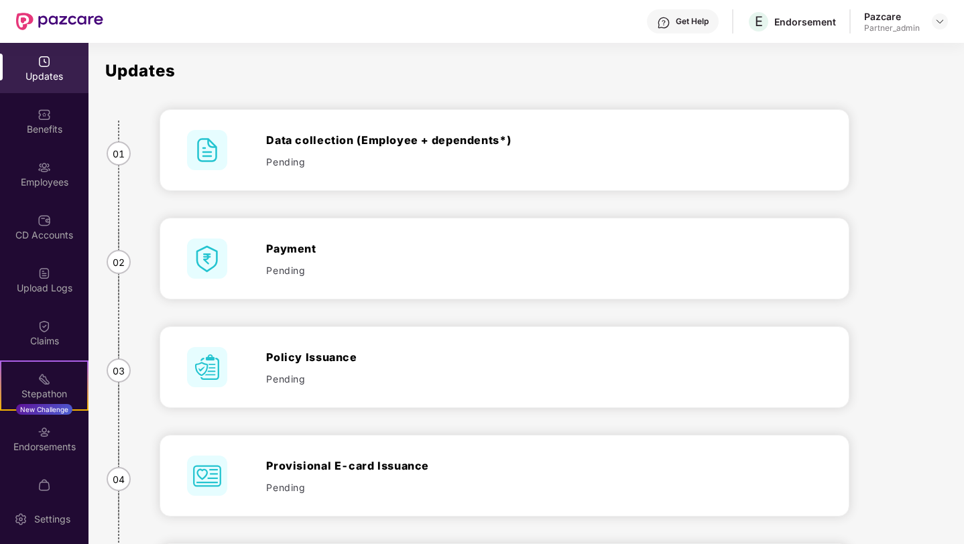
click at [49, 441] on div "Endorsements" at bounding box center [44, 446] width 88 height 13
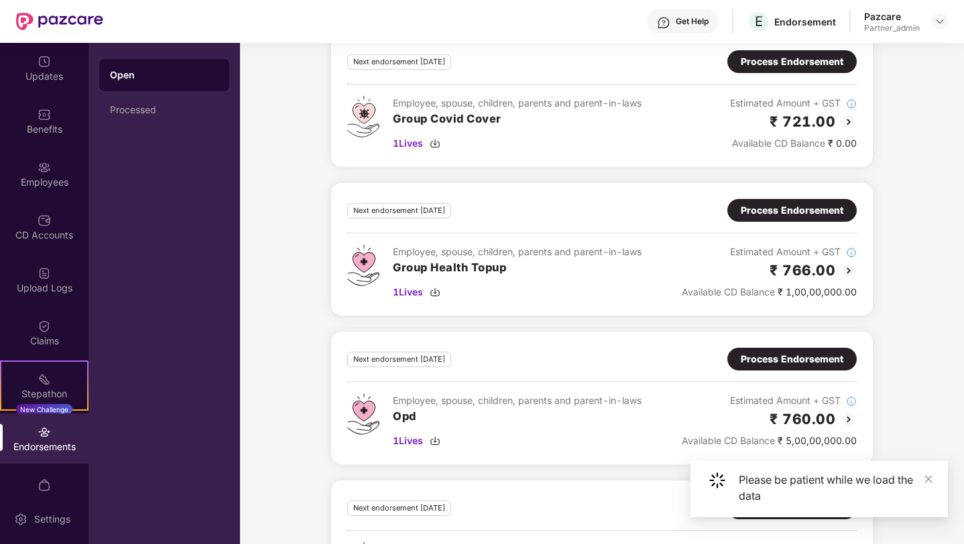
scroll to position [3450, 0]
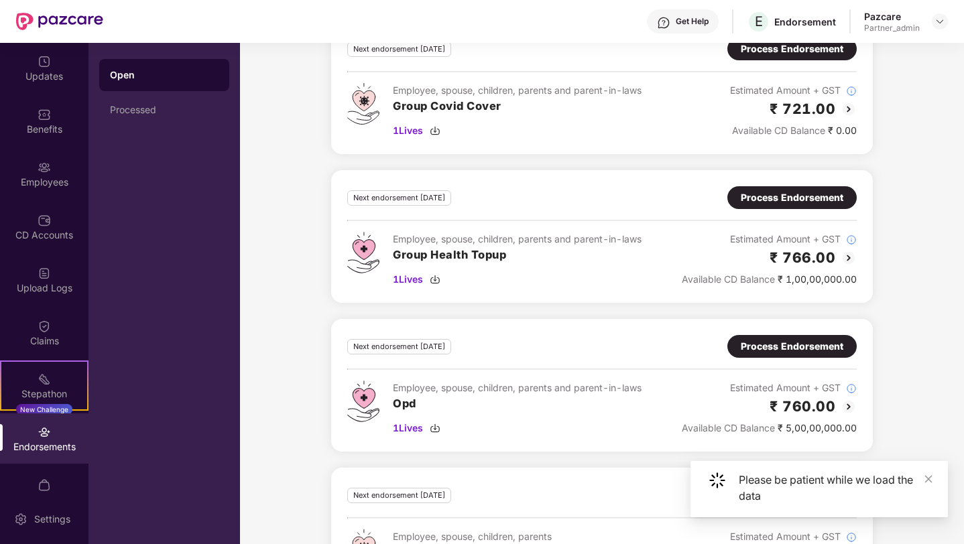
click at [510, 310] on div "Next Endorsement Date: 10 October 2025 Any new member addition, existing member…" at bounding box center [602, 484] width 724 height 1158
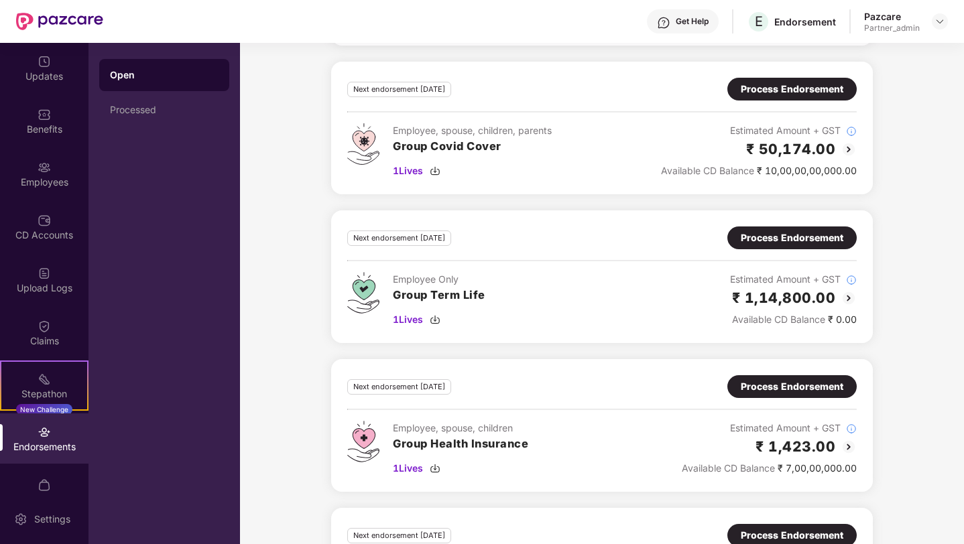
scroll to position [3968, 0]
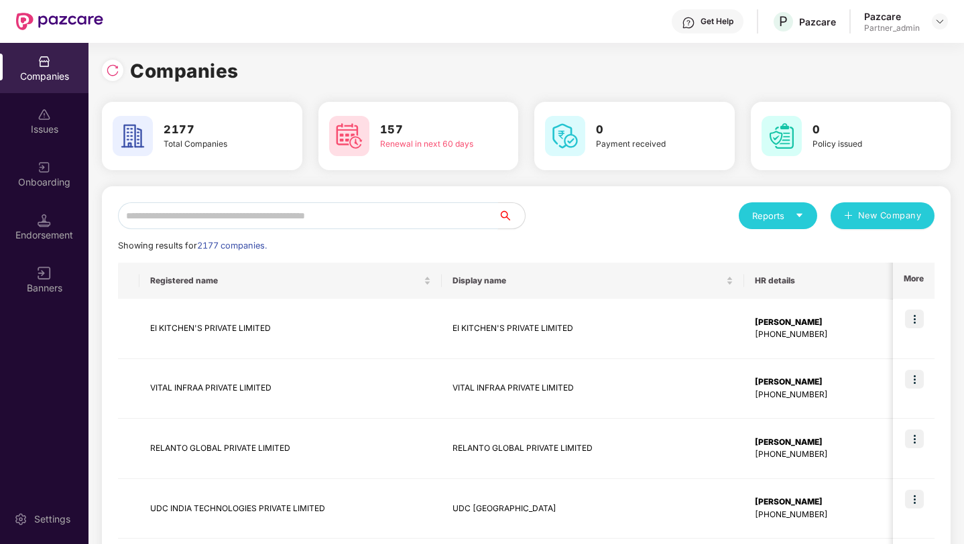
click at [235, 219] on input "text" at bounding box center [308, 215] width 380 height 27
click at [31, 239] on div "Endorsement" at bounding box center [44, 235] width 88 height 13
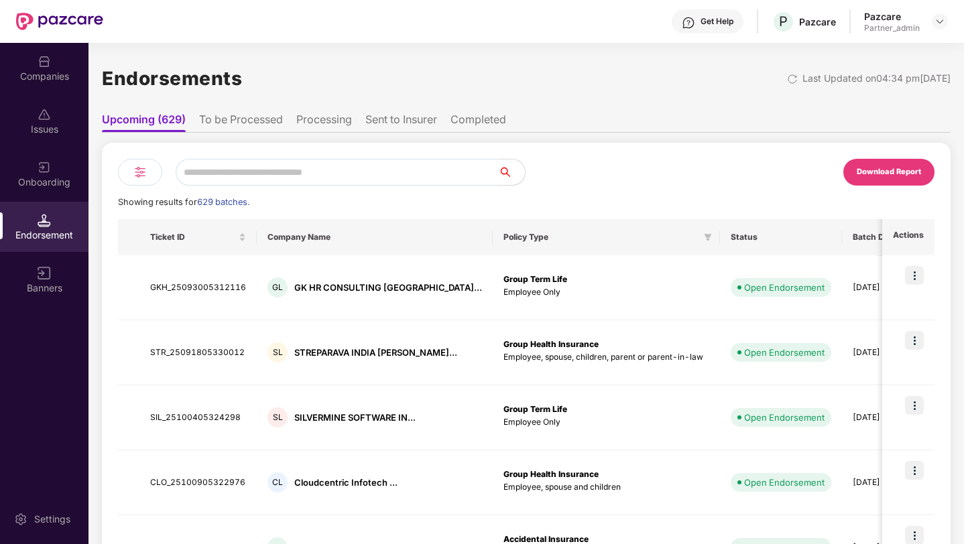
click at [232, 178] on input "text" at bounding box center [337, 172] width 322 height 27
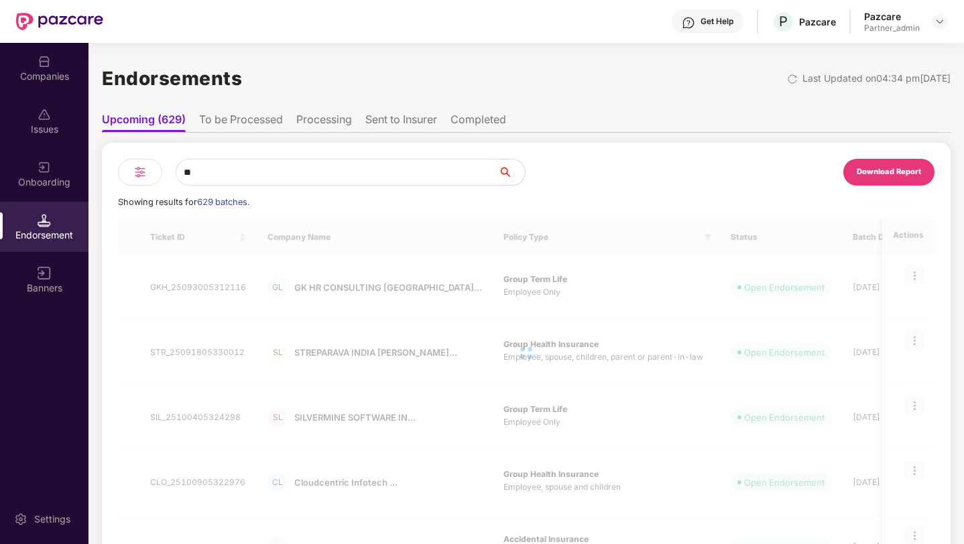
type input "***"
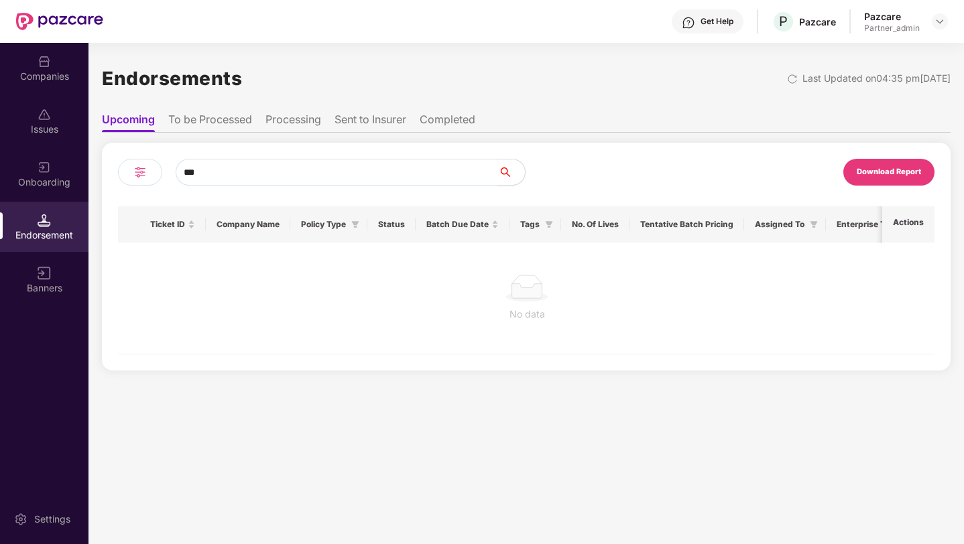
click at [212, 121] on li "To be Processed" at bounding box center [210, 122] width 84 height 19
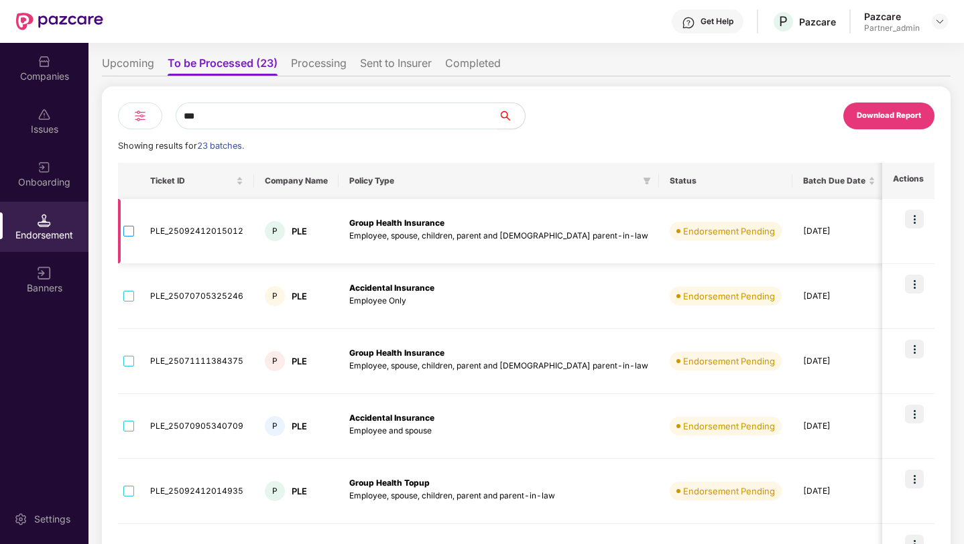
scroll to position [62, 0]
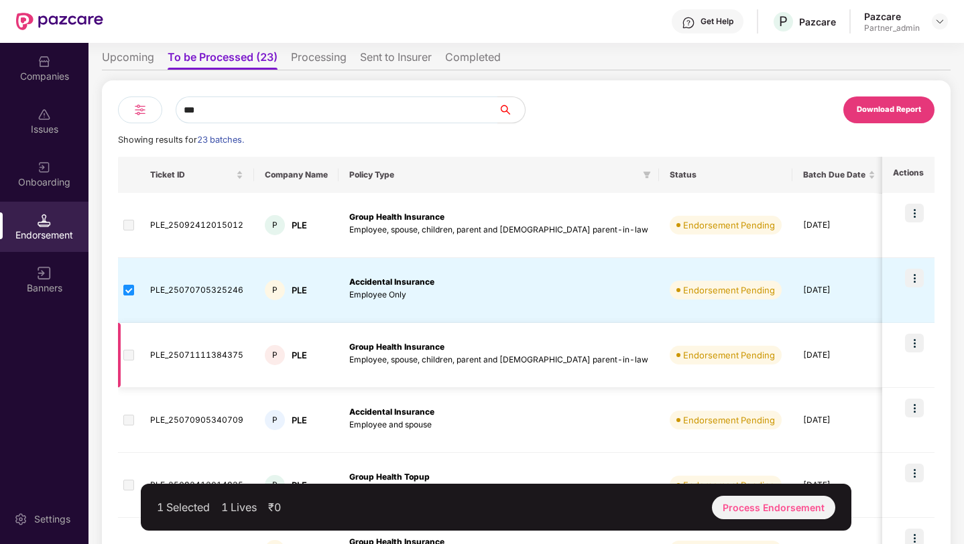
click at [129, 357] on span at bounding box center [128, 355] width 11 height 11
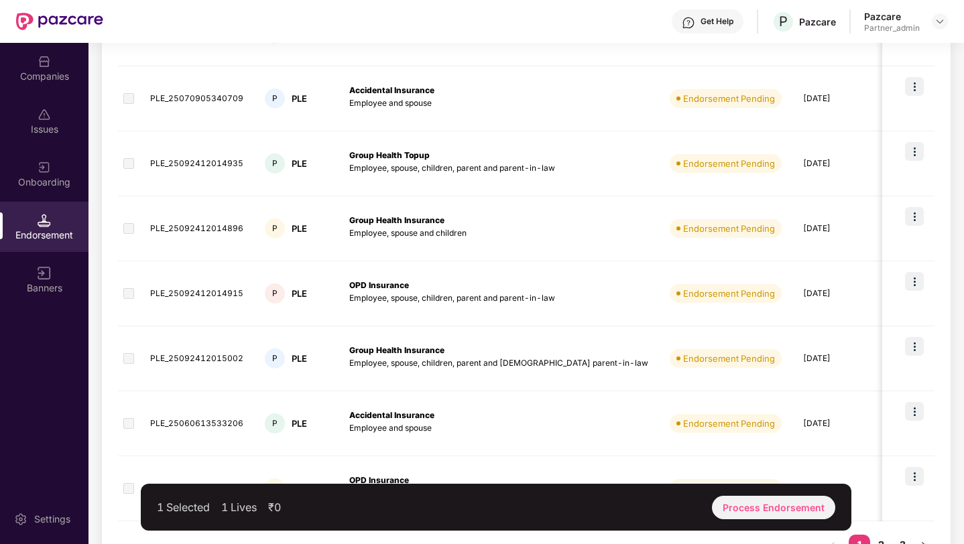
scroll to position [426, 0]
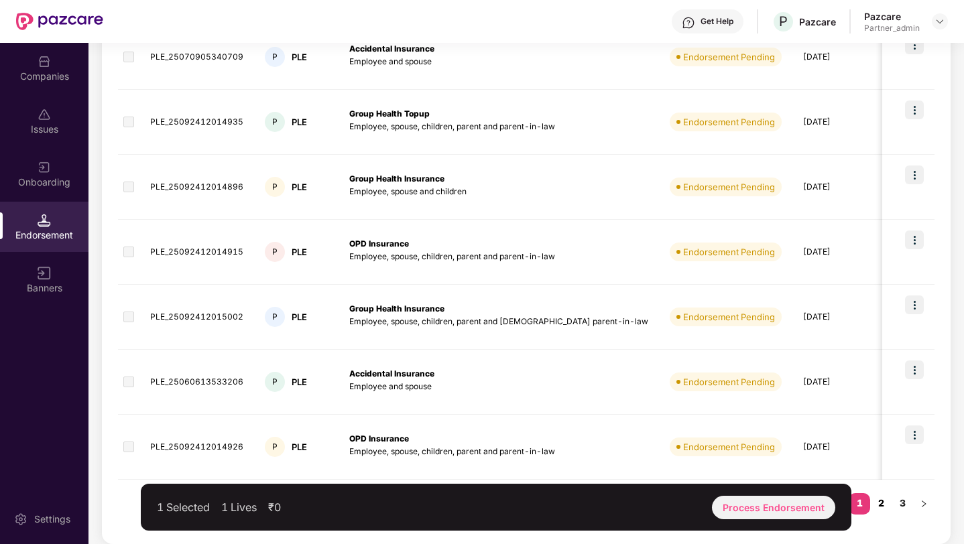
click at [879, 504] on link "2" at bounding box center [880, 503] width 21 height 20
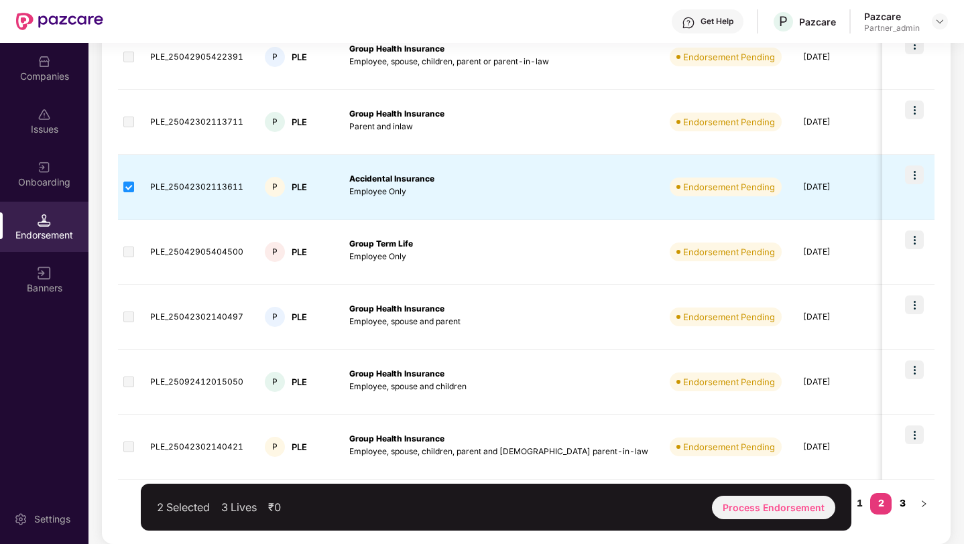
click at [902, 502] on link "3" at bounding box center [901, 503] width 21 height 20
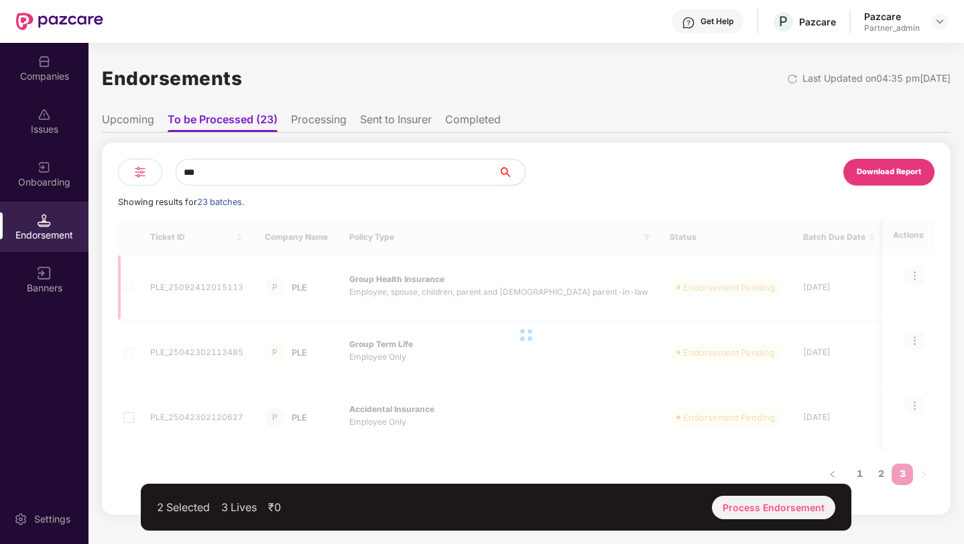
scroll to position [0, 0]
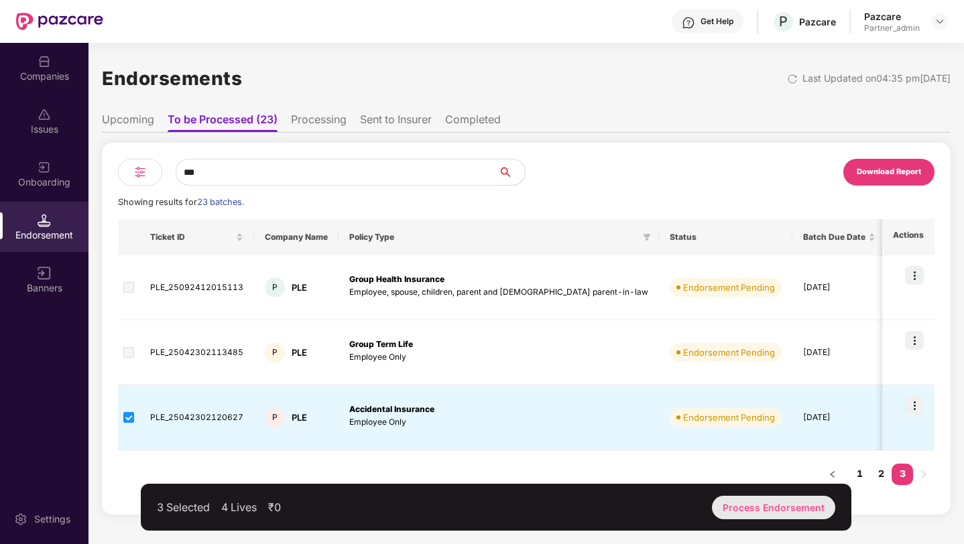
click at [766, 505] on div "Process Endorsement" at bounding box center [773, 507] width 123 height 23
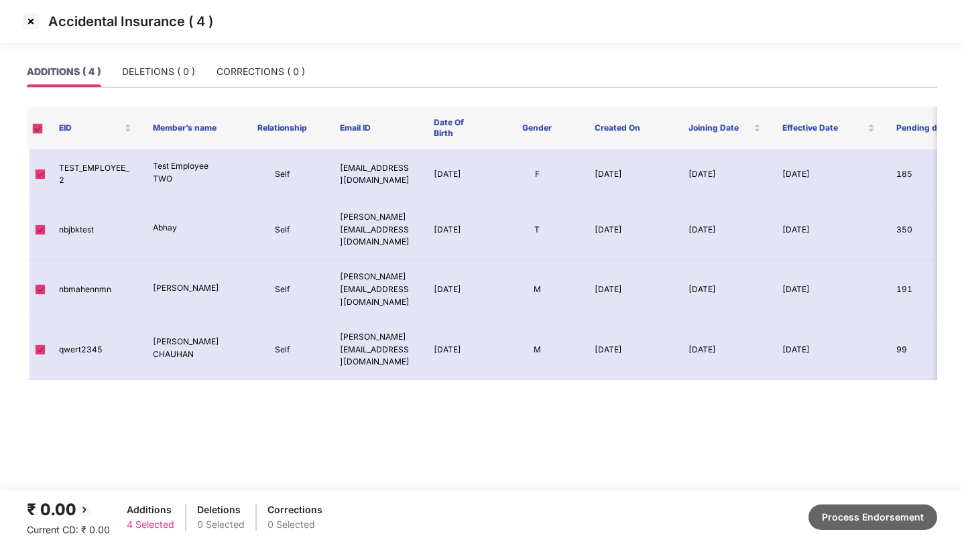
click at [842, 519] on button "Process Endorsement" at bounding box center [872, 517] width 129 height 25
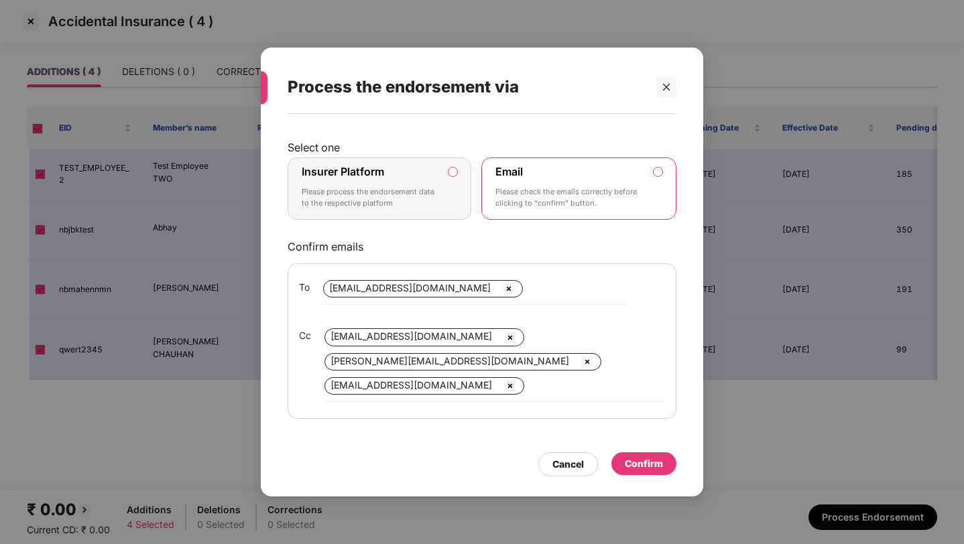
click at [383, 198] on p "Please process the endorsement data to the respective platform" at bounding box center [370, 197] width 137 height 23
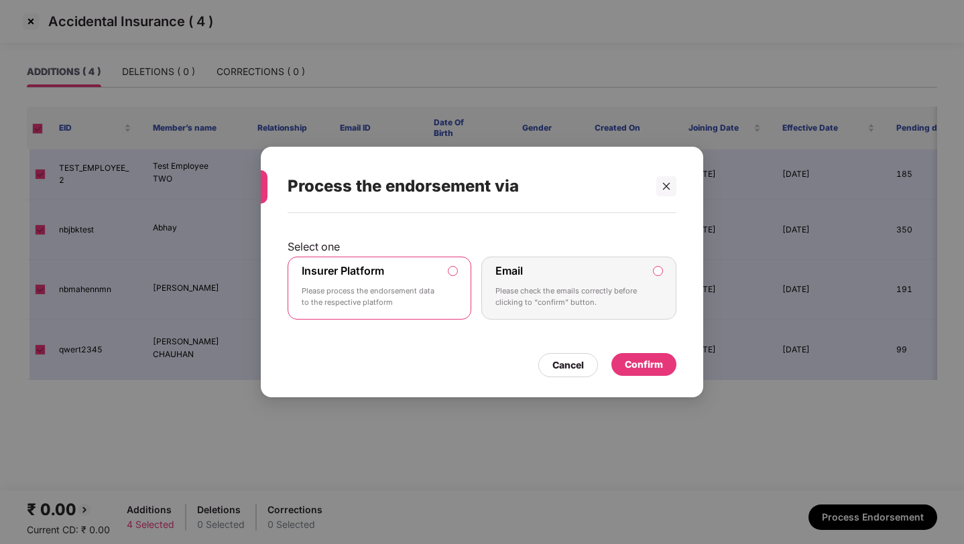
click at [619, 364] on div "Confirm" at bounding box center [643, 364] width 65 height 23
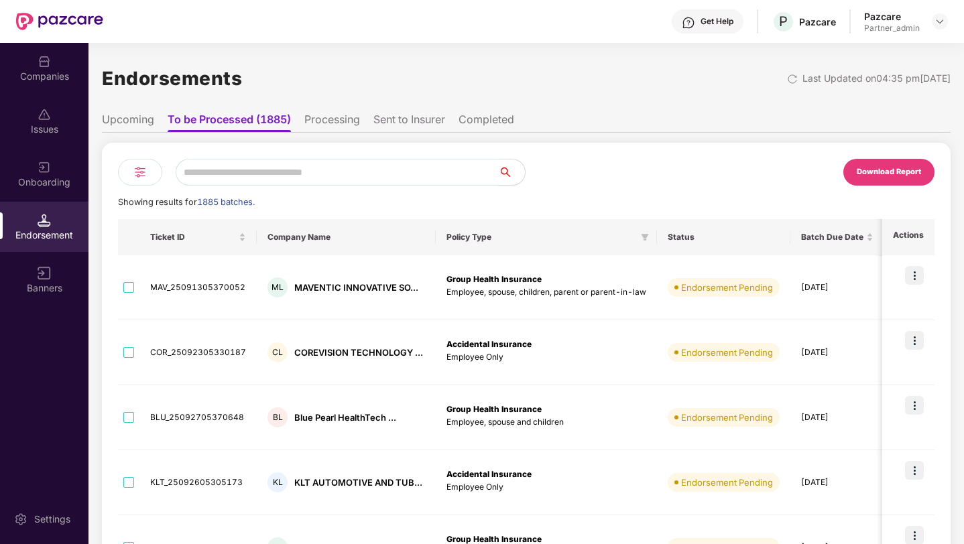
click at [259, 173] on input "text" at bounding box center [337, 172] width 322 height 27
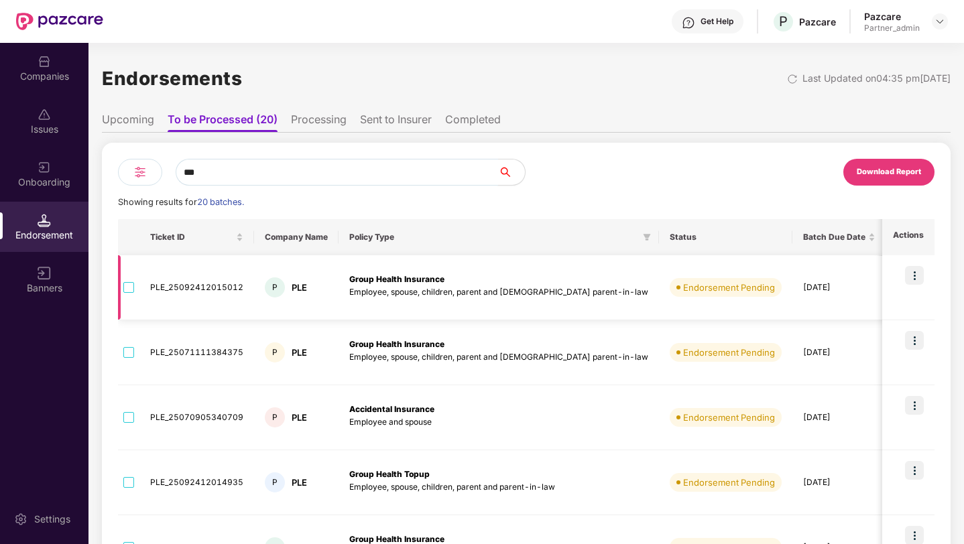
type input "***"
click at [138, 283] on td at bounding box center [128, 287] width 21 height 65
click at [125, 297] on td at bounding box center [128, 287] width 21 height 65
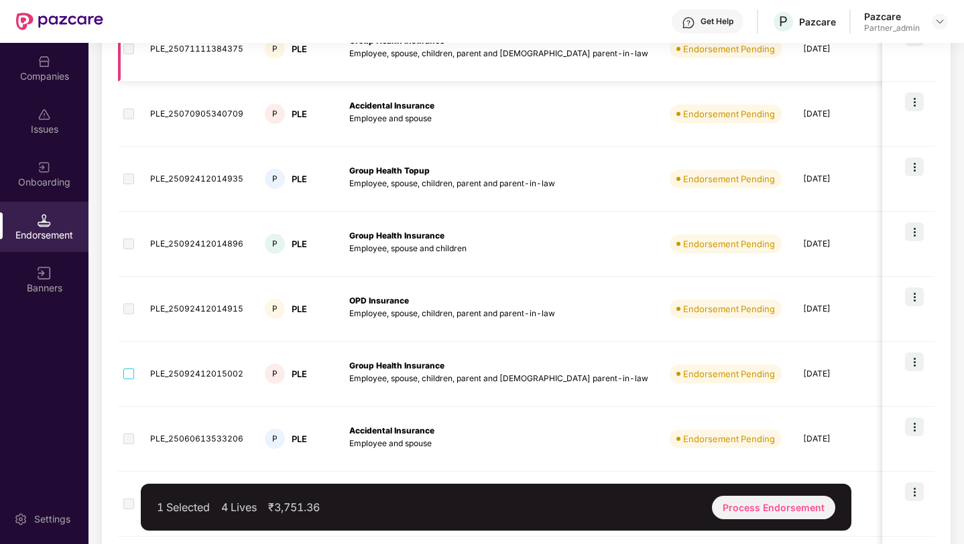
scroll to position [426, 0]
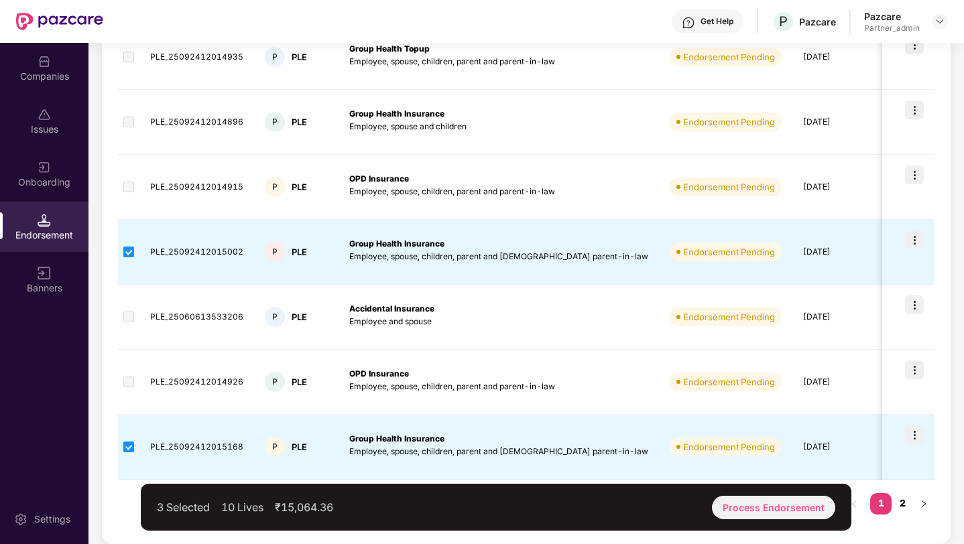
click at [900, 501] on link "2" at bounding box center [901, 503] width 21 height 20
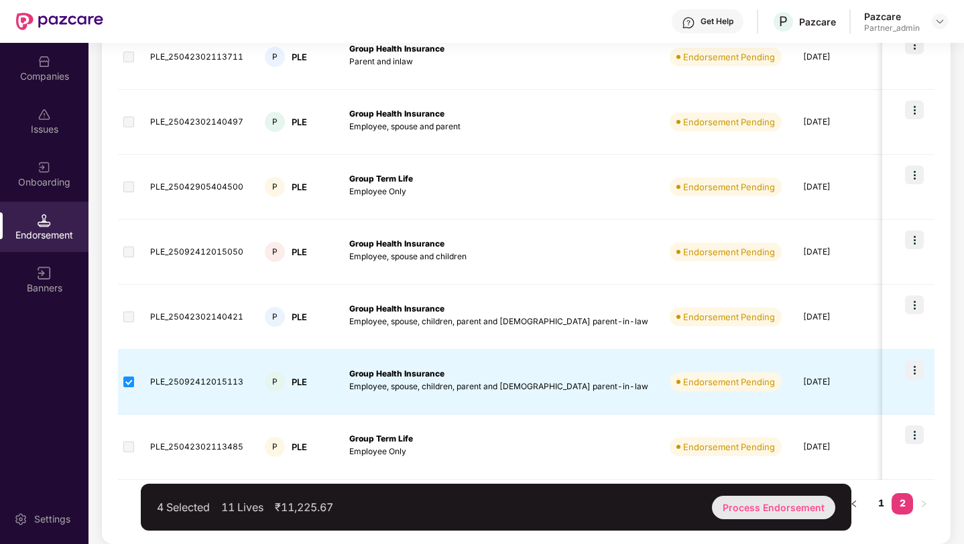
click at [779, 511] on div "Process Endorsement" at bounding box center [773, 507] width 123 height 23
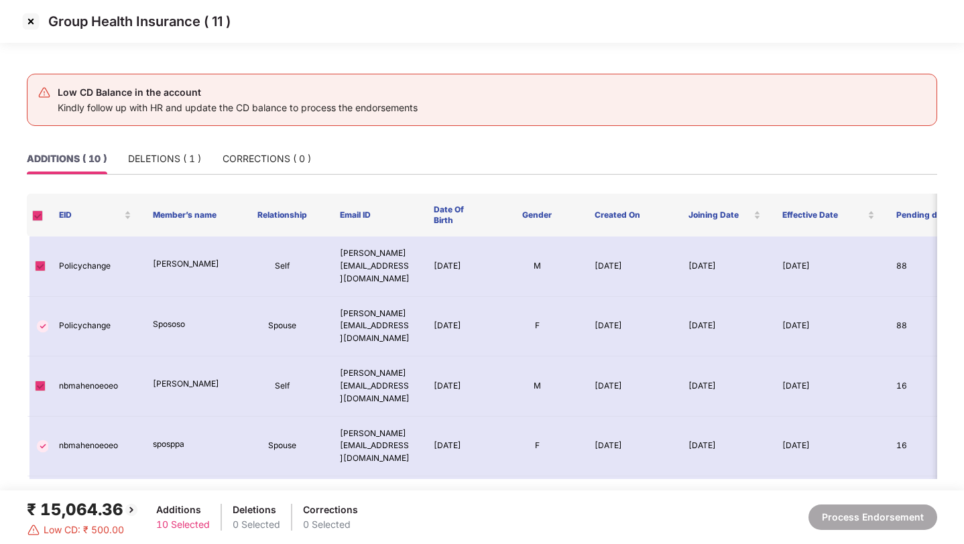
click at [29, 14] on img at bounding box center [30, 21] width 21 height 21
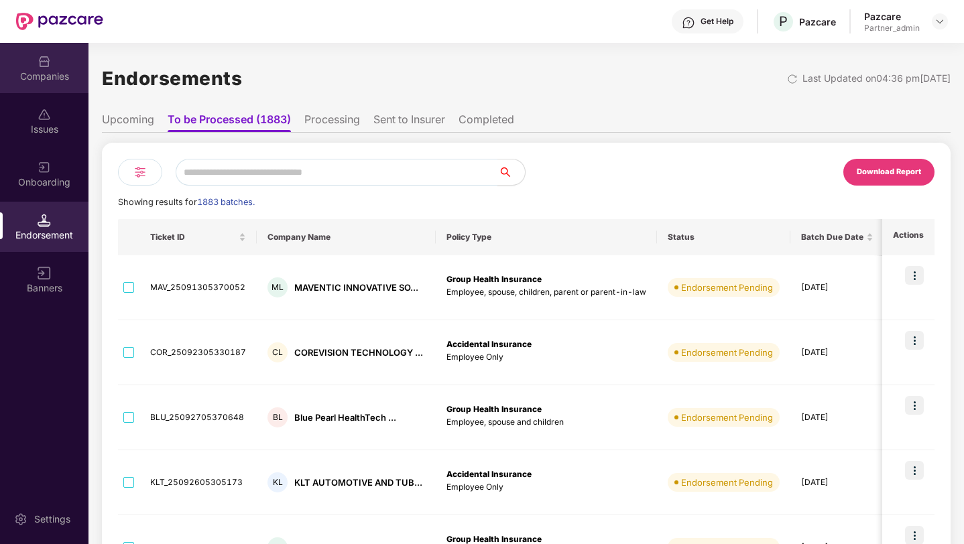
click at [36, 68] on div "Companies" at bounding box center [44, 68] width 88 height 50
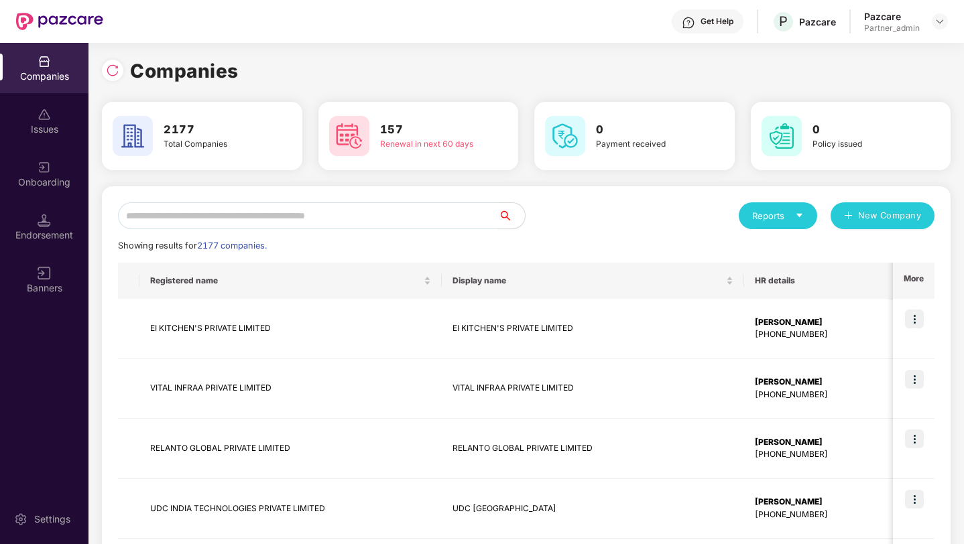
click at [199, 215] on input "text" at bounding box center [308, 215] width 380 height 27
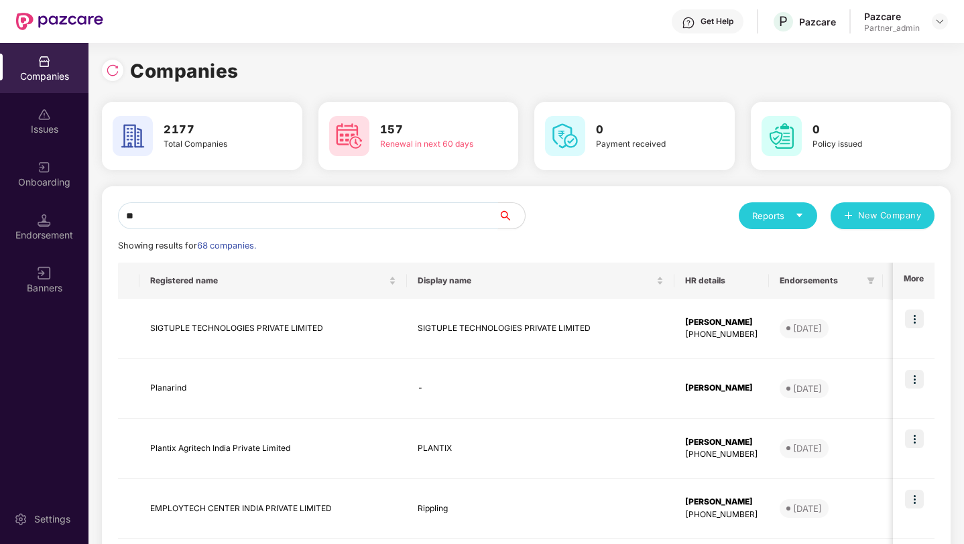
type input "***"
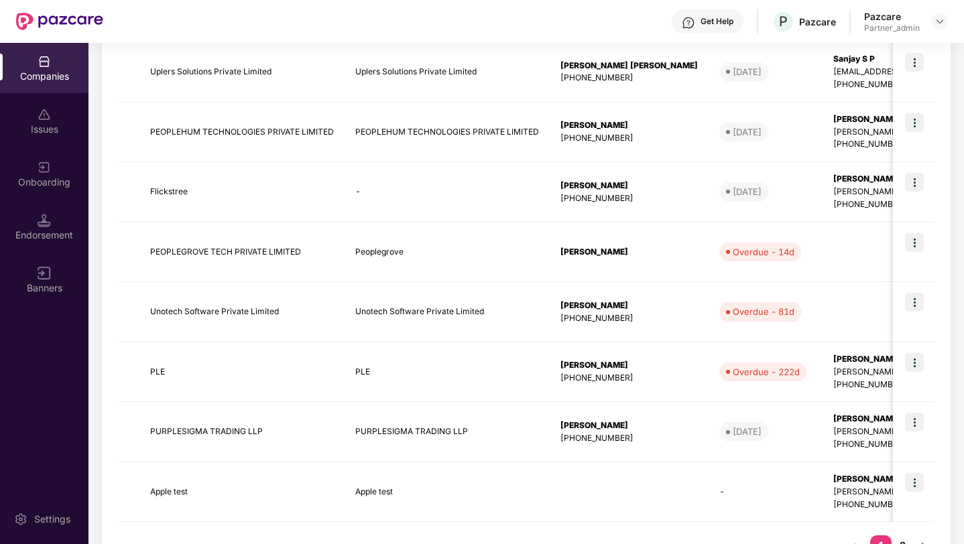
scroll to position [378, 0]
click at [269, 358] on td "PLE" at bounding box center [241, 371] width 205 height 60
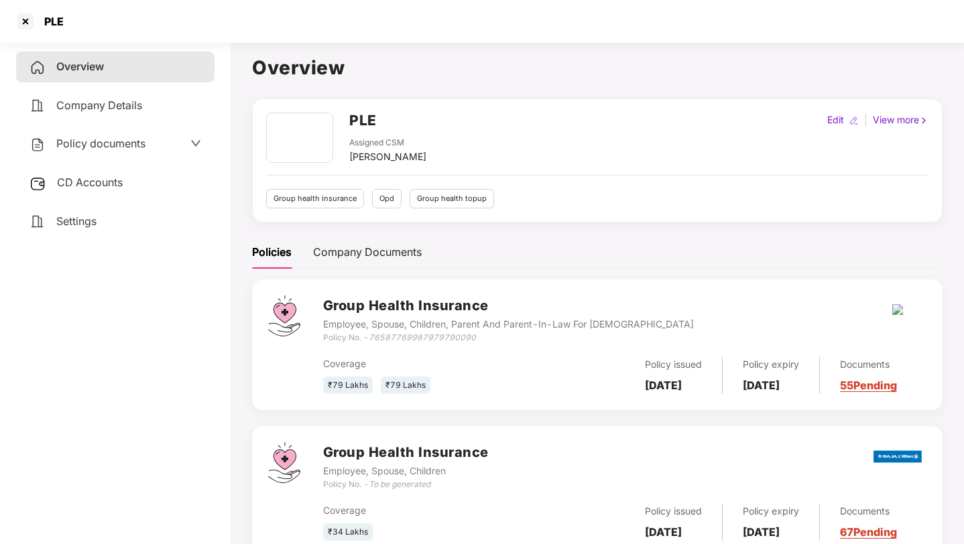
click at [145, 188] on div "CD Accounts" at bounding box center [115, 183] width 198 height 31
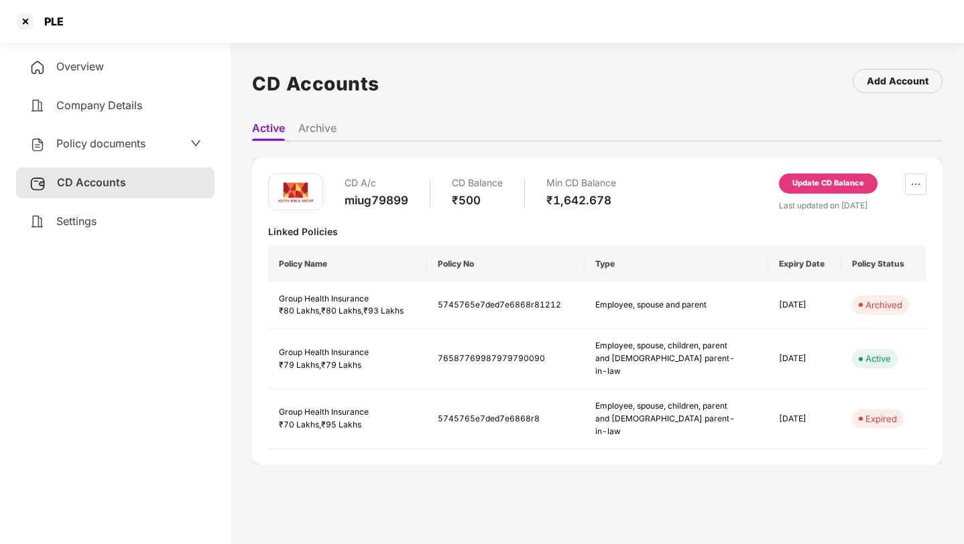
click at [829, 180] on div "Update CD Balance" at bounding box center [828, 184] width 72 height 12
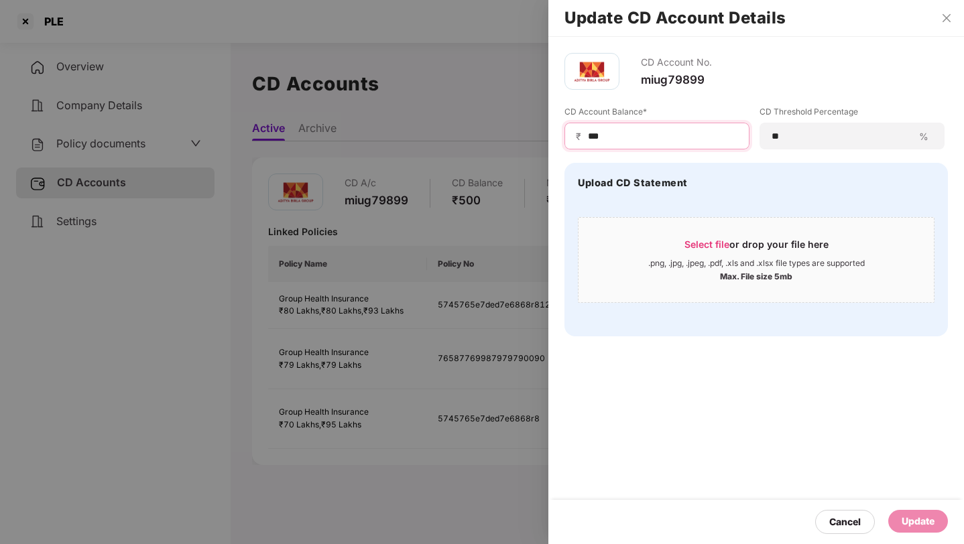
click at [650, 135] on input "***" at bounding box center [661, 136] width 151 height 14
type input "******"
click at [905, 519] on div "Update" at bounding box center [917, 521] width 33 height 15
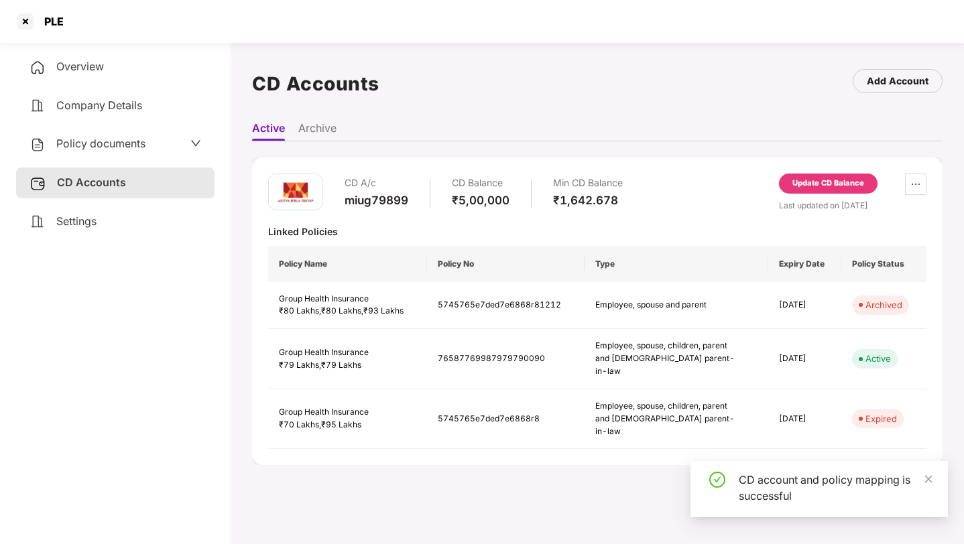
click at [90, 62] on span "Overview" at bounding box center [80, 66] width 48 height 13
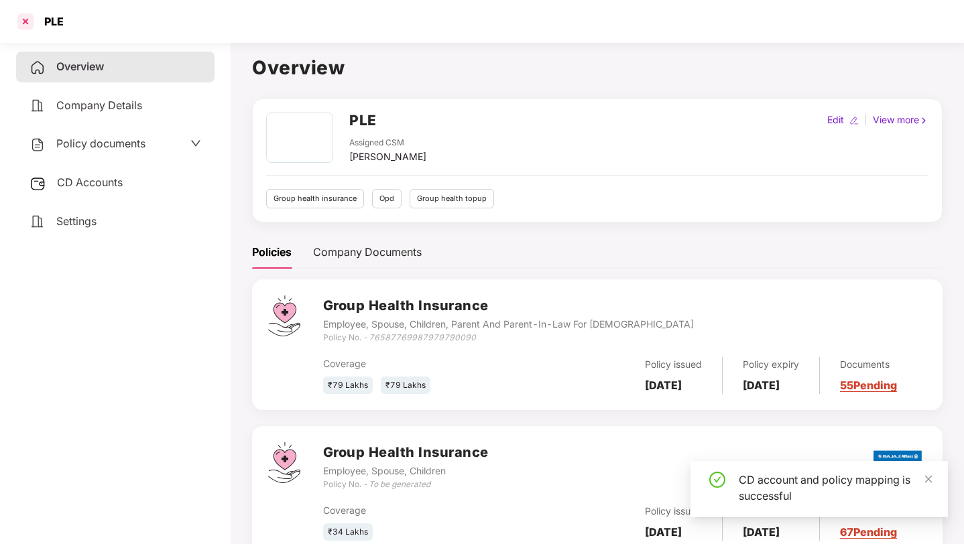
click at [25, 18] on div at bounding box center [25, 21] width 21 height 21
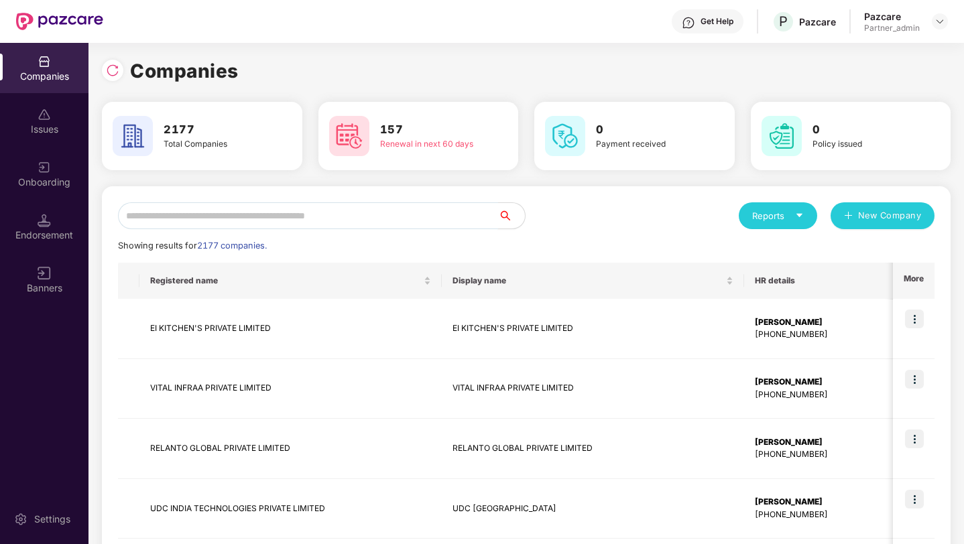
click at [258, 219] on input "text" at bounding box center [308, 215] width 380 height 27
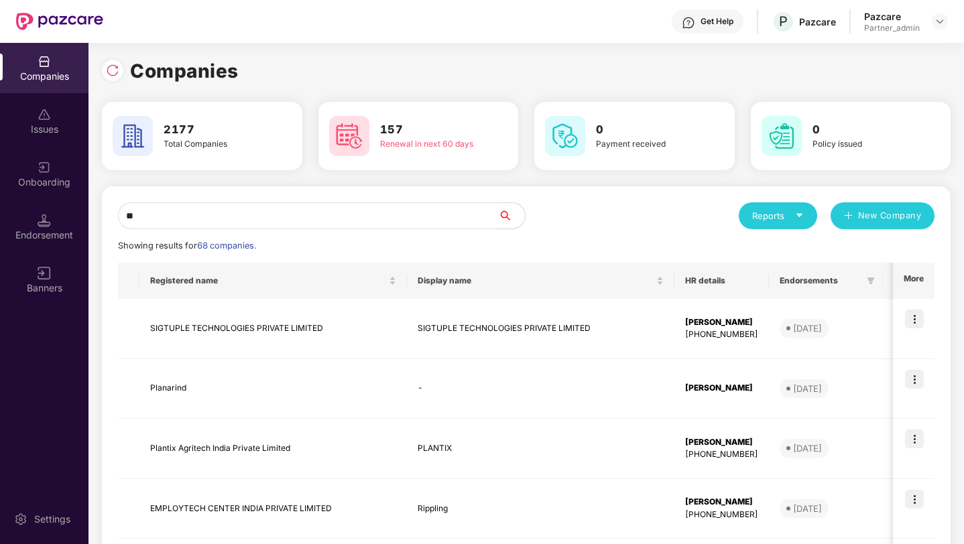
type input "***"
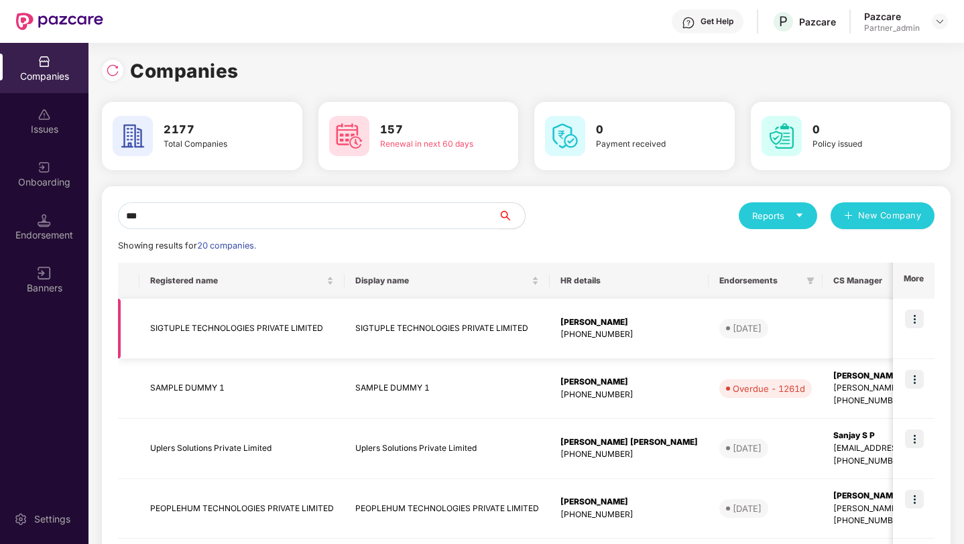
scroll to position [430, 0]
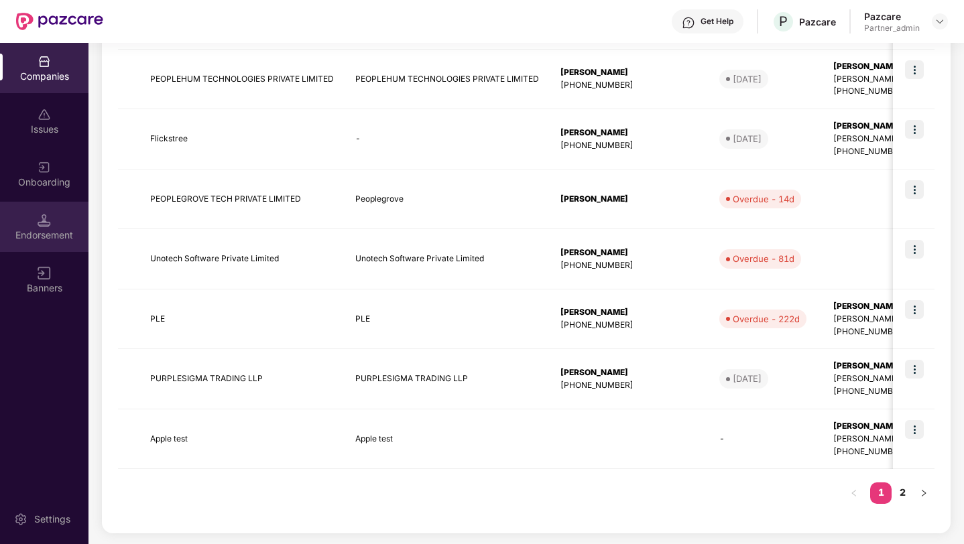
click at [69, 245] on div "Endorsement" at bounding box center [44, 227] width 88 height 50
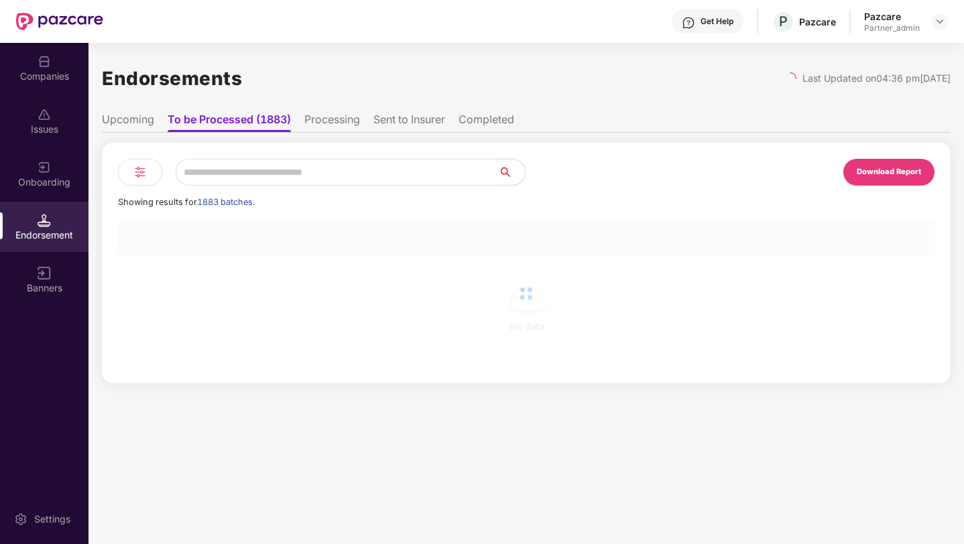
scroll to position [0, 0]
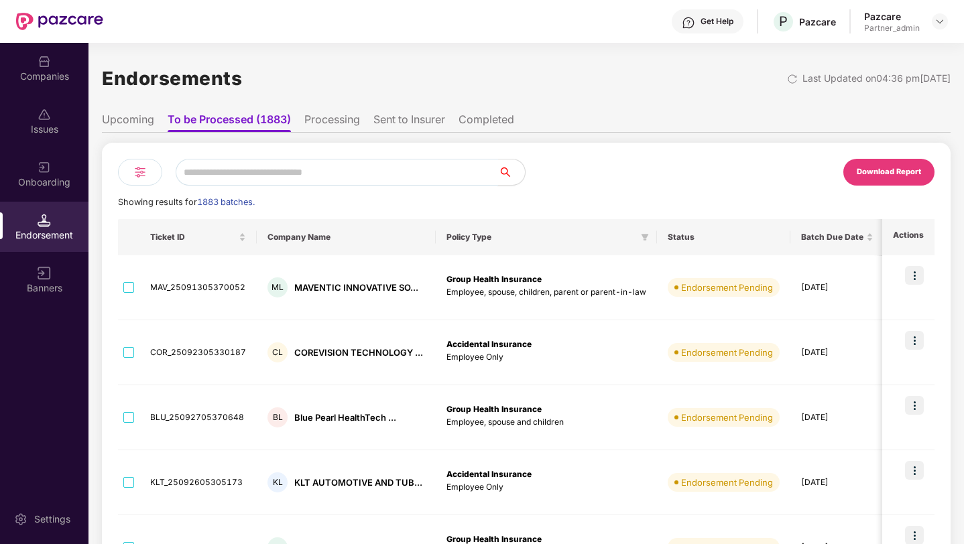
click at [254, 168] on input "text" at bounding box center [337, 172] width 322 height 27
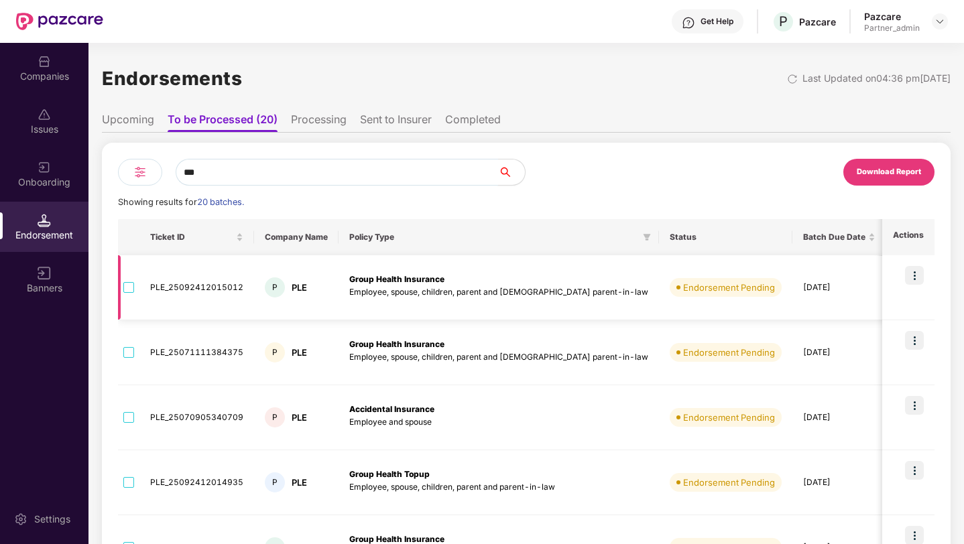
type input "***"
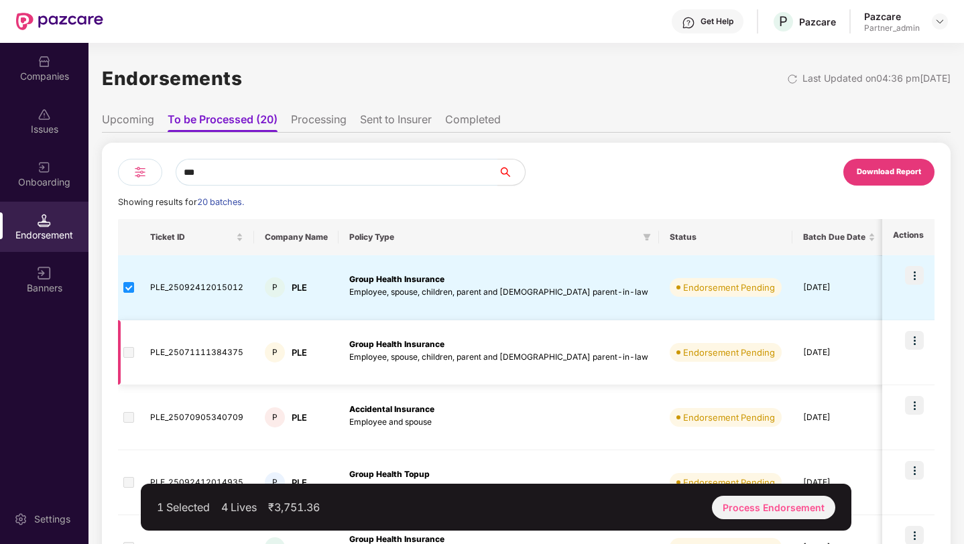
click at [130, 354] on span at bounding box center [128, 352] width 11 height 11
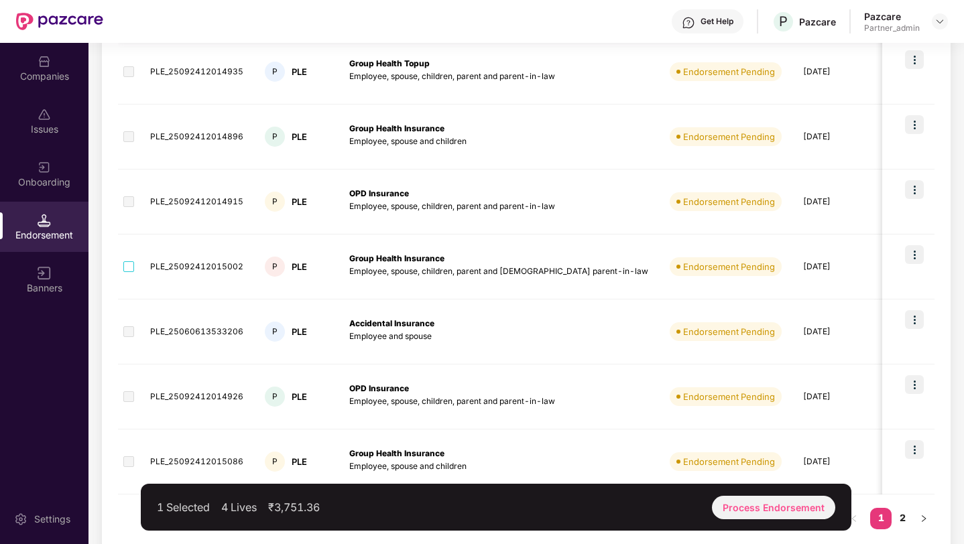
scroll to position [426, 0]
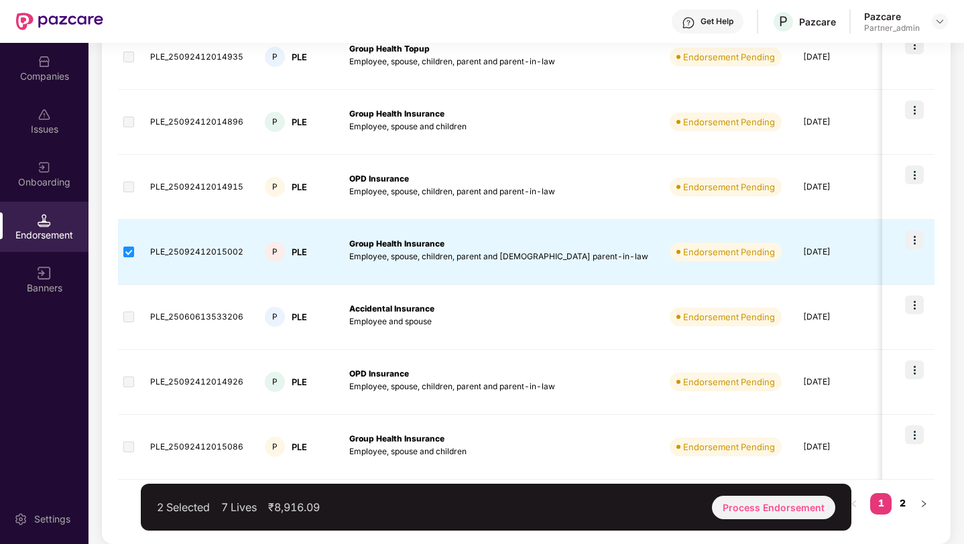
click at [902, 497] on link "2" at bounding box center [901, 503] width 21 height 20
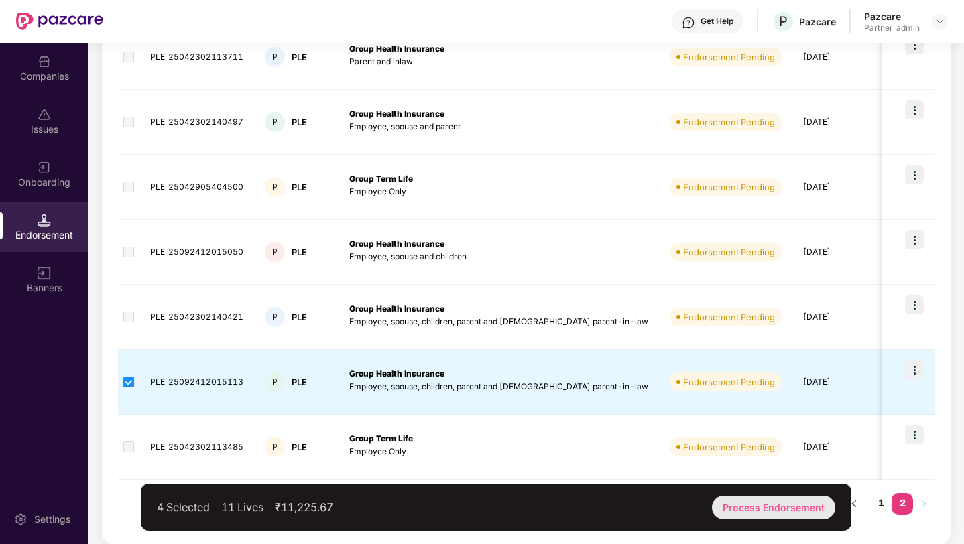
click at [727, 503] on div "Process Endorsement" at bounding box center [773, 507] width 123 height 23
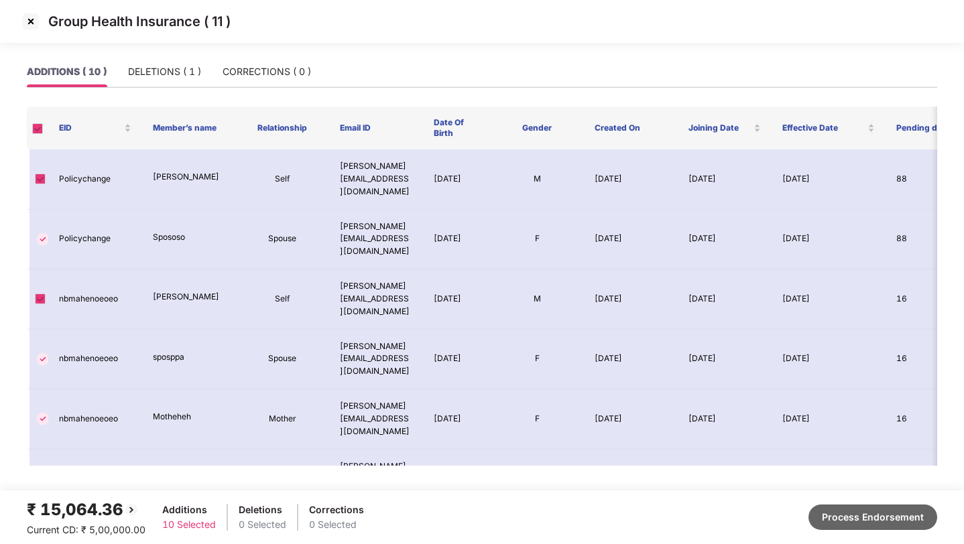
click at [834, 516] on button "Process Endorsement" at bounding box center [872, 517] width 129 height 25
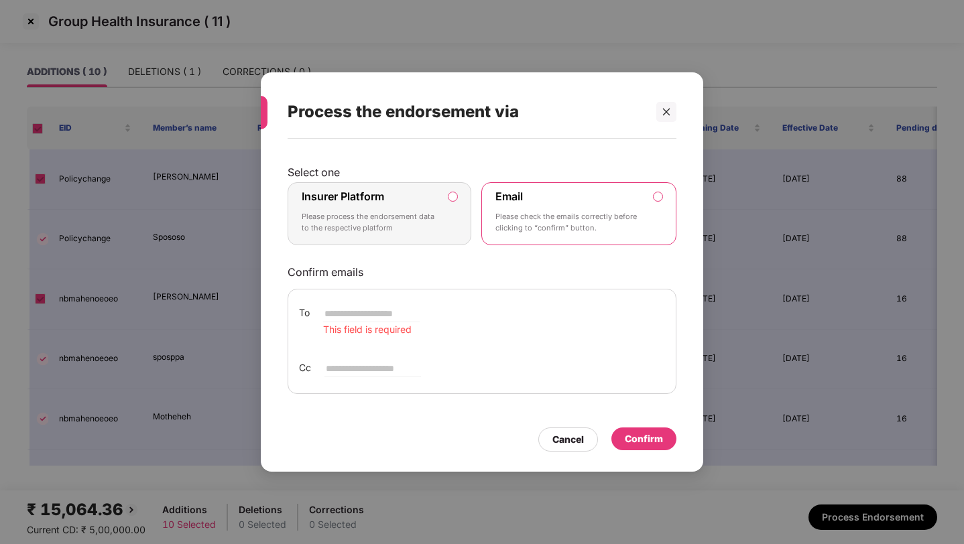
click at [424, 207] on div "Insurer Platform Please process the endorsement data to the respective platform" at bounding box center [370, 214] width 137 height 48
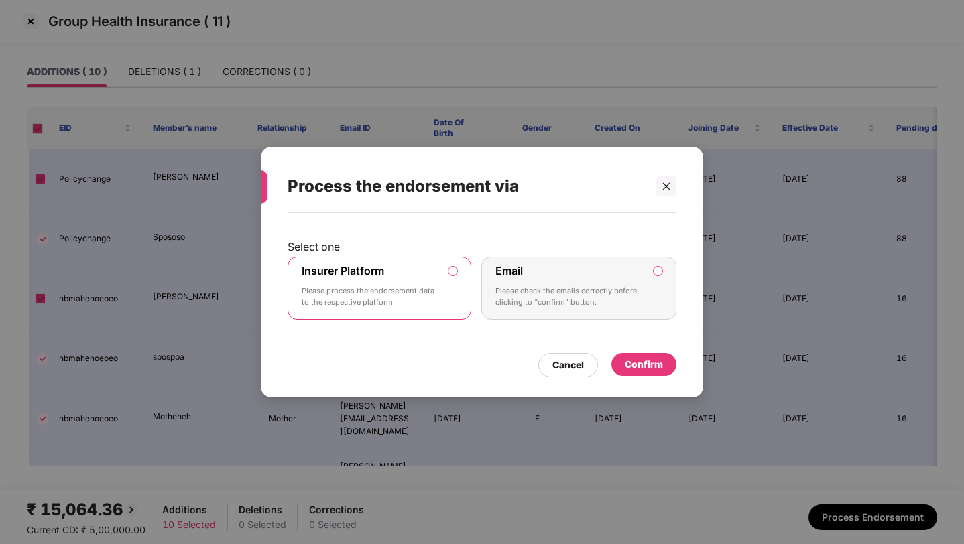
click at [630, 362] on div "Confirm" at bounding box center [644, 364] width 38 height 15
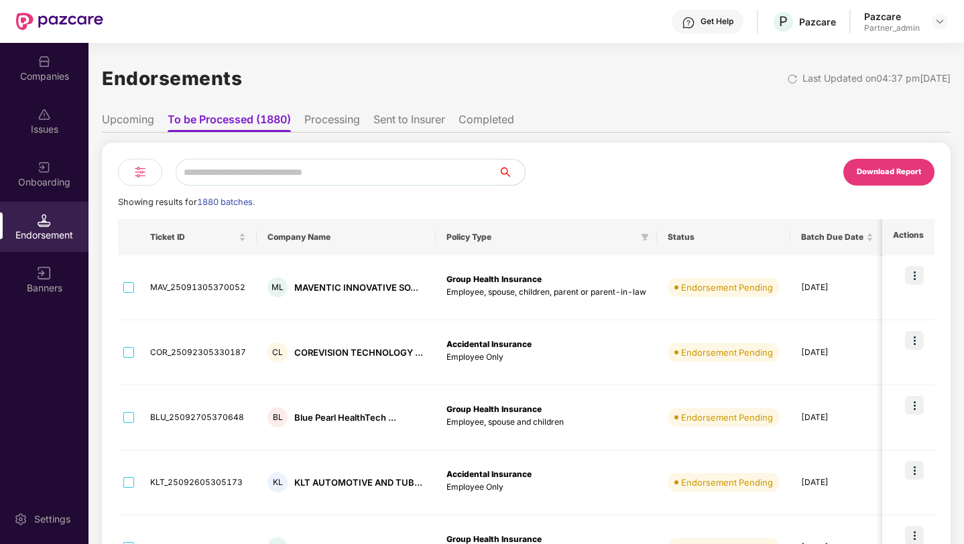
click at [252, 174] on input "text" at bounding box center [337, 172] width 322 height 27
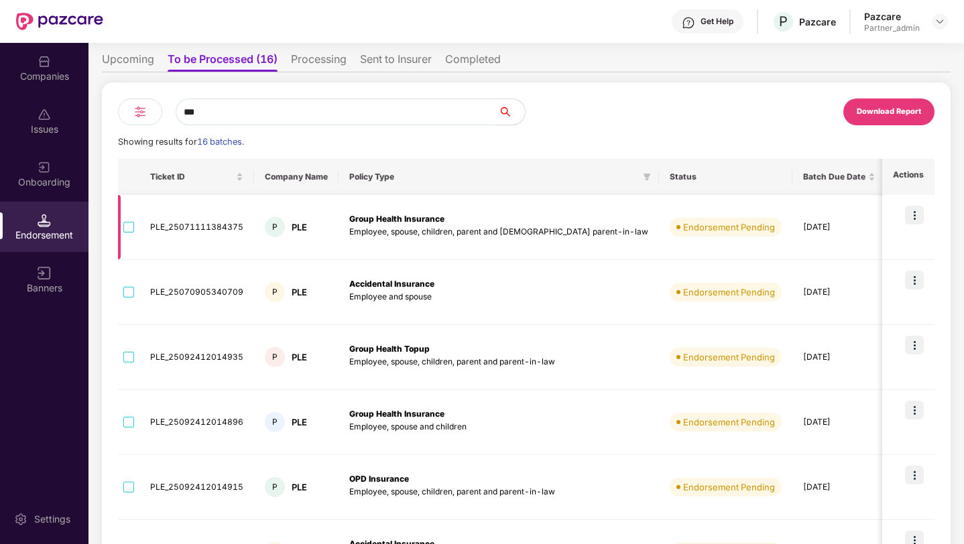
scroll to position [62, 0]
type input "***"
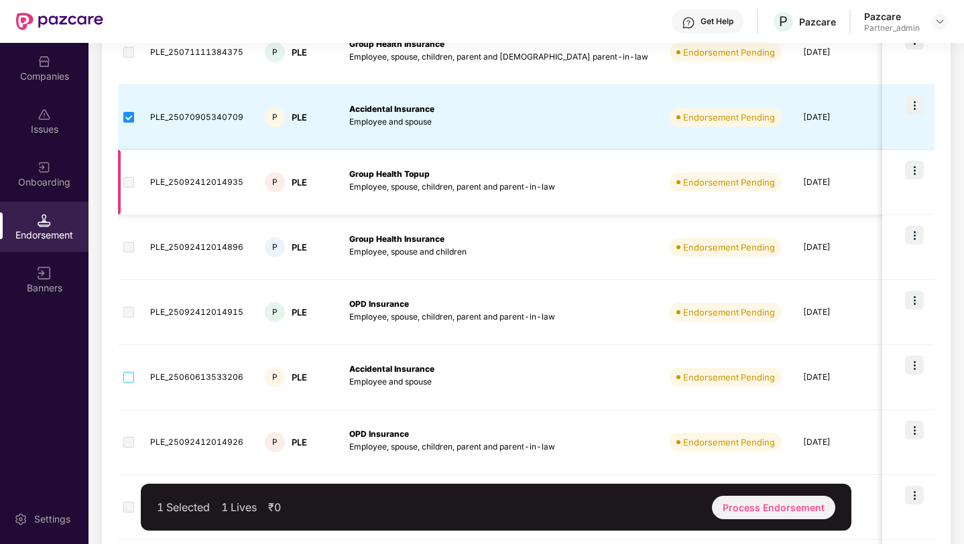
scroll to position [426, 0]
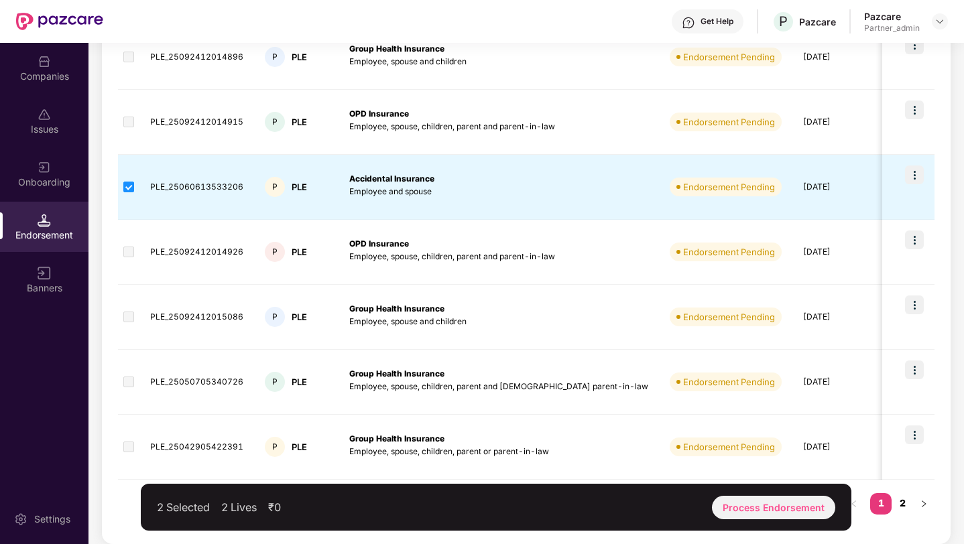
click at [903, 501] on link "2" at bounding box center [901, 503] width 21 height 20
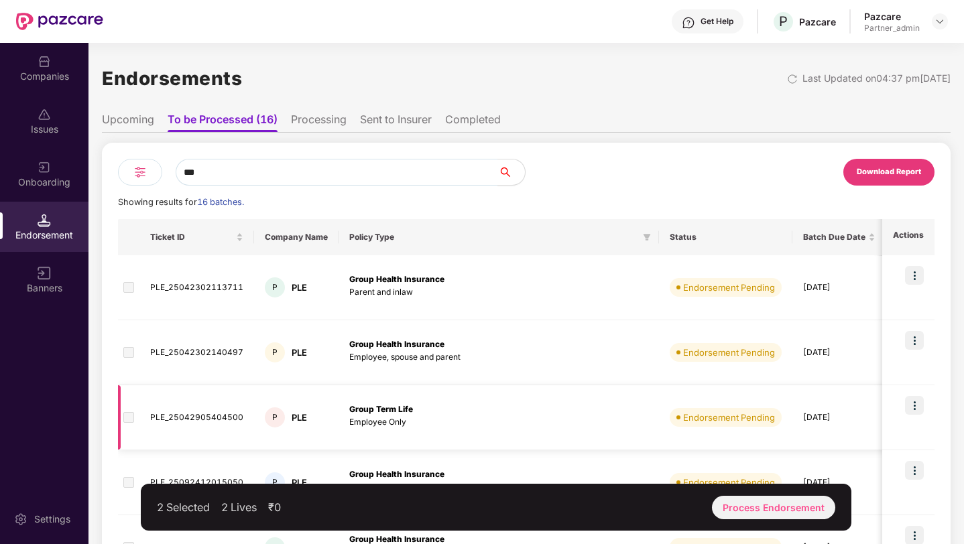
scroll to position [166, 0]
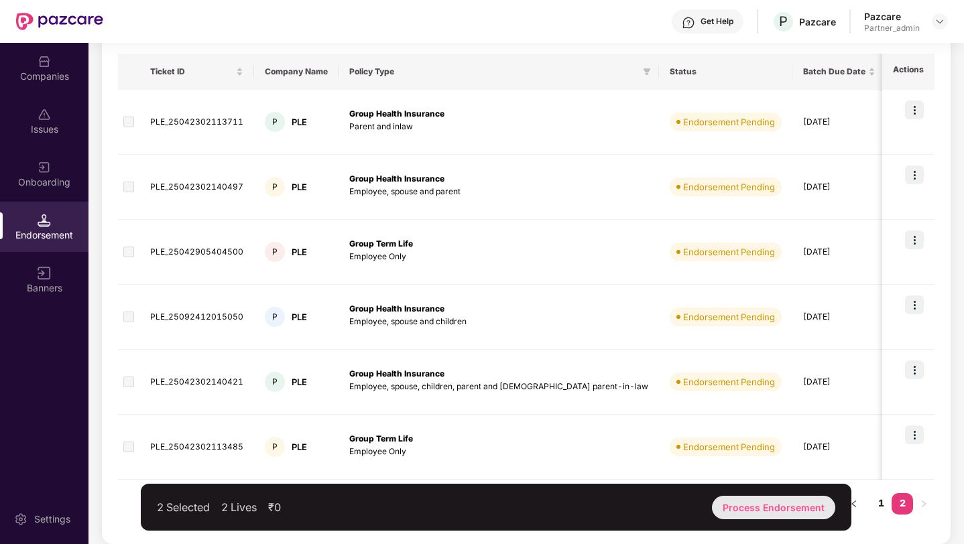
click at [737, 503] on div "Process Endorsement" at bounding box center [773, 507] width 123 height 23
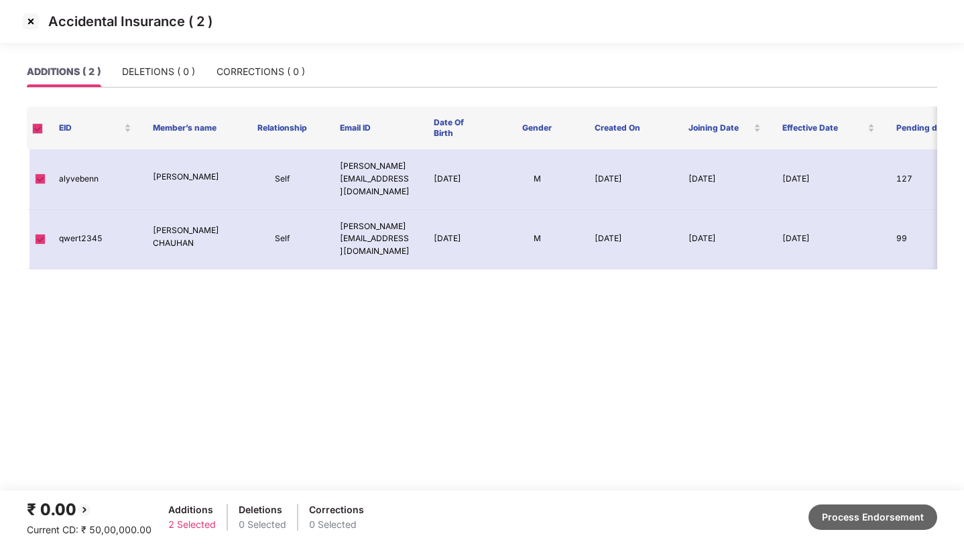
click at [838, 510] on button "Process Endorsement" at bounding box center [872, 517] width 129 height 25
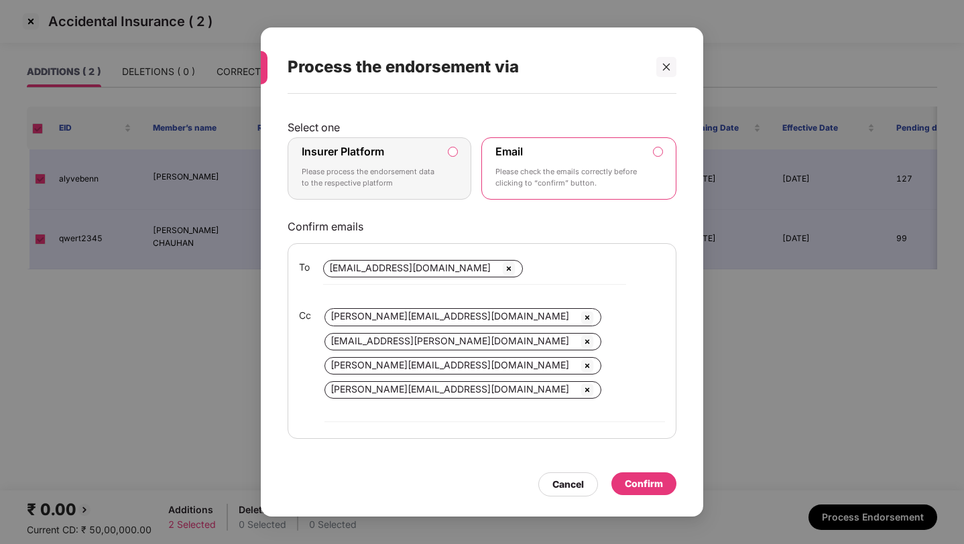
click at [429, 190] on p "Please process the endorsement data to the respective platform" at bounding box center [370, 177] width 137 height 23
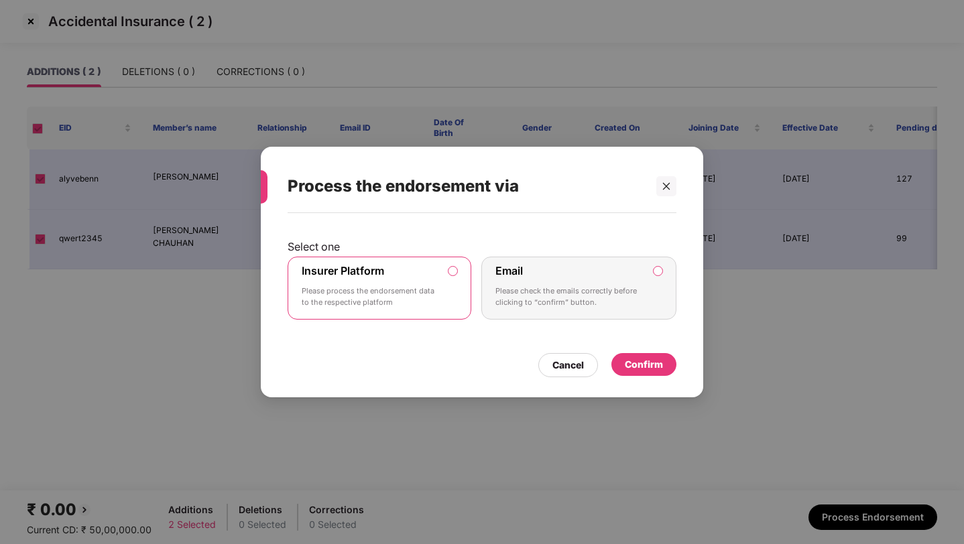
click at [635, 366] on div "Confirm" at bounding box center [644, 364] width 38 height 15
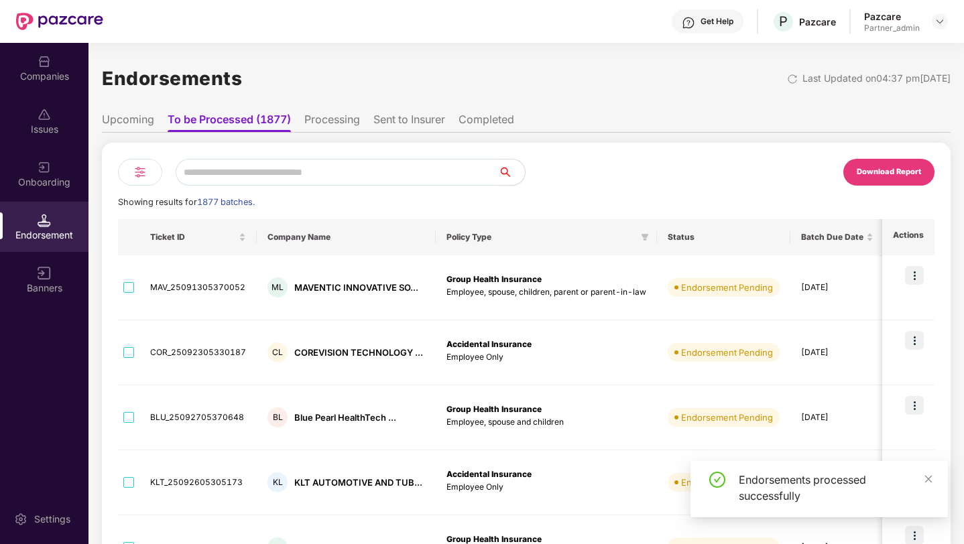
click at [210, 177] on input "text" at bounding box center [337, 172] width 322 height 27
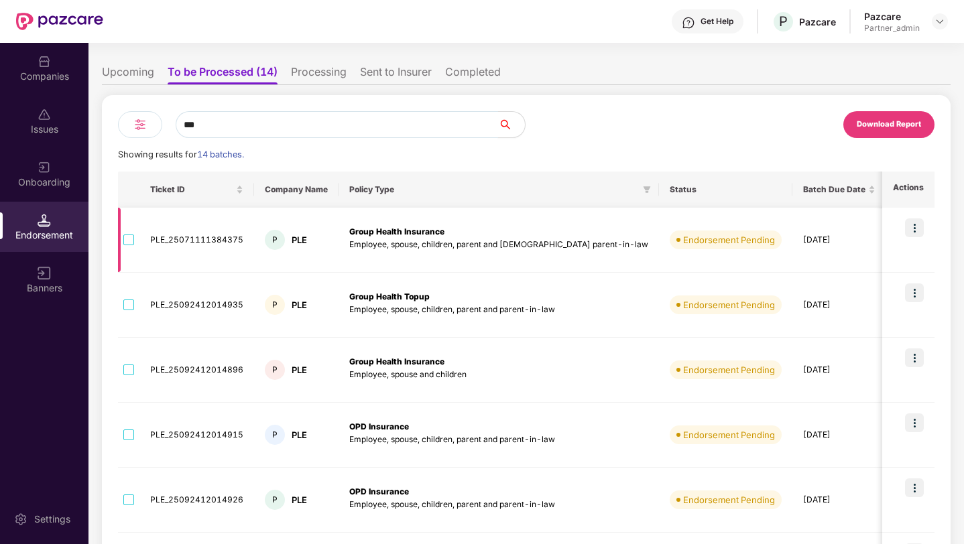
scroll to position [46, 0]
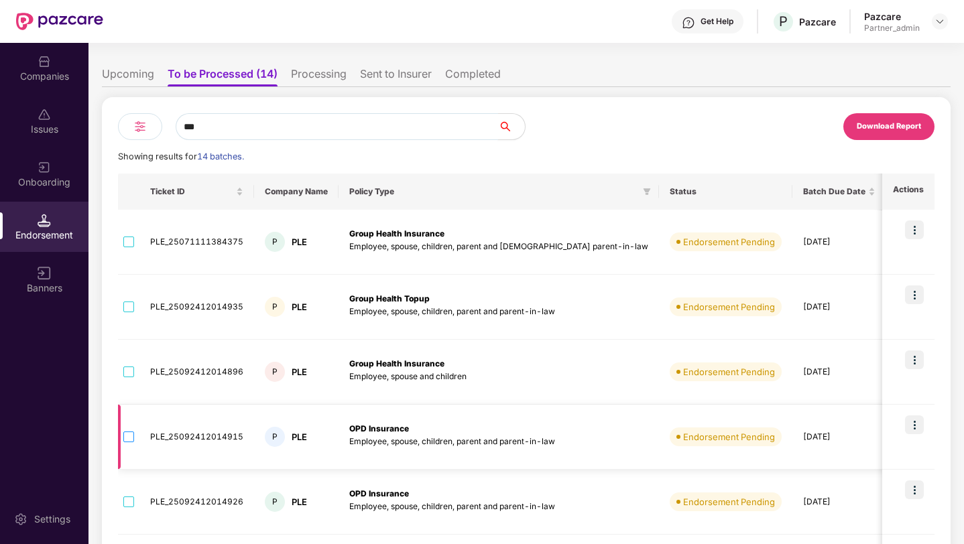
type input "***"
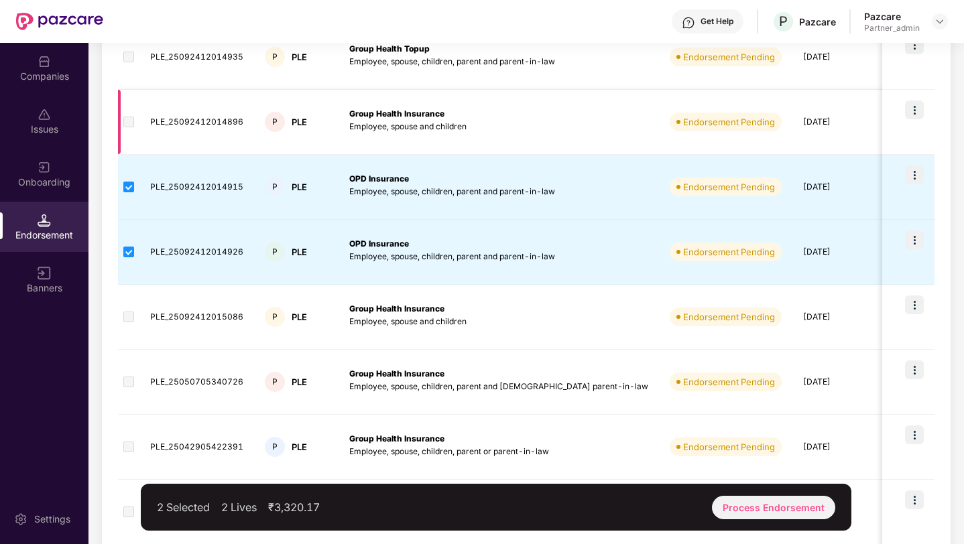
scroll to position [426, 0]
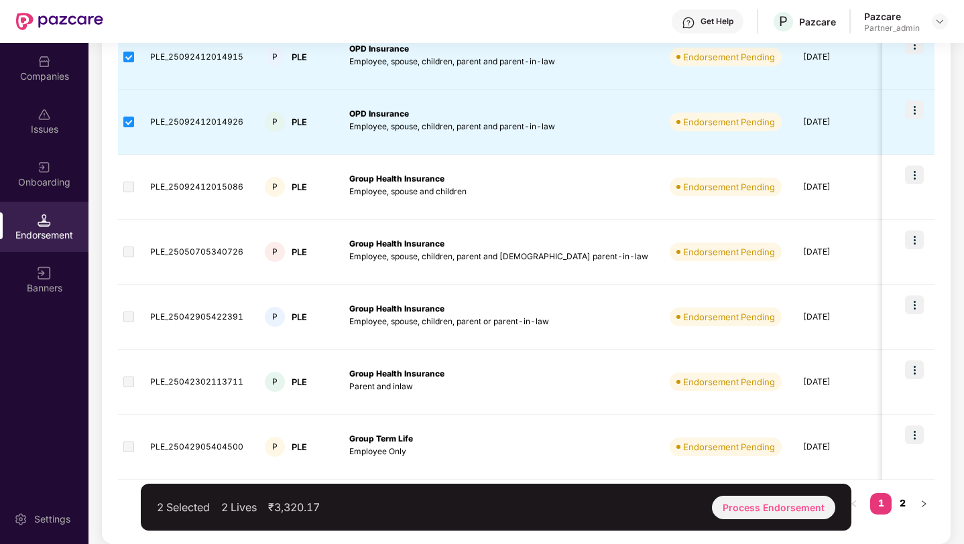
click at [901, 499] on link "2" at bounding box center [901, 503] width 21 height 20
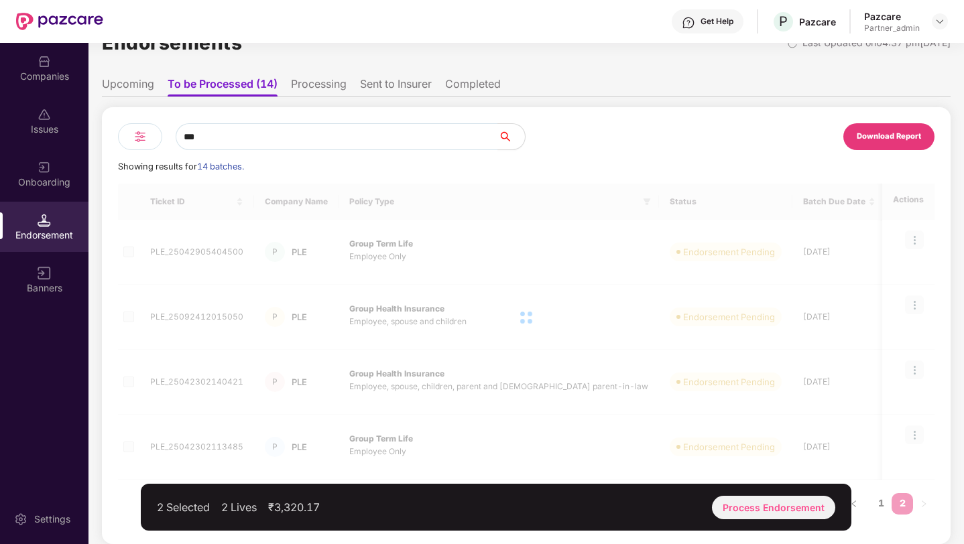
scroll to position [36, 0]
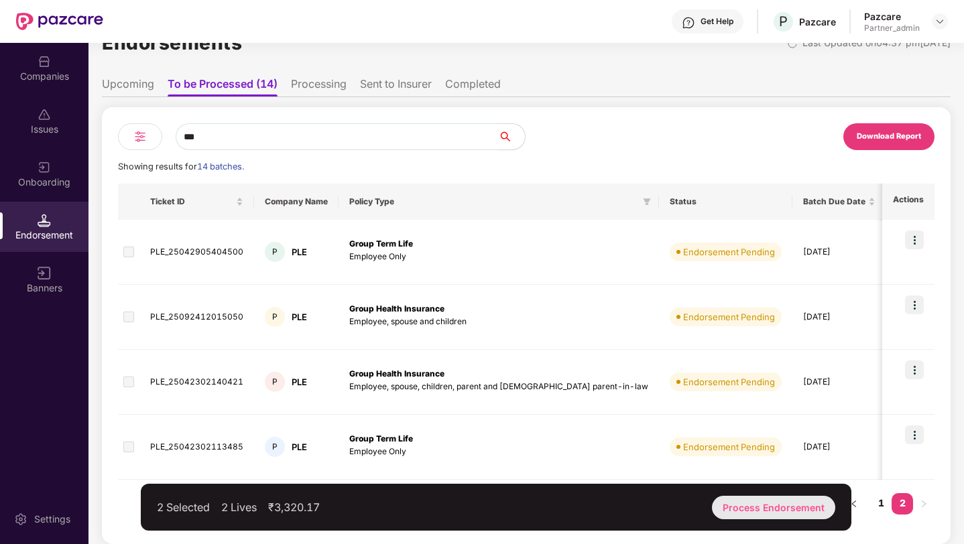
click at [794, 505] on div "Process Endorsement" at bounding box center [773, 507] width 123 height 23
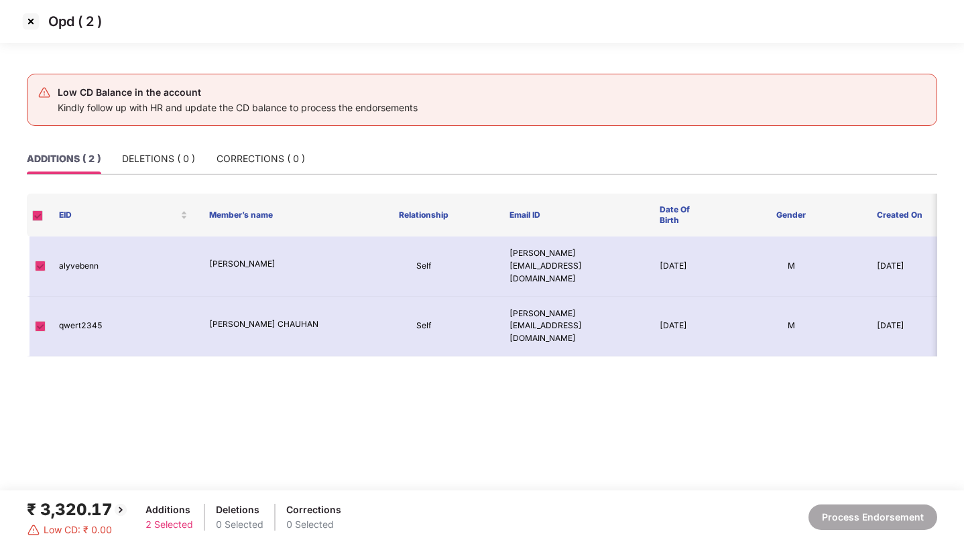
click at [28, 24] on img at bounding box center [30, 21] width 21 height 21
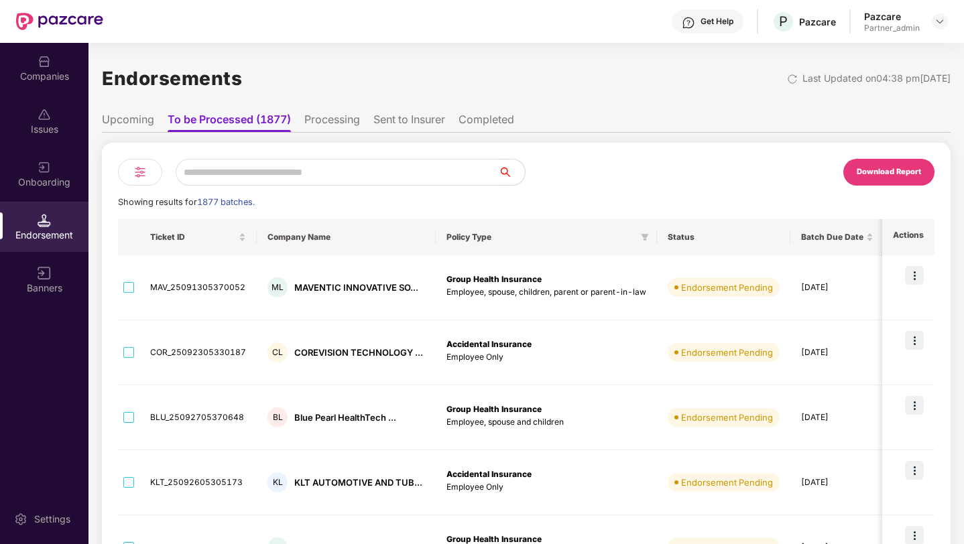
click at [225, 178] on input "text" at bounding box center [337, 172] width 322 height 27
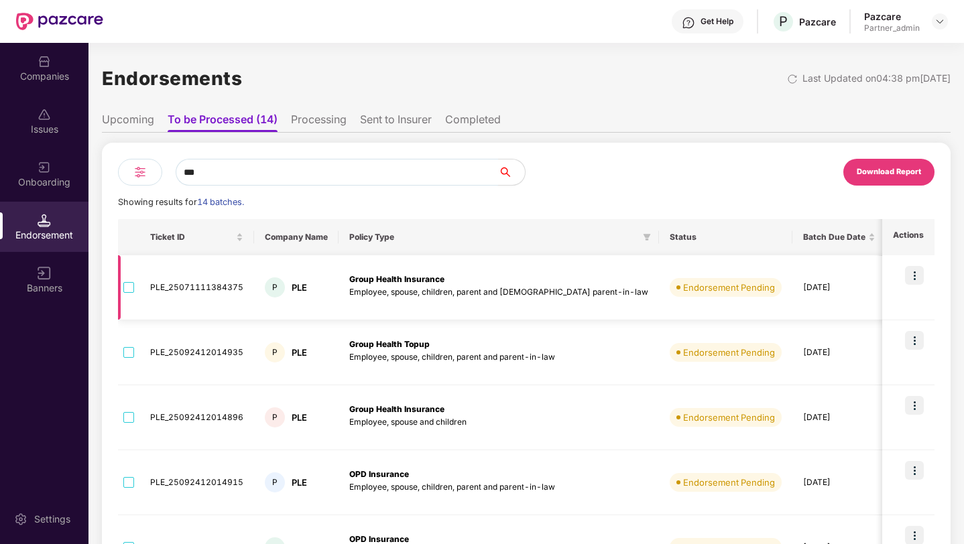
type input "***"
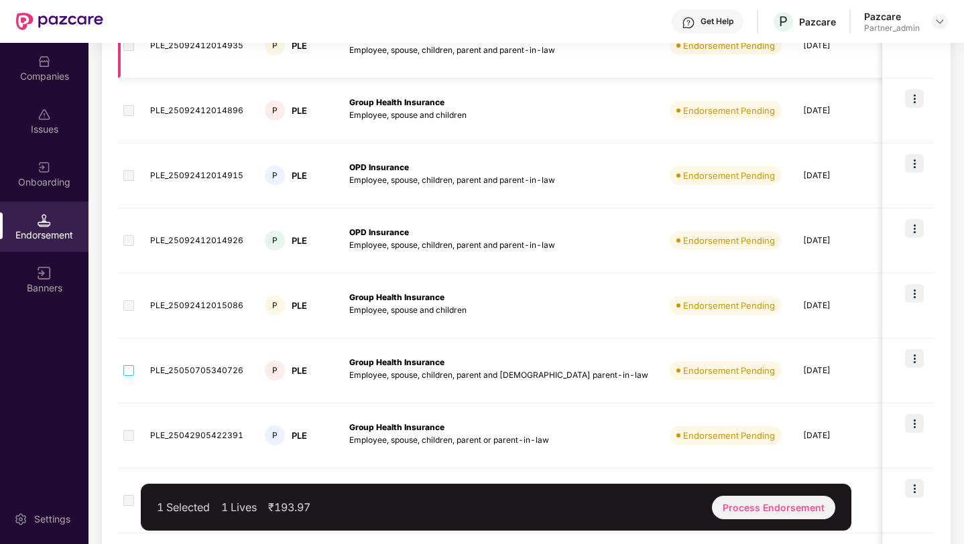
scroll to position [426, 0]
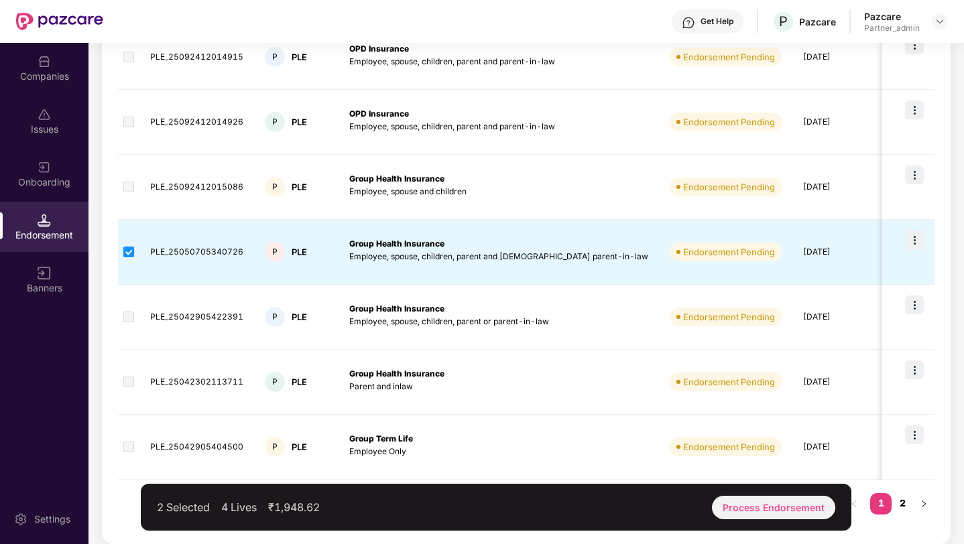
click at [899, 499] on link "2" at bounding box center [901, 503] width 21 height 20
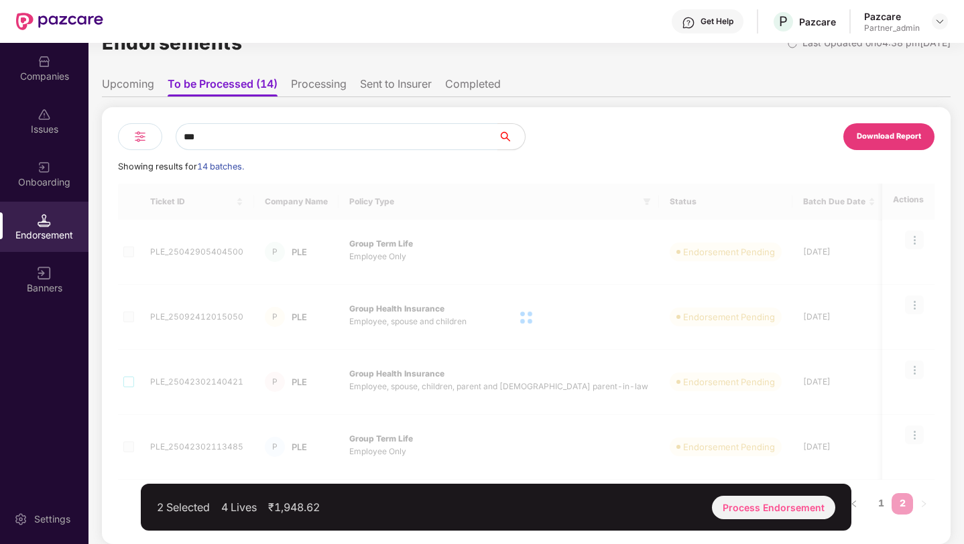
scroll to position [36, 0]
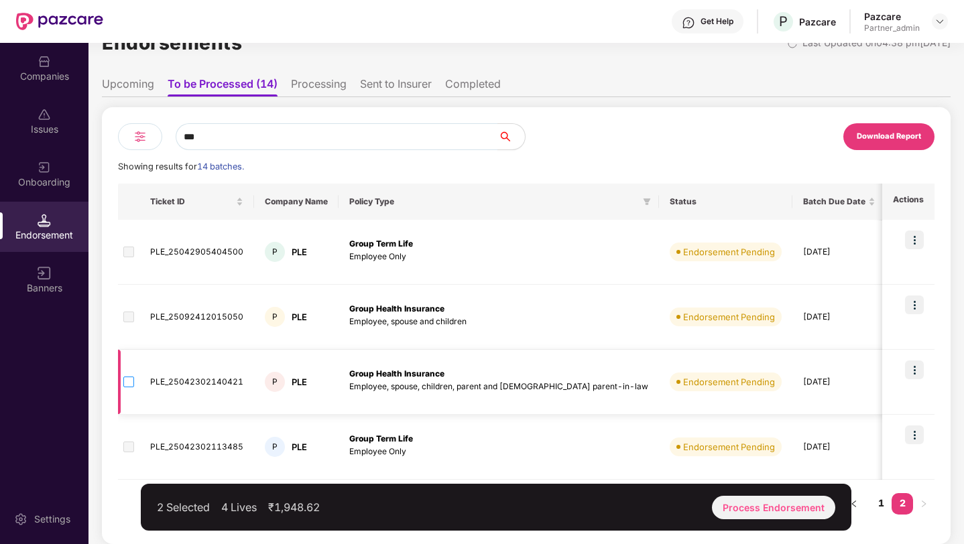
click at [125, 388] on label at bounding box center [128, 382] width 11 height 15
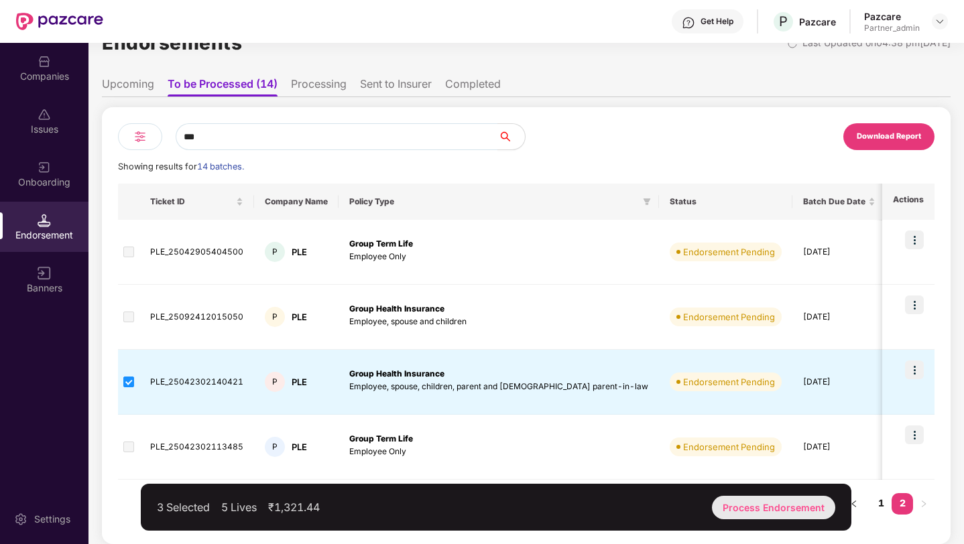
click at [732, 510] on div "Process Endorsement" at bounding box center [773, 507] width 123 height 23
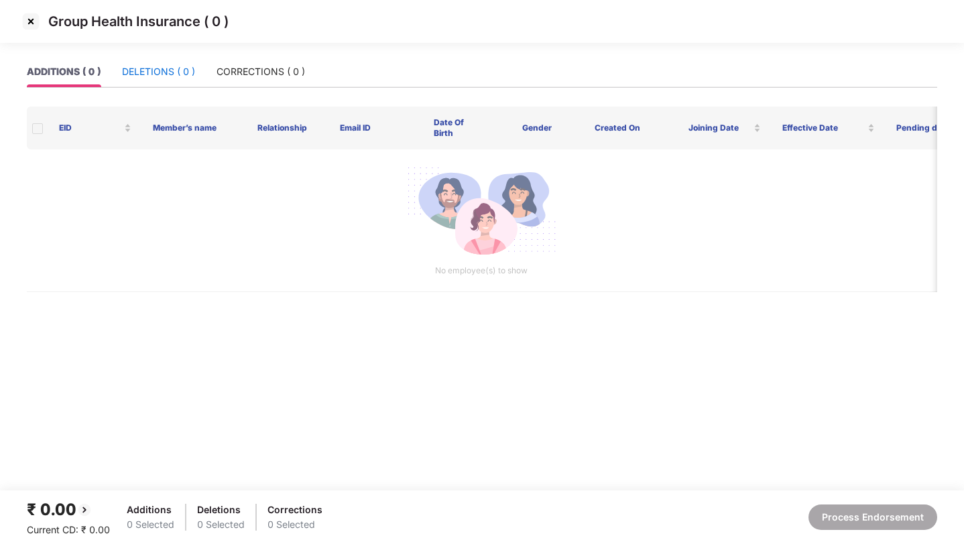
click at [176, 75] on div "DELETIONS ( 0 )" at bounding box center [158, 71] width 73 height 15
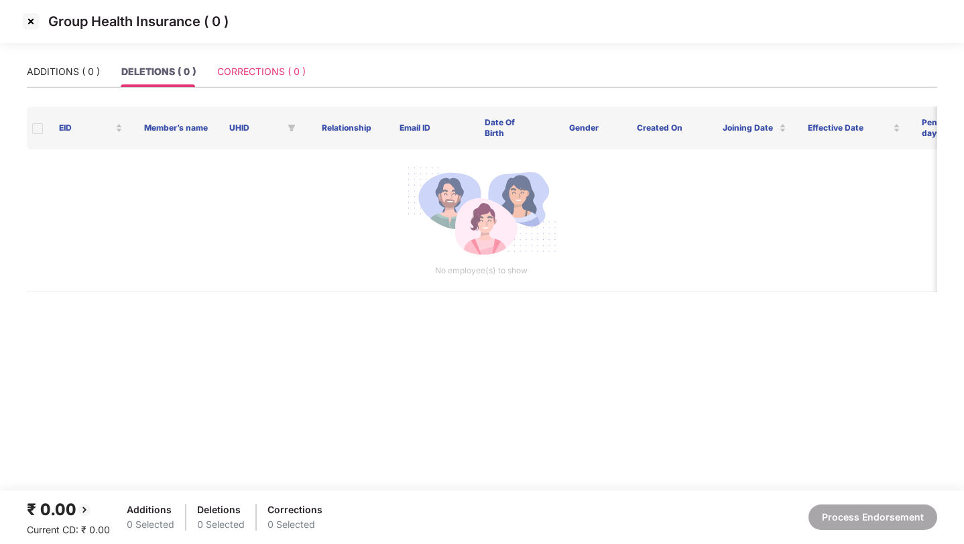
click at [243, 84] on div "CORRECTIONS ( 0 )" at bounding box center [261, 71] width 88 height 31
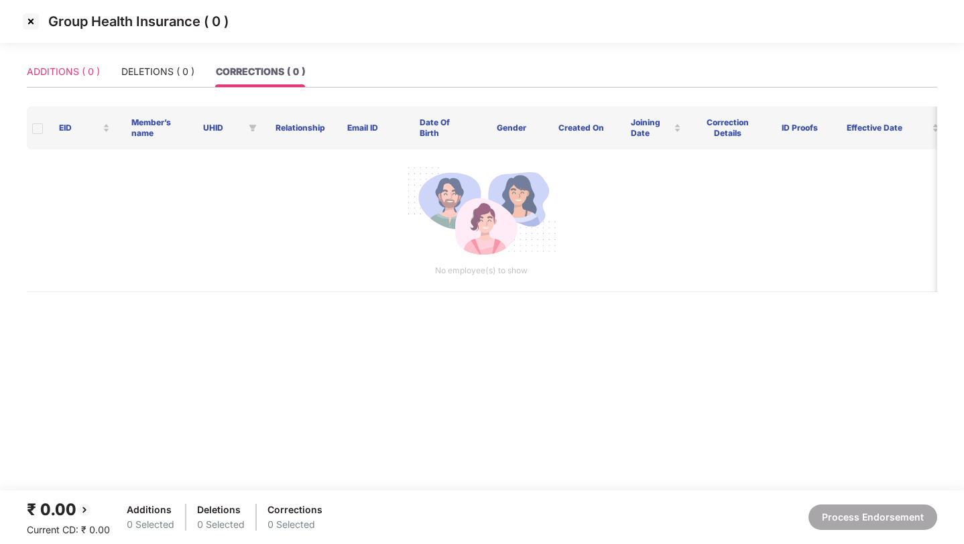
click at [55, 82] on div "ADDITIONS ( 0 )" at bounding box center [63, 71] width 73 height 31
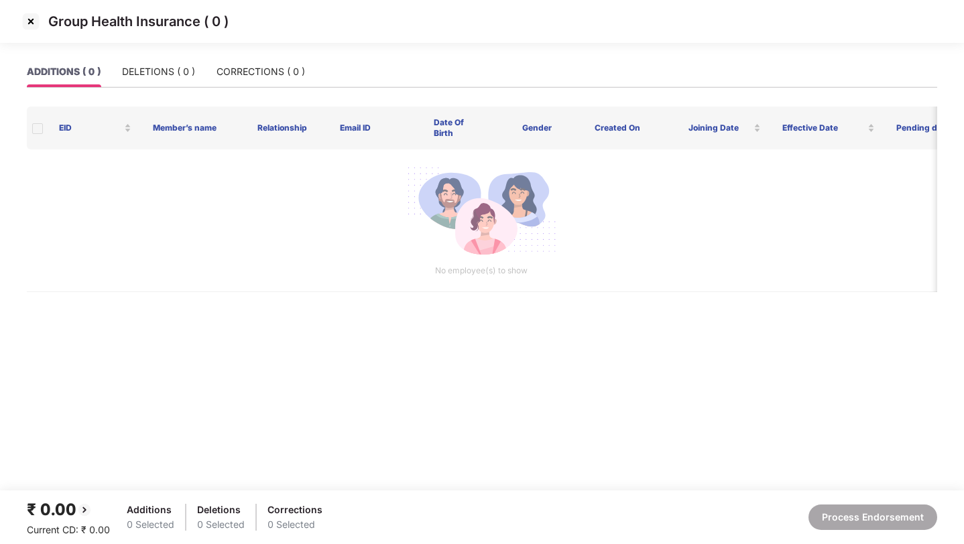
click at [29, 23] on img at bounding box center [30, 21] width 21 height 21
